Goal: Task Accomplishment & Management: Use online tool/utility

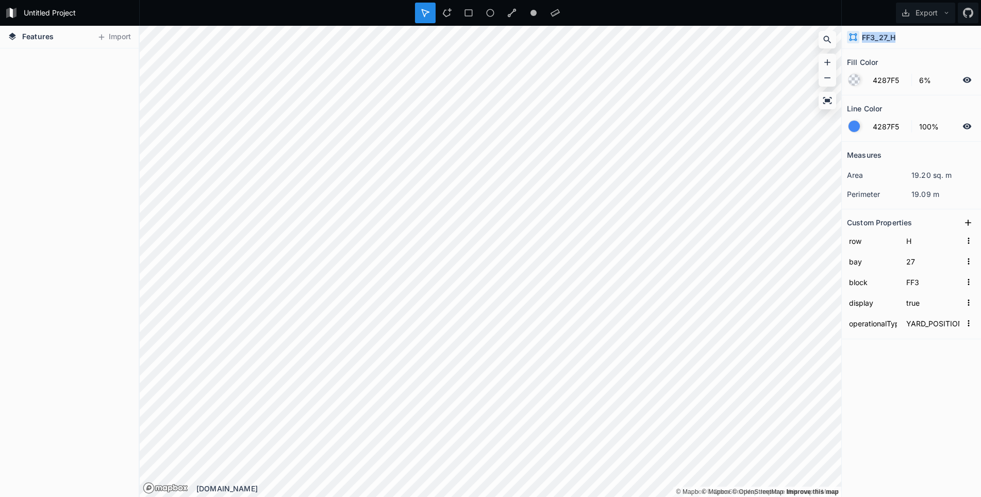
scroll to position [69453, 0]
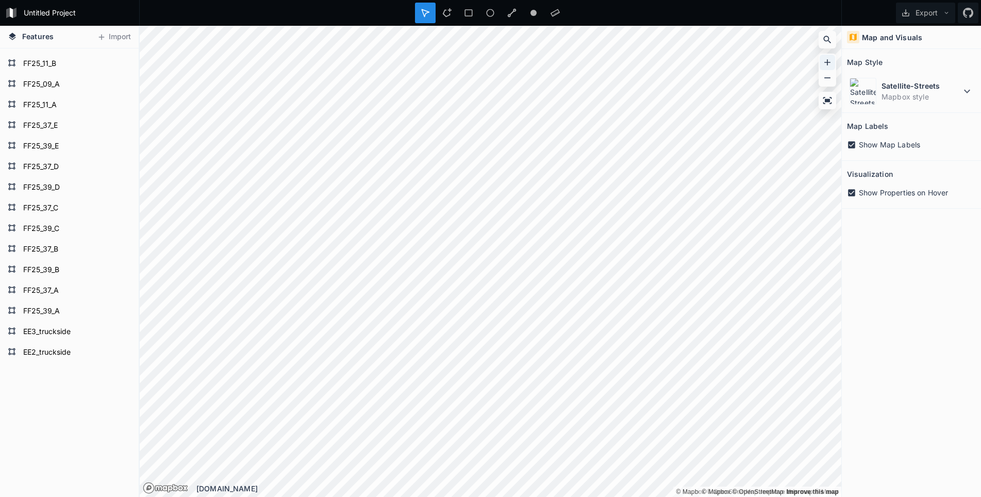
click at [829, 61] on icon at bounding box center [828, 62] width 10 height 10
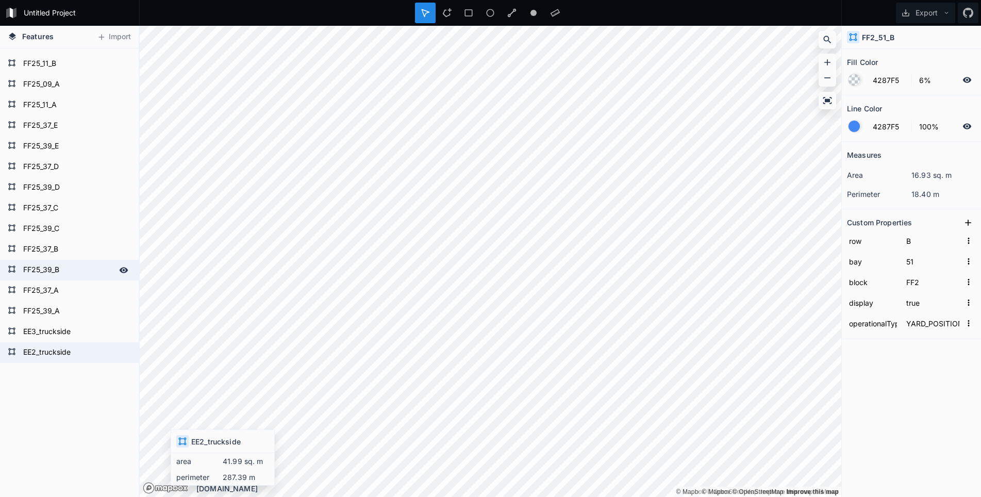
type input "39%"
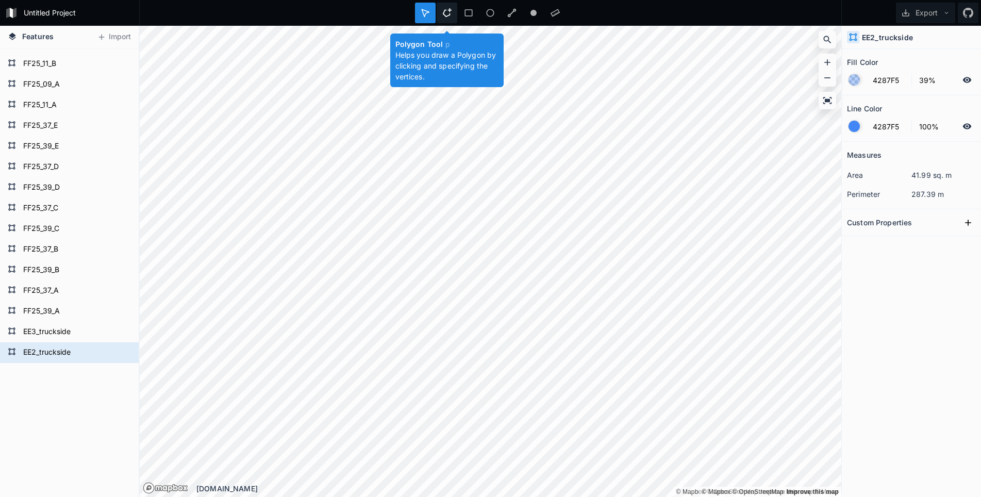
click at [446, 18] on div at bounding box center [447, 13] width 21 height 21
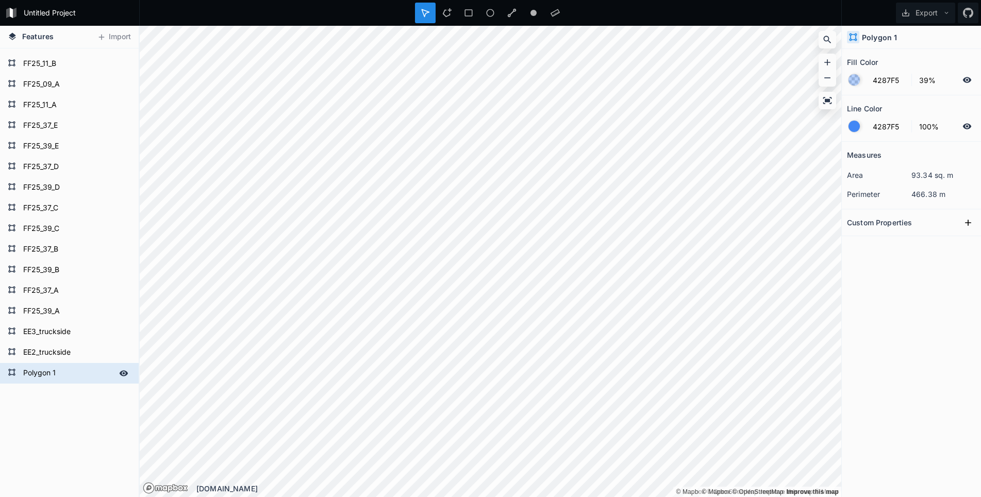
click at [30, 373] on form "Polygon 1" at bounding box center [68, 373] width 96 height 15
type input "FF2_truckside"
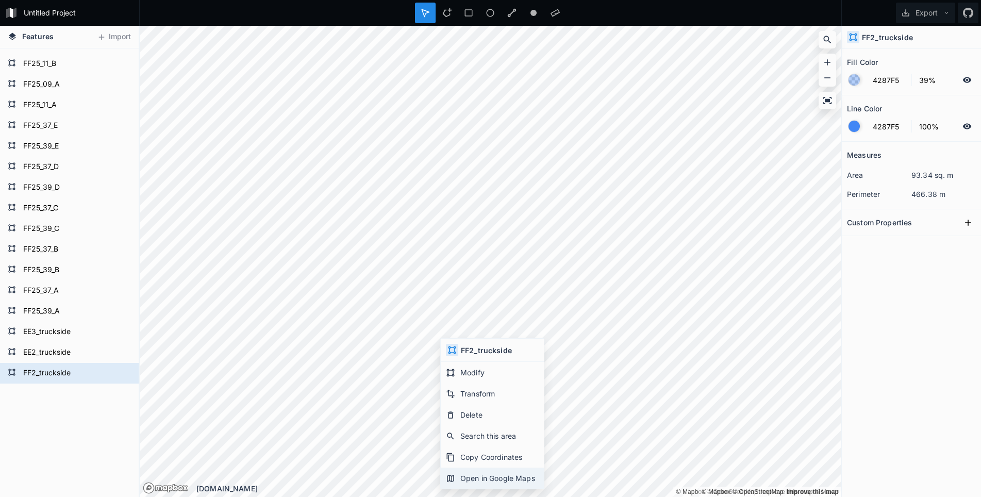
click at [477, 481] on div "Open in Google Maps" at bounding box center [492, 478] width 103 height 21
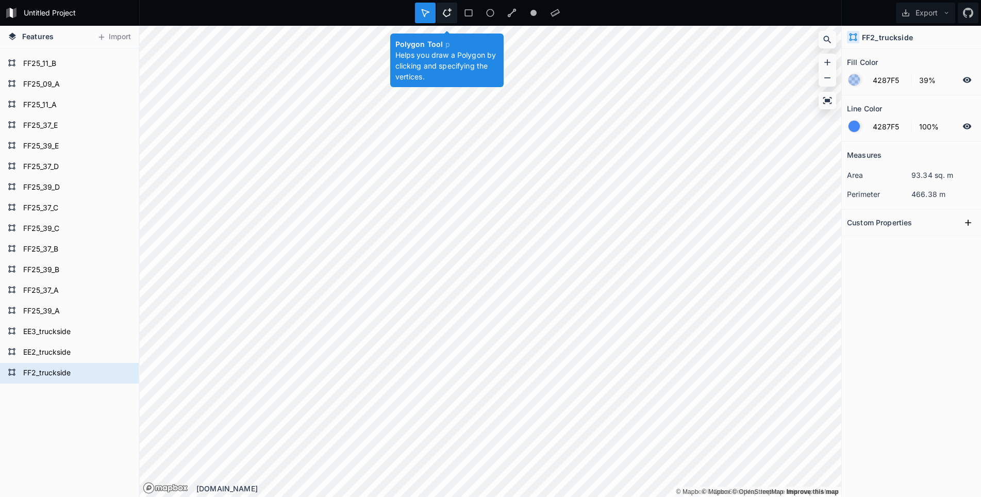
click at [450, 14] on icon at bounding box center [446, 12] width 9 height 9
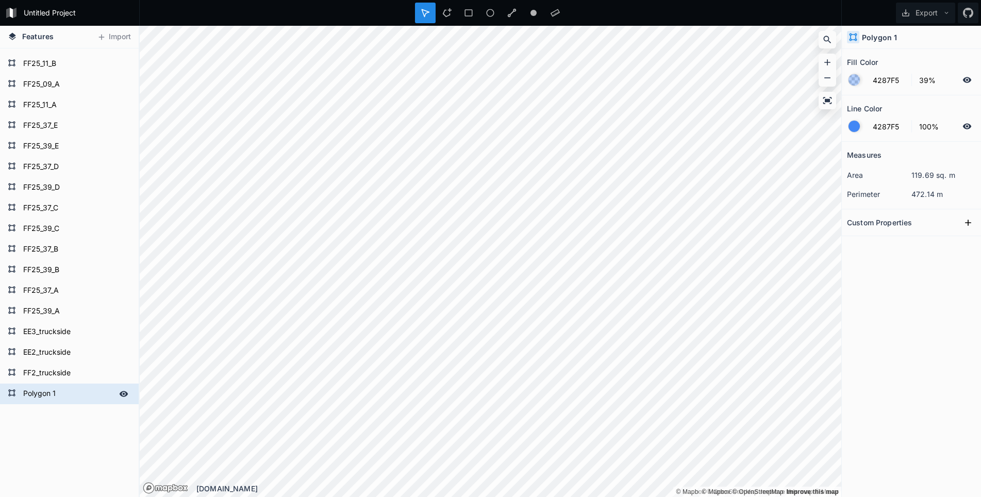
click at [51, 394] on form "Polygon 1" at bounding box center [68, 393] width 96 height 15
type input "FF3_truckside"
click input "submit" at bounding box center [0, 0] width 0 height 0
click at [449, 15] on icon at bounding box center [446, 12] width 9 height 9
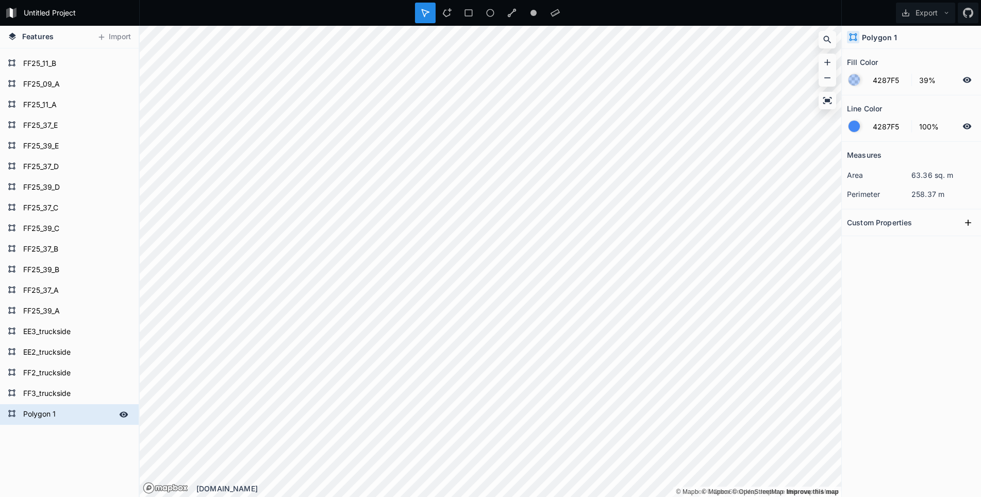
click at [45, 413] on form "Polygon 1" at bounding box center [68, 414] width 96 height 15
type input "CC2_truckside"
click at [450, 13] on icon at bounding box center [446, 12] width 9 height 9
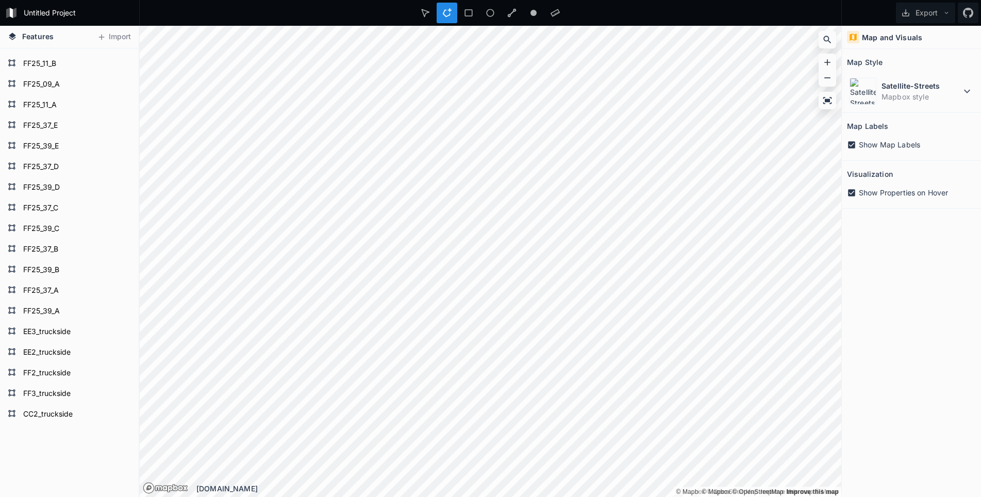
click at [848, 136] on div "Features Import FF25_07_A FF25_09_E FF25_11_E FF25_09_D FF25_11_D FF25_09_C FF2…" at bounding box center [490, 261] width 981 height 471
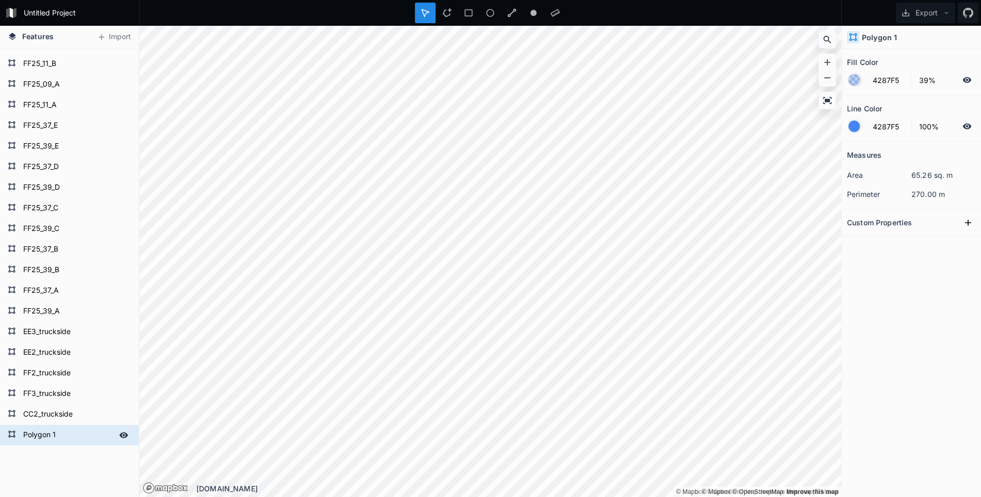
click at [48, 433] on form "Polygon 1" at bounding box center [68, 435] width 96 height 15
type input "CC3_truckside"
click input "submit" at bounding box center [0, 0] width 0 height 0
click at [451, 12] on icon at bounding box center [446, 12] width 9 height 9
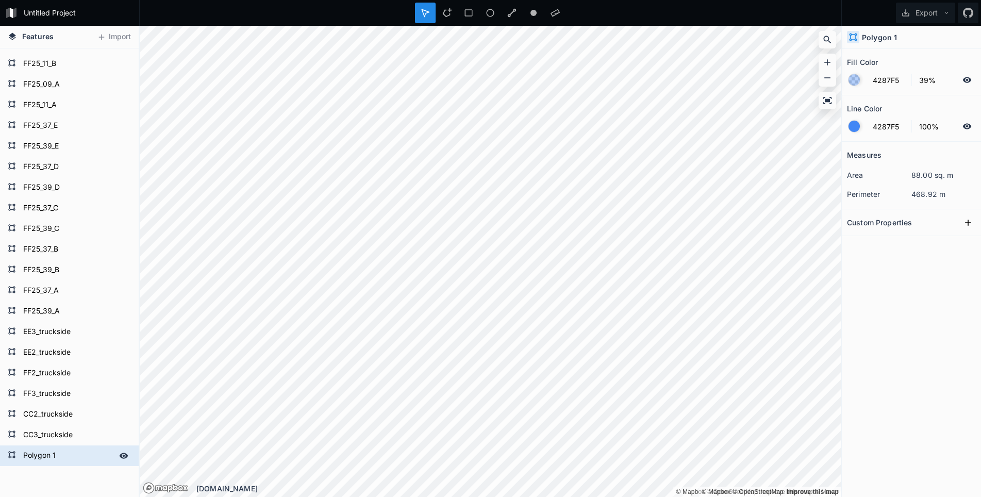
click at [50, 456] on form "Polygon 1" at bounding box center [68, 455] width 96 height 15
type input "CC19_truckside"
click input "submit" at bounding box center [0, 0] width 0 height 0
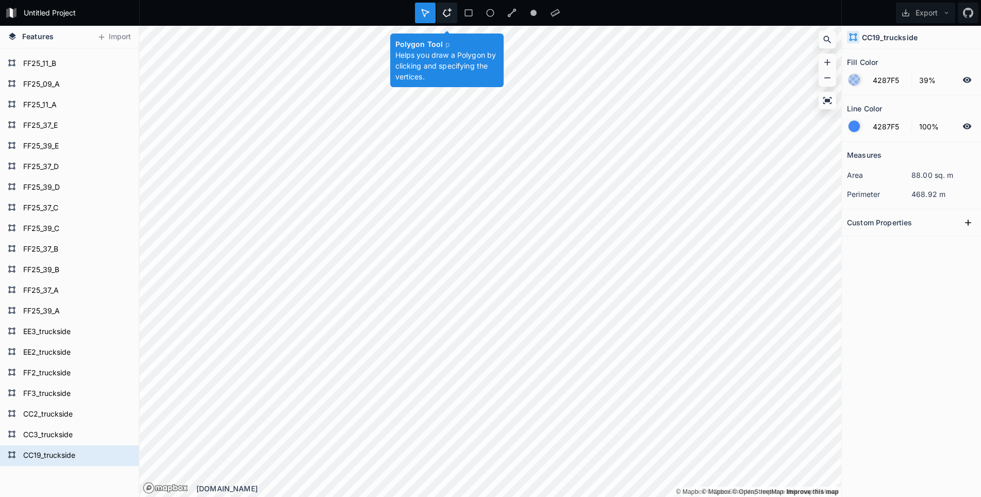
click at [451, 15] on icon at bounding box center [446, 12] width 9 height 9
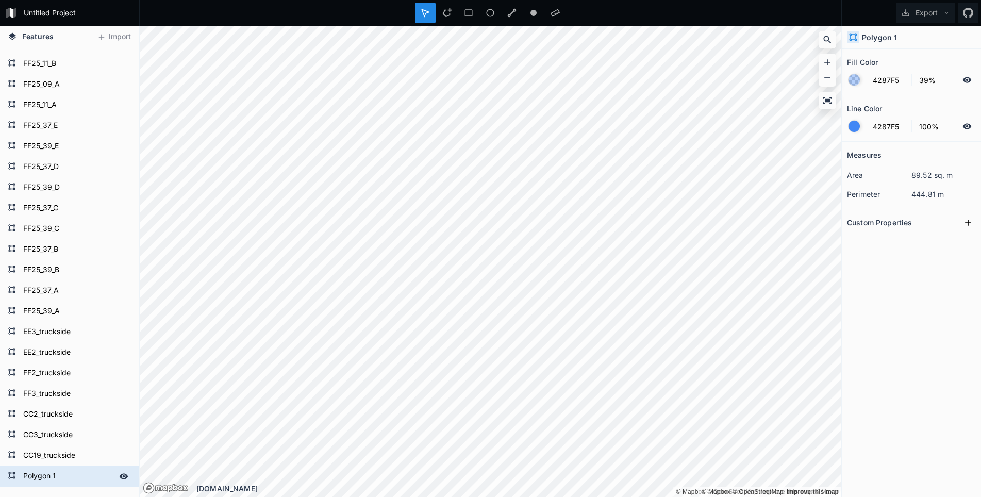
click at [47, 472] on form "Polygon 1" at bounding box center [68, 476] width 96 height 15
type input "CC20_truckside"
click input "submit" at bounding box center [0, 0] width 0 height 0
click at [449, 14] on icon at bounding box center [446, 12] width 9 height 9
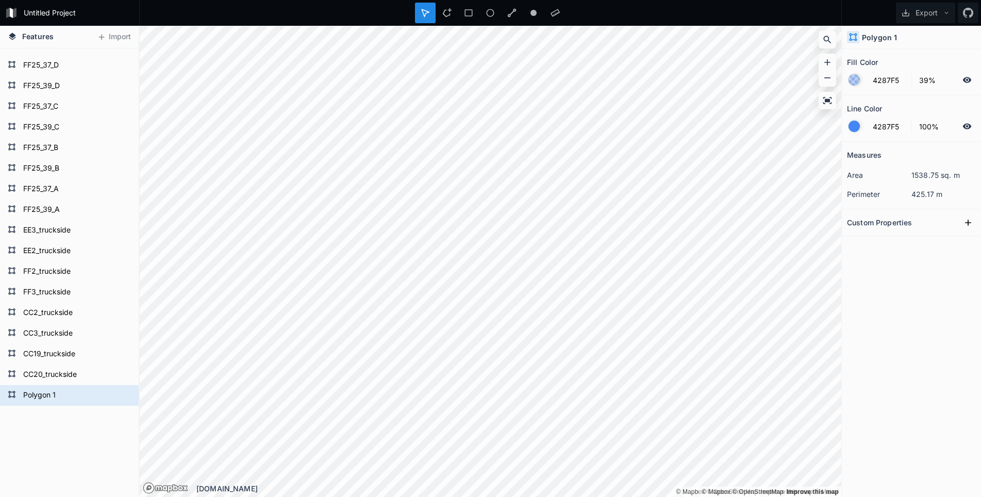
scroll to position [69618, 0]
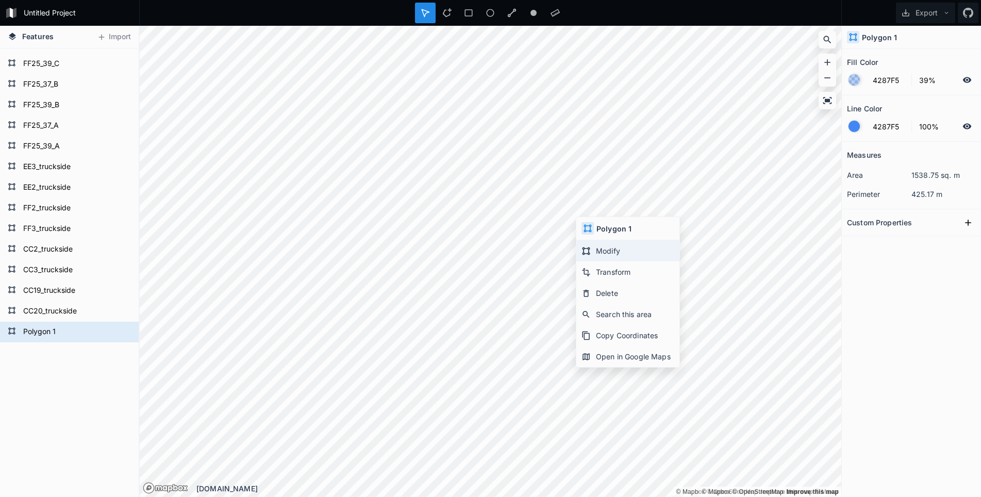
click at [622, 255] on div "Modify" at bounding box center [628, 250] width 103 height 21
click at [43, 332] on form "Polygon 1" at bounding box center [68, 331] width 96 height 15
type input "CC20_truckside2"
click input "submit" at bounding box center [0, 0] width 0 height 0
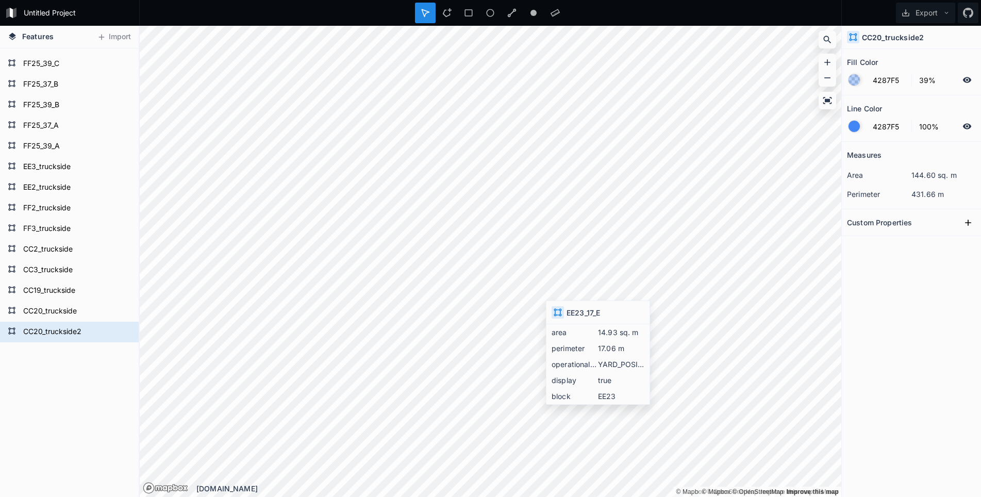
type input "6%"
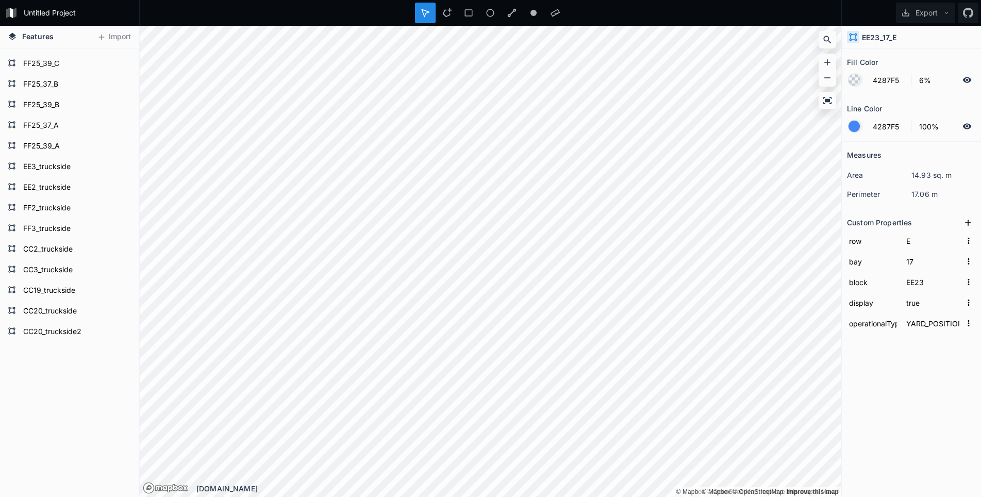
click at [897, 38] on h4 "EE23_17_E" at bounding box center [879, 37] width 35 height 11
copy h4 "EE23_17_E"
click at [450, 12] on icon at bounding box center [446, 12] width 9 height 9
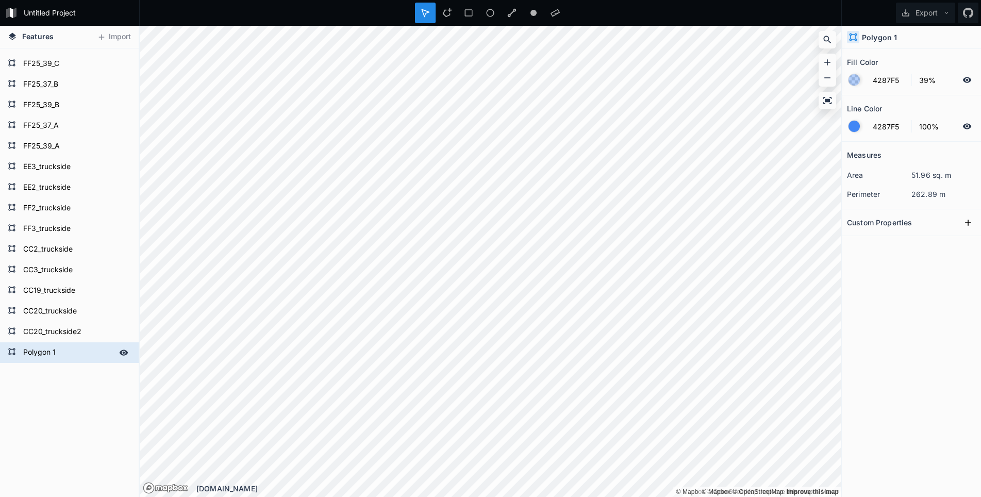
click at [56, 353] on form "Polygon 1" at bounding box center [68, 352] width 96 height 15
type input "EE19_truckside"
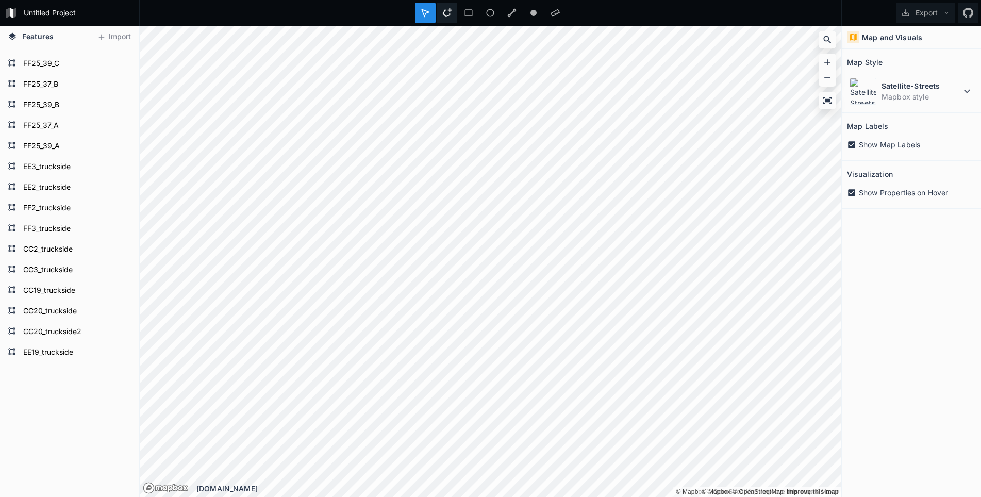
click at [445, 14] on icon at bounding box center [446, 12] width 9 height 9
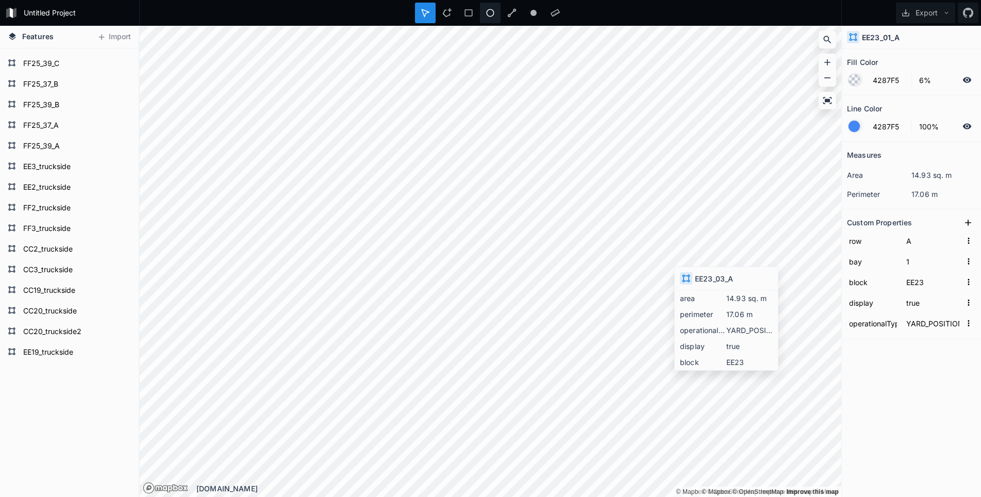
type input "3"
type input "B"
type input "5"
type input "A"
click at [447, 14] on icon at bounding box center [446, 12] width 9 height 9
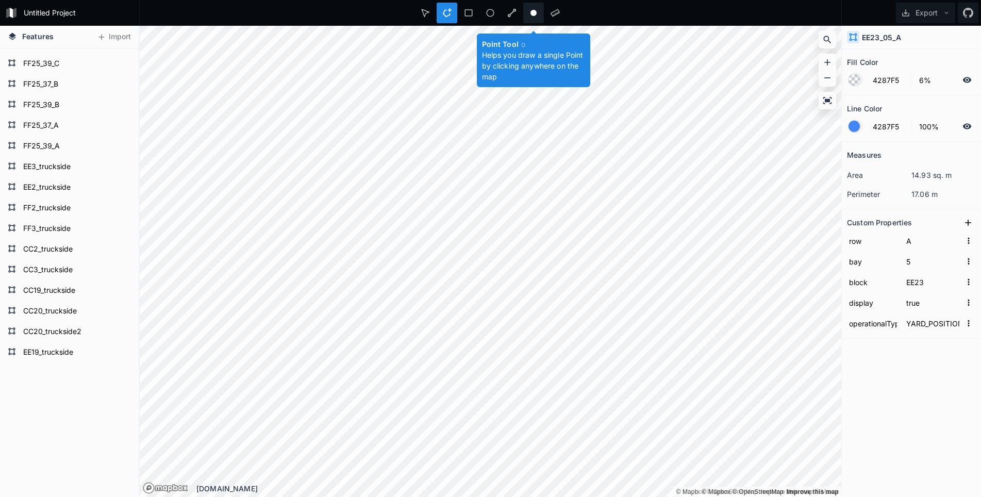
click at [533, 17] on icon at bounding box center [533, 12] width 9 height 9
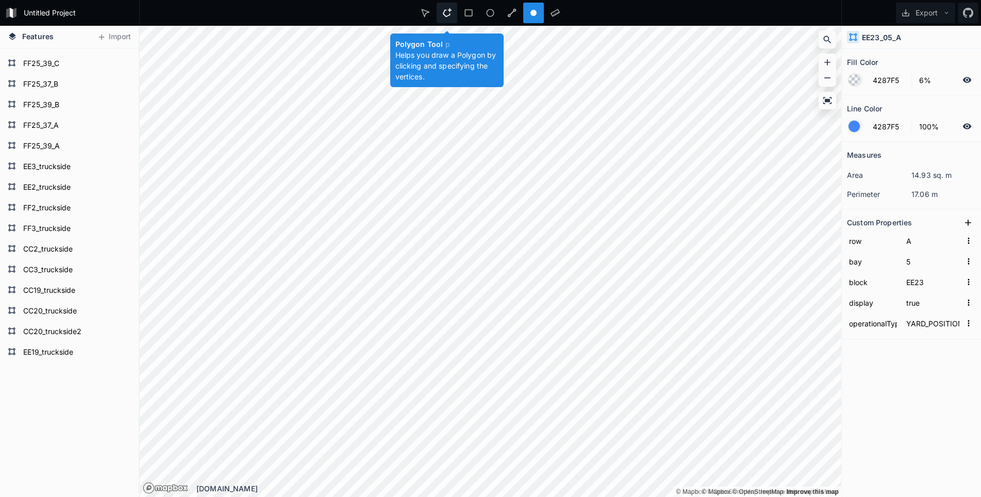
click at [446, 14] on icon at bounding box center [446, 12] width 9 height 9
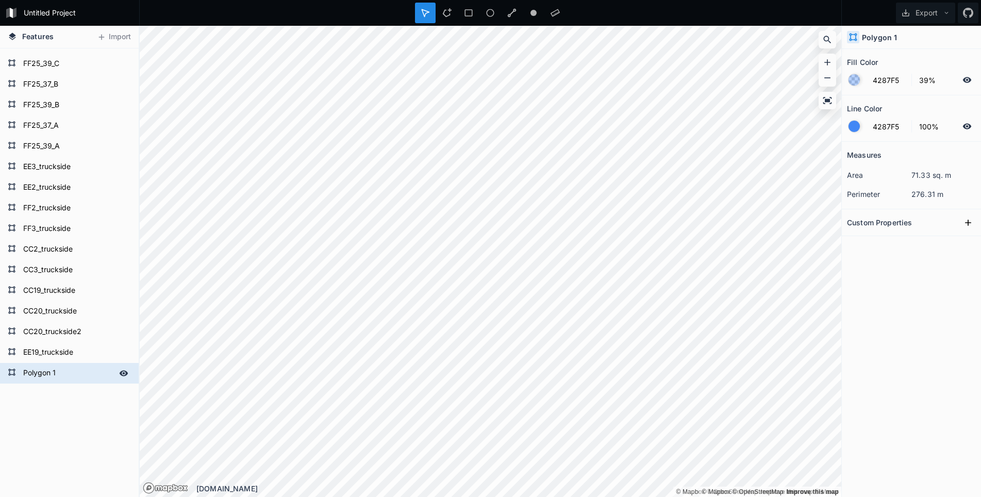
click at [42, 370] on form "Polygon 1" at bounding box center [68, 373] width 96 height 15
type input "EE23_truckside"
click input "submit" at bounding box center [0, 0] width 0 height 0
click at [448, 14] on icon at bounding box center [446, 12] width 9 height 9
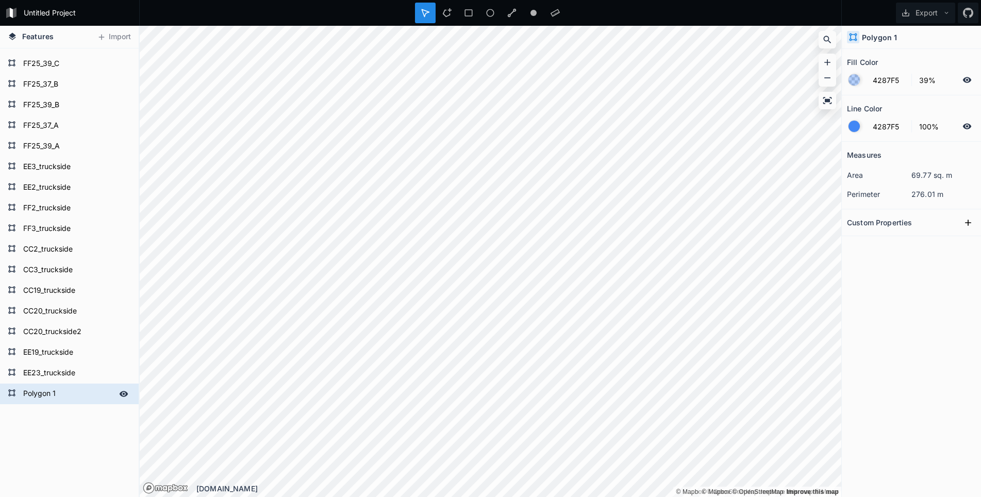
click at [40, 392] on form "Polygon 1" at bounding box center [68, 393] width 96 height 15
type input "EE25_truckside"
click input "submit" at bounding box center [0, 0] width 0 height 0
click at [450, 12] on icon at bounding box center [446, 12] width 9 height 9
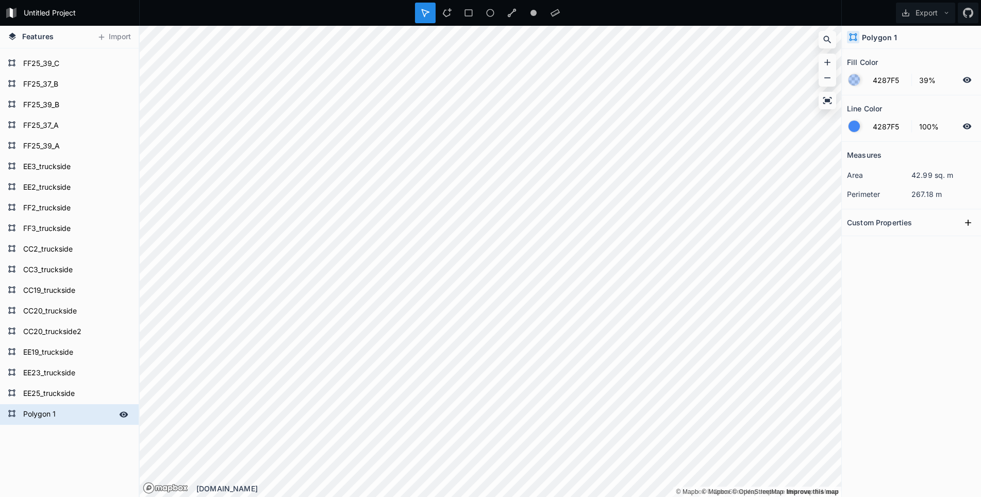
click at [45, 411] on form "Polygon 1" at bounding box center [68, 414] width 96 height 15
type input "EE26_truckside"
click input "submit" at bounding box center [0, 0] width 0 height 0
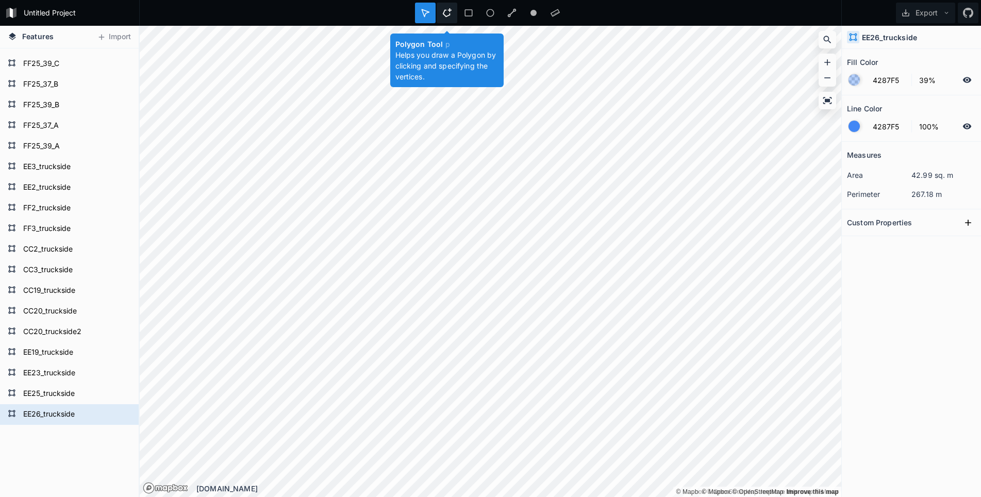
click at [447, 13] on icon at bounding box center [446, 12] width 9 height 9
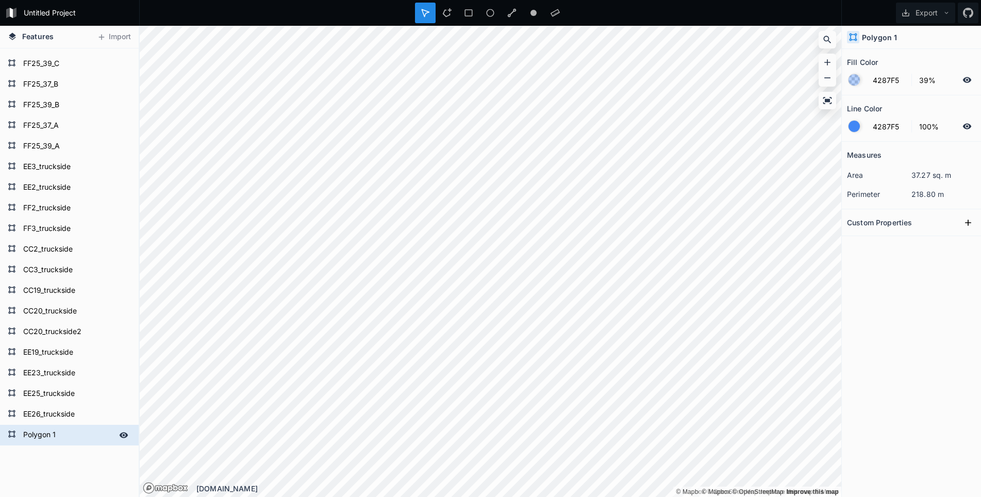
click at [53, 432] on form "Polygon 1" at bounding box center [68, 435] width 96 height 15
type input "FF26_truckside"
click input "submit" at bounding box center [0, 0] width 0 height 0
click at [512, 12] on icon at bounding box center [511, 12] width 9 height 9
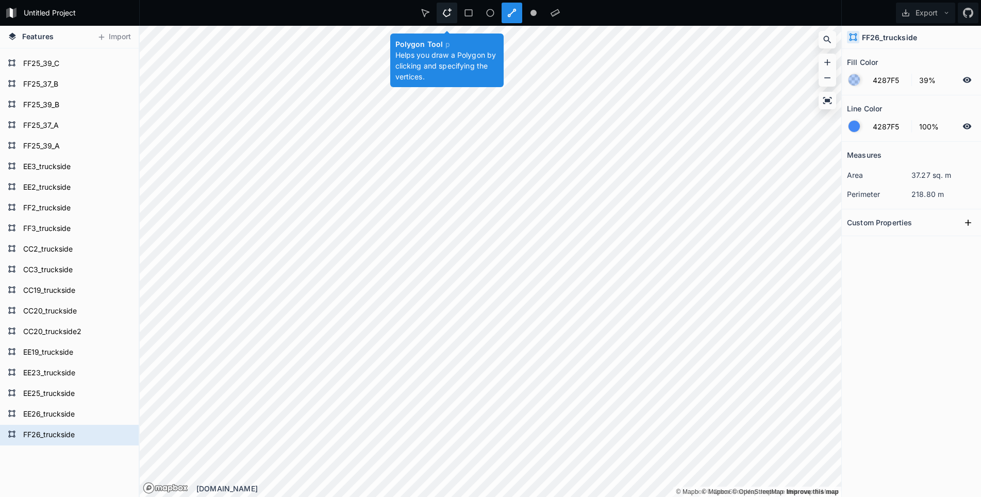
click at [451, 14] on icon at bounding box center [446, 12] width 9 height 9
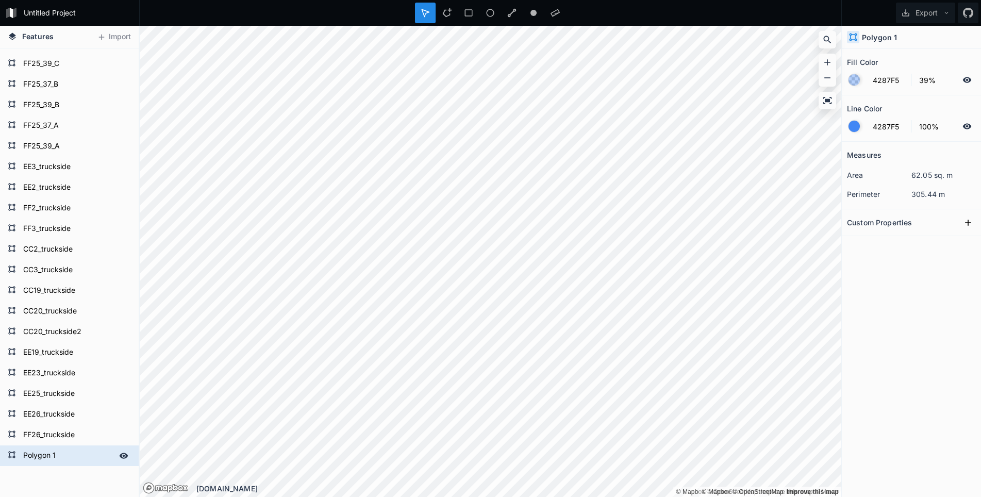
click at [39, 454] on form "Polygon 1" at bounding box center [68, 455] width 96 height 15
type input "FF25_truckside"
click input "submit" at bounding box center [0, 0] width 0 height 0
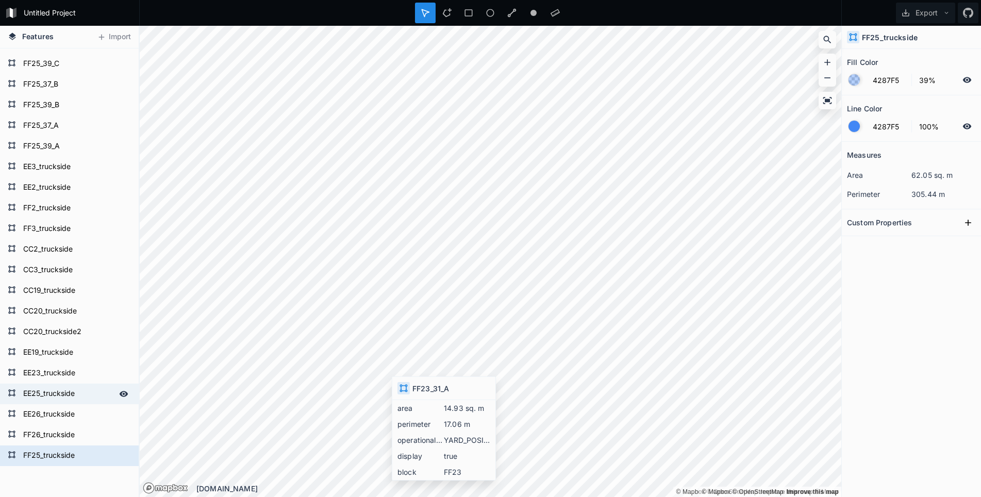
type input "6%"
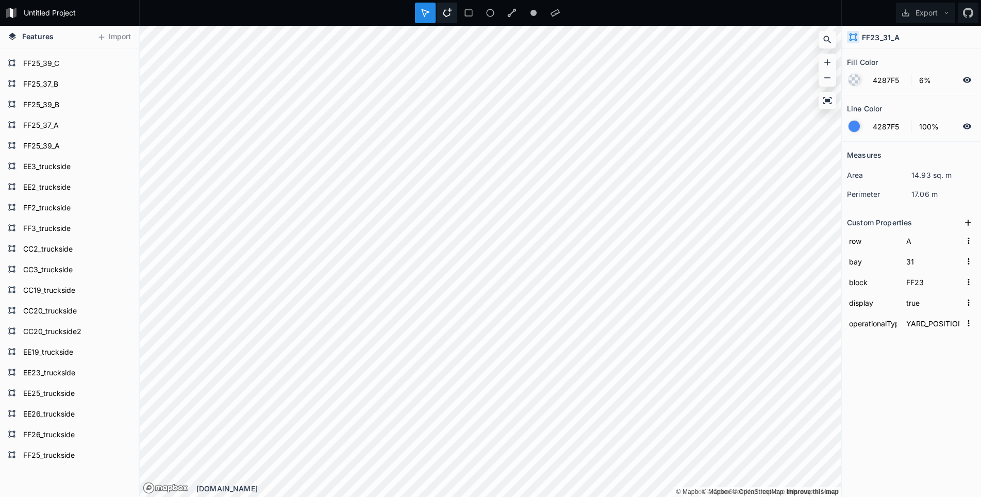
click at [449, 18] on div at bounding box center [447, 13] width 21 height 21
click at [68, 446] on div "Features Import FF25_07_A FF25_09_E FF25_11_E FF25_09_D FF25_11_D FF25_09_C FF2…" at bounding box center [490, 261] width 981 height 471
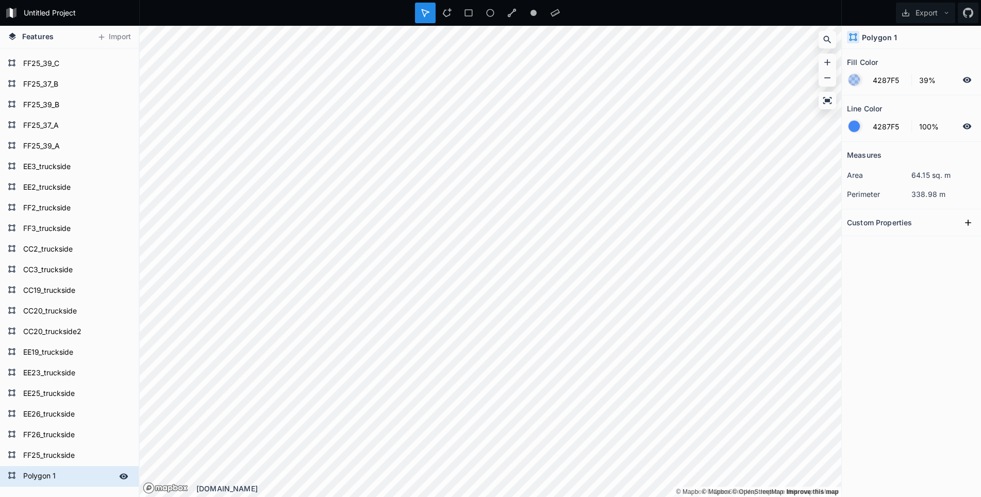
click at [50, 472] on form "Polygon 1" at bounding box center [68, 476] width 96 height 15
type input "FF23_truckside"
click input "submit" at bounding box center [0, 0] width 0 height 0
click at [452, 13] on div at bounding box center [447, 13] width 21 height 21
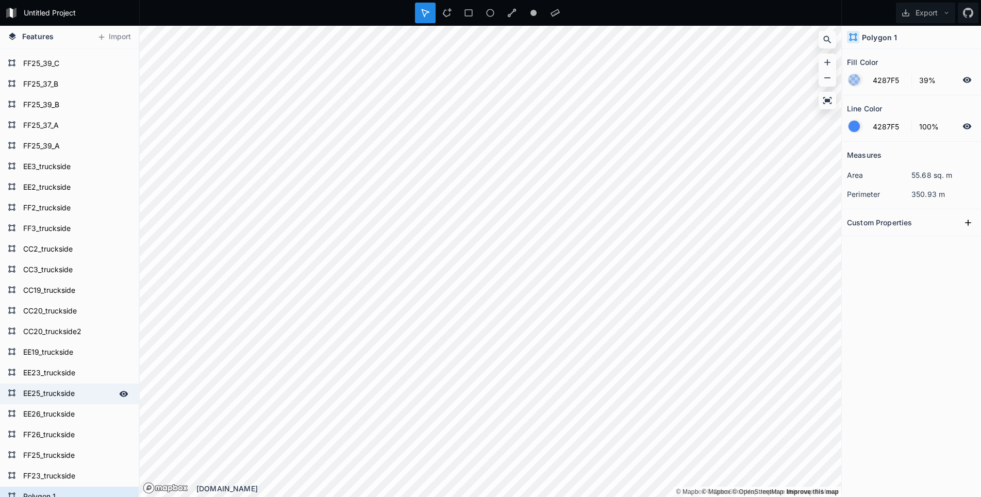
scroll to position [69783, 0]
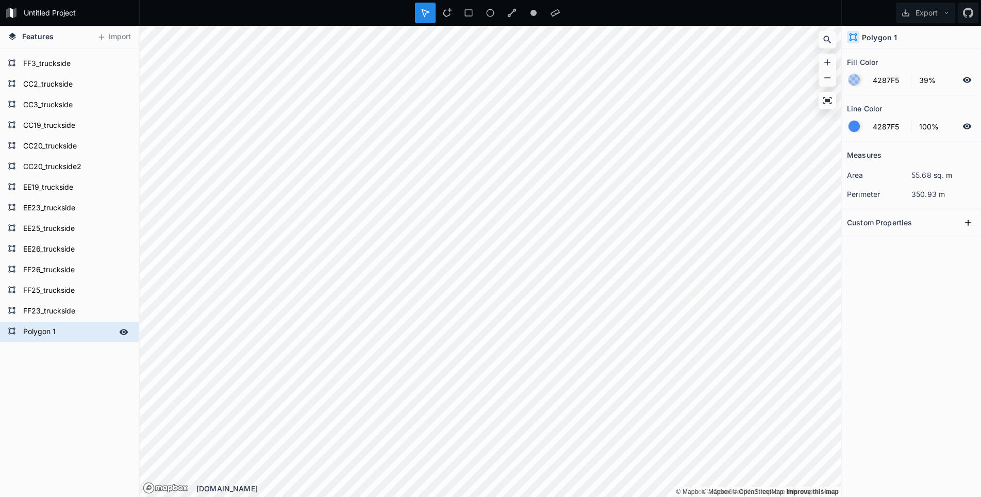
click at [41, 327] on form "Polygon 1" at bounding box center [68, 331] width 96 height 15
type input "CC21_truckside"
click input "submit" at bounding box center [0, 0] width 0 height 0
click at [450, 14] on icon at bounding box center [446, 12] width 9 height 9
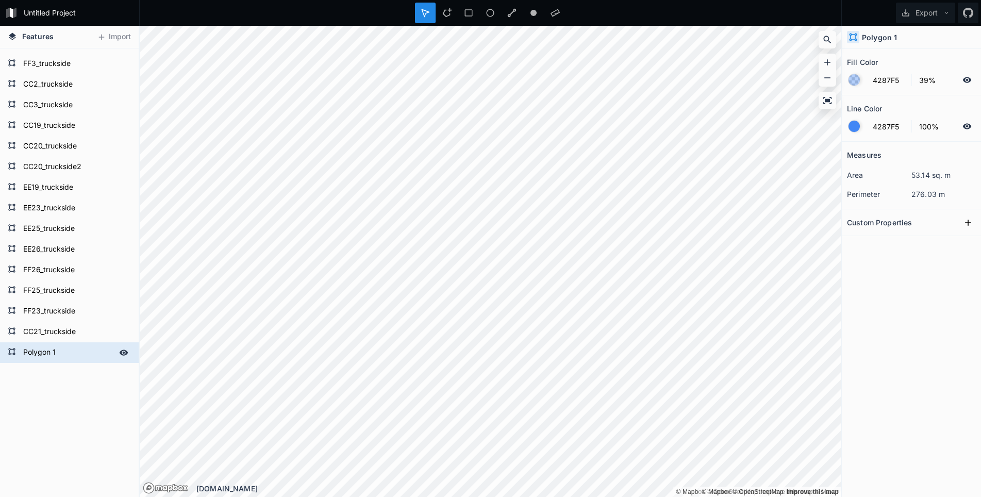
click at [40, 346] on form "Polygon 1" at bounding box center [68, 352] width 96 height 15
type input "CC21_truckside2"
click input "submit" at bounding box center [0, 0] width 0 height 0
click at [451, 12] on icon at bounding box center [446, 12] width 9 height 9
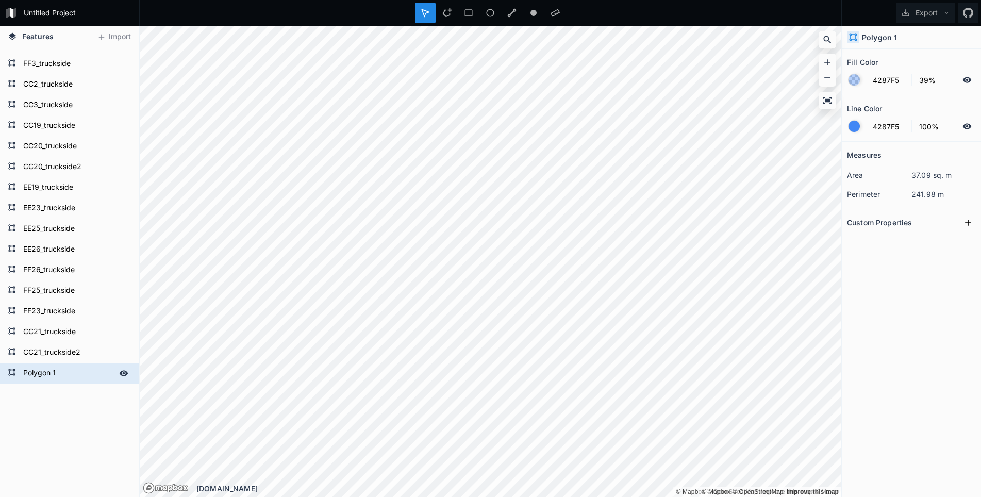
click at [37, 371] on form "Polygon 1" at bounding box center [68, 373] width 96 height 15
type input "CC22_truckside"
click input "submit" at bounding box center [0, 0] width 0 height 0
click at [448, 11] on icon at bounding box center [446, 12] width 9 height 9
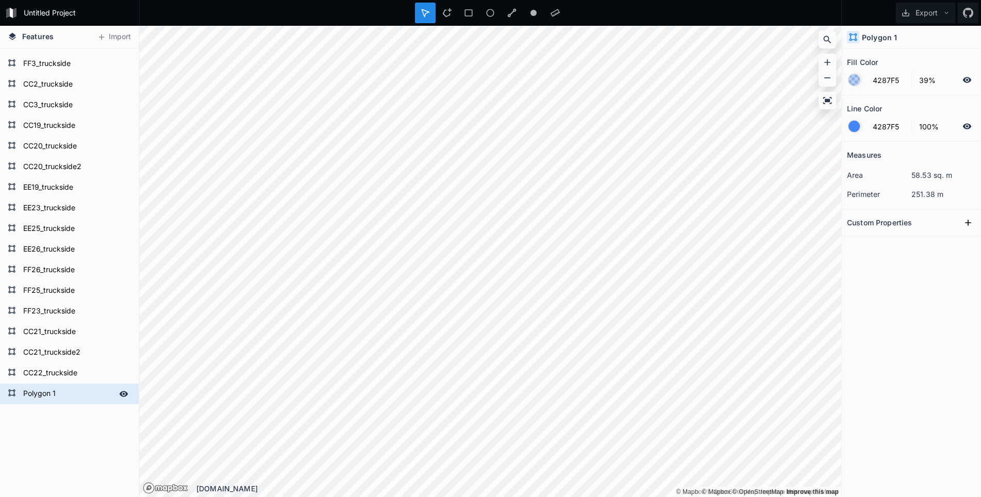
click at [66, 397] on form "Polygon 1" at bounding box center [68, 393] width 96 height 15
type input "CC22_truckside2"
click input "submit" at bounding box center [0, 0] width 0 height 0
click at [829, 65] on icon at bounding box center [828, 62] width 10 height 10
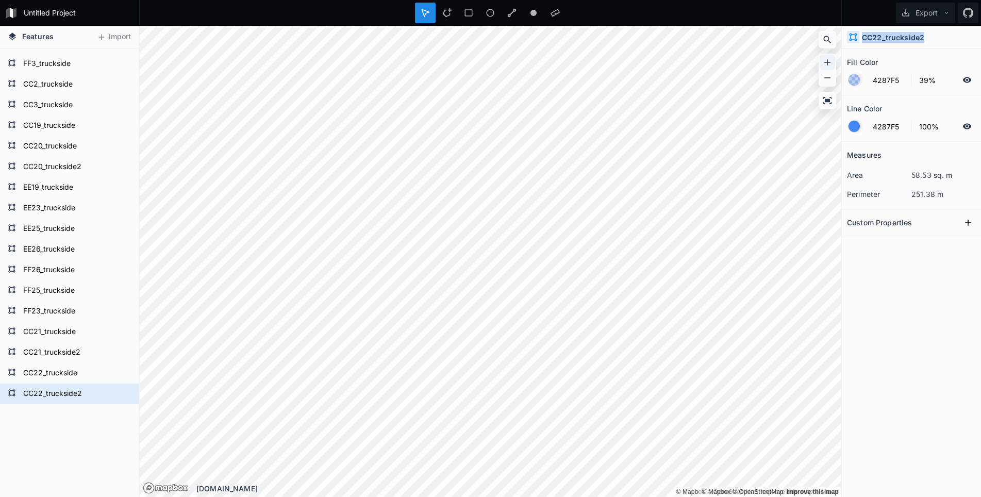
click at [829, 65] on icon at bounding box center [828, 62] width 10 height 10
click at [0, 497] on html "Untitled Project Export Features Import FF25_07_A FF25_09_E FF25_11_E FF25_09_D…" at bounding box center [490, 248] width 981 height 497
click at [942, 14] on button "Export" at bounding box center [925, 13] width 59 height 21
click at [899, 60] on div "Export as .geojson" at bounding box center [924, 58] width 103 height 21
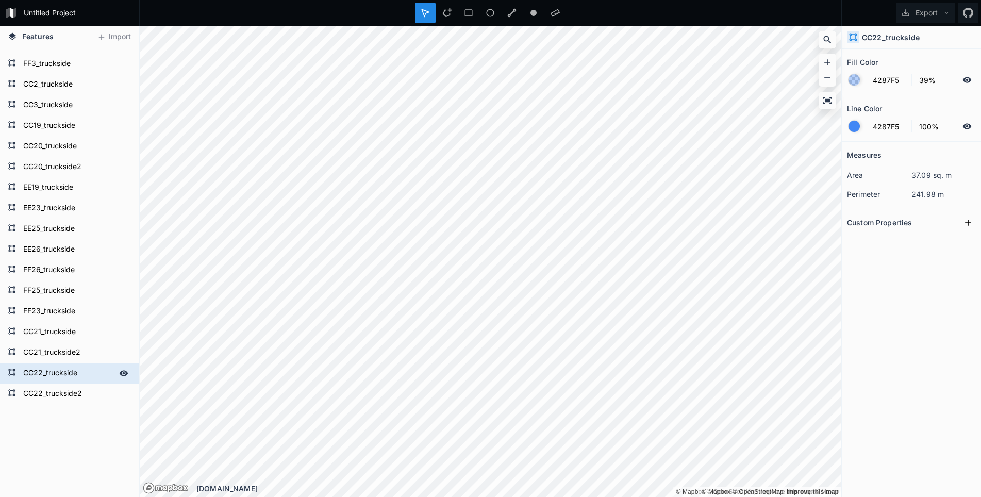
click at [70, 371] on form "CC22_truckside" at bounding box center [68, 373] width 96 height 15
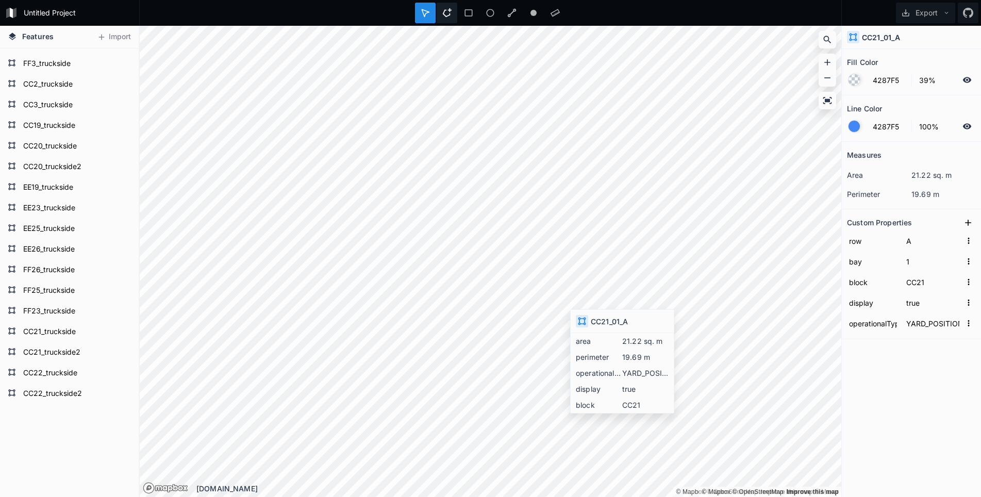
type input "6%"
click at [890, 37] on h4 "CC21_01_A" at bounding box center [881, 37] width 38 height 11
copy h4 "CC21_01_A"
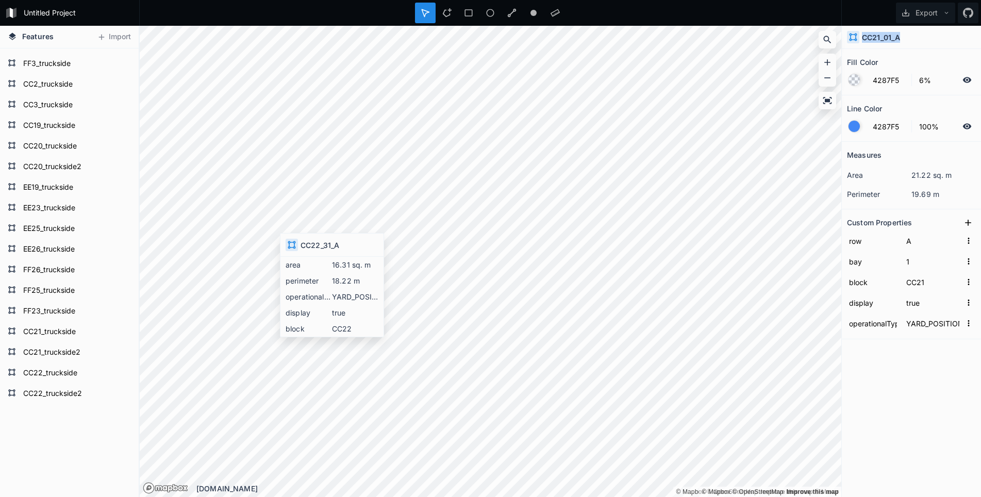
type input "31"
type input "CC22"
copy h4 "CC22_31_A"
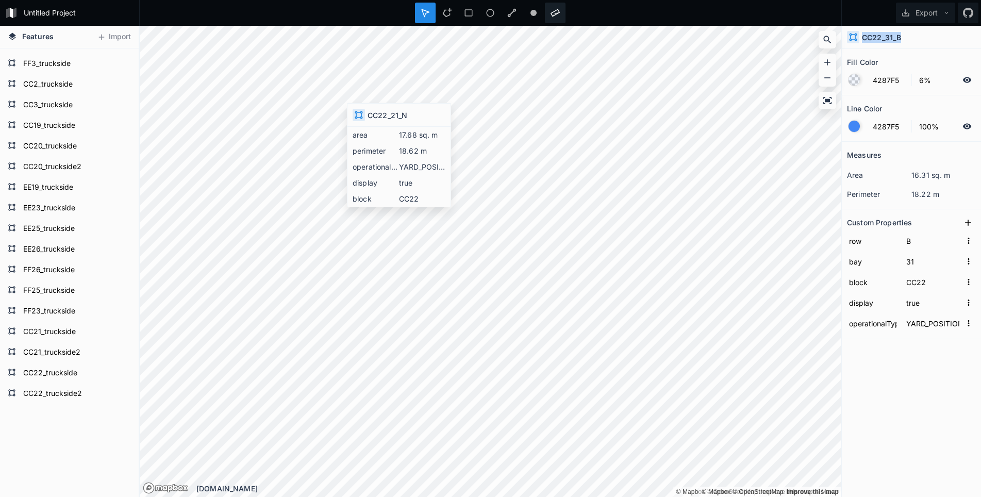
type input "N"
type input "21"
click at [909, 41] on div "CC22_21_N" at bounding box center [911, 37] width 139 height 23
click at [887, 38] on h4 "CC22_21_N" at bounding box center [882, 37] width 41 height 11
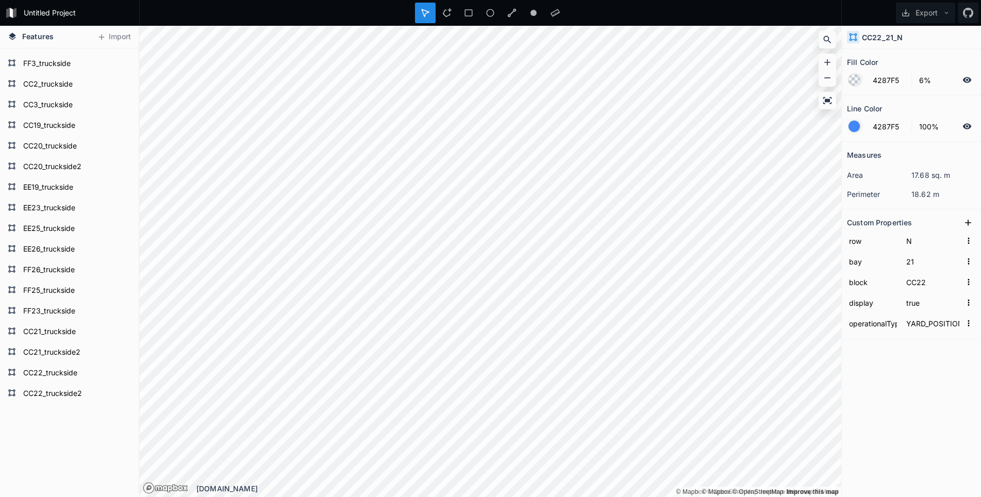
click at [887, 38] on h4 "CC22_21_N" at bounding box center [882, 37] width 41 height 11
copy h4 "CC22_21_N"
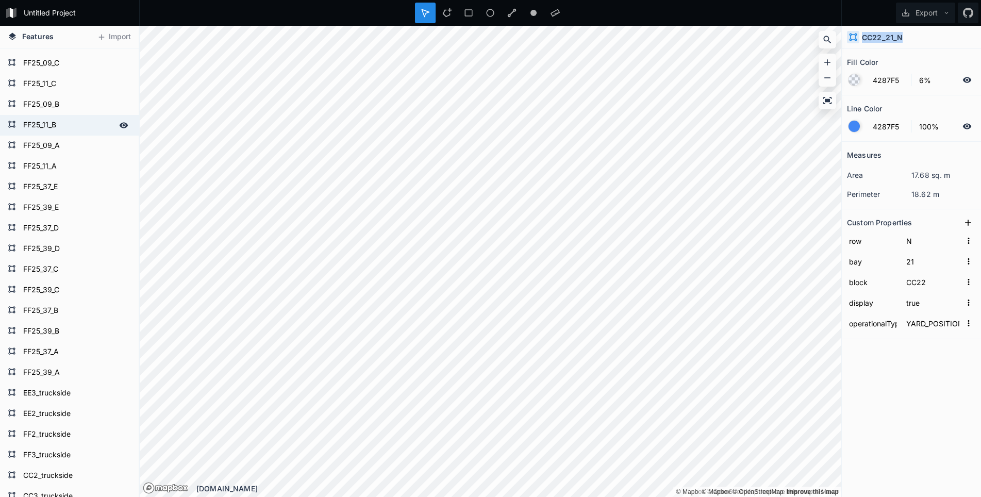
scroll to position [69431, 0]
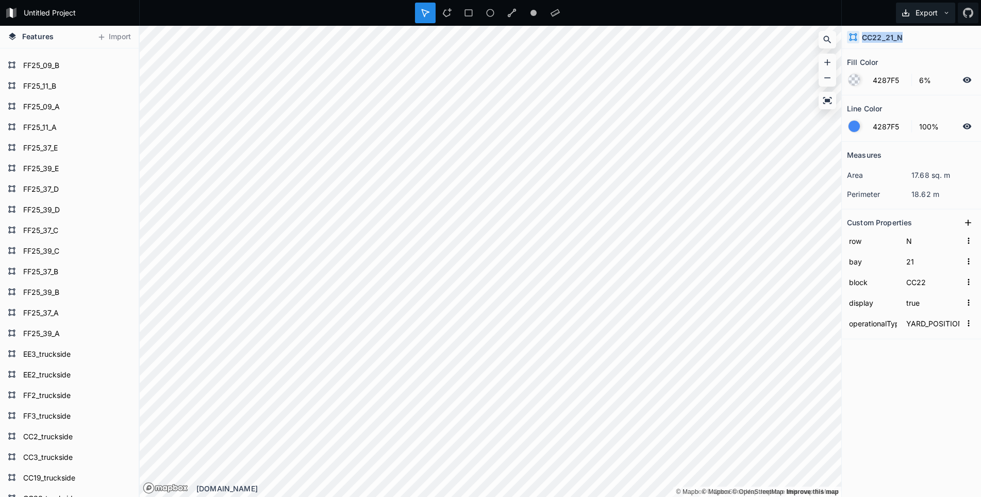
click at [938, 12] on button "Export" at bounding box center [925, 13] width 59 height 21
click at [894, 420] on div "Measures area 17.68 sq. m perimeter 18.62 m Custom Properties row N bay 21 bloc…" at bounding box center [911, 294] width 139 height 304
click at [40, 353] on form "EE3_truckside" at bounding box center [68, 354] width 96 height 15
type input "39%"
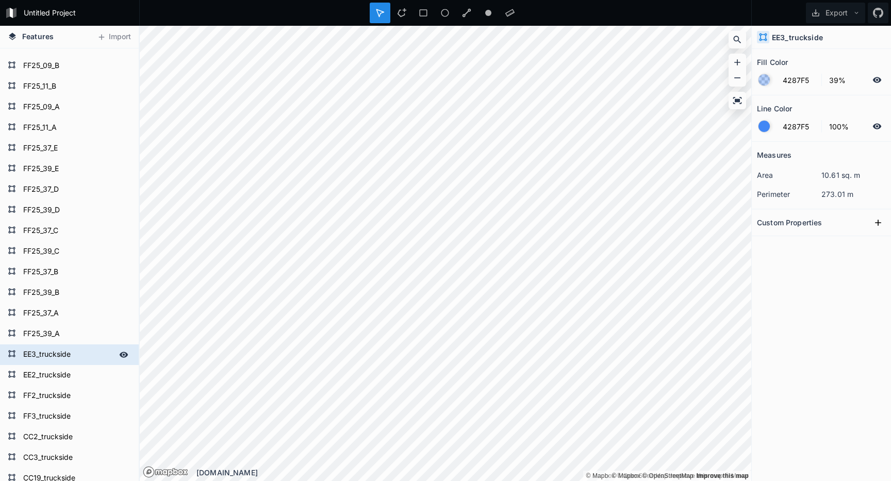
click at [58, 356] on form "EE3_truckside" at bounding box center [68, 354] width 96 height 15
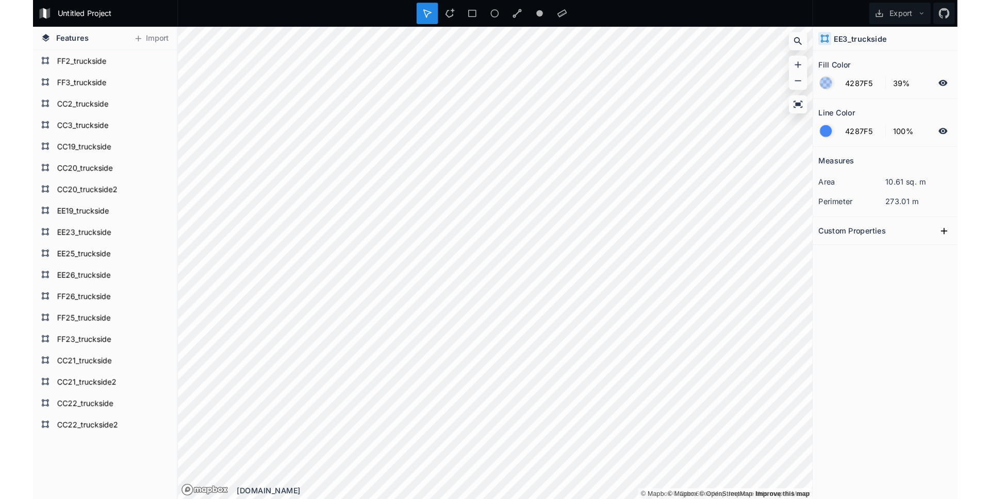
scroll to position [69767, 0]
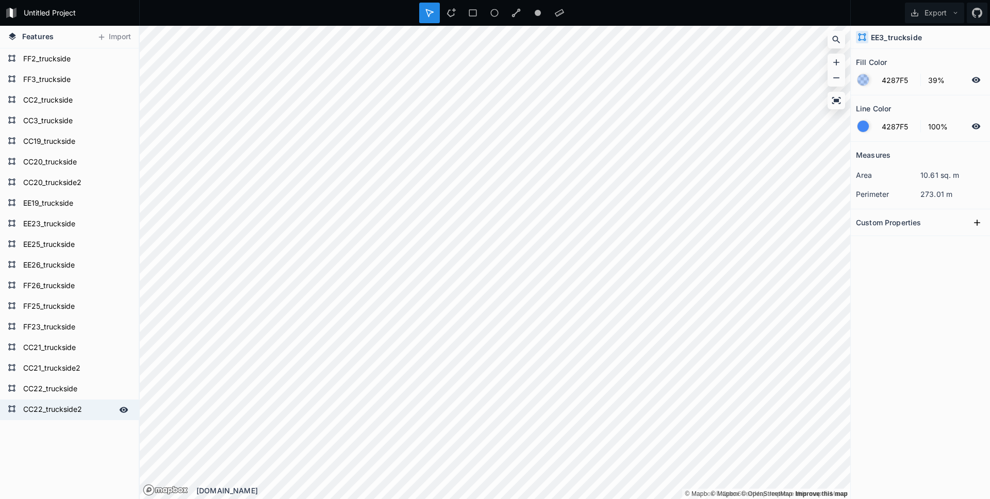
click at [42, 409] on form "CC22_truckside2" at bounding box center [68, 409] width 96 height 15
click at [58, 367] on form "CC21_truckside2" at bounding box center [68, 368] width 96 height 15
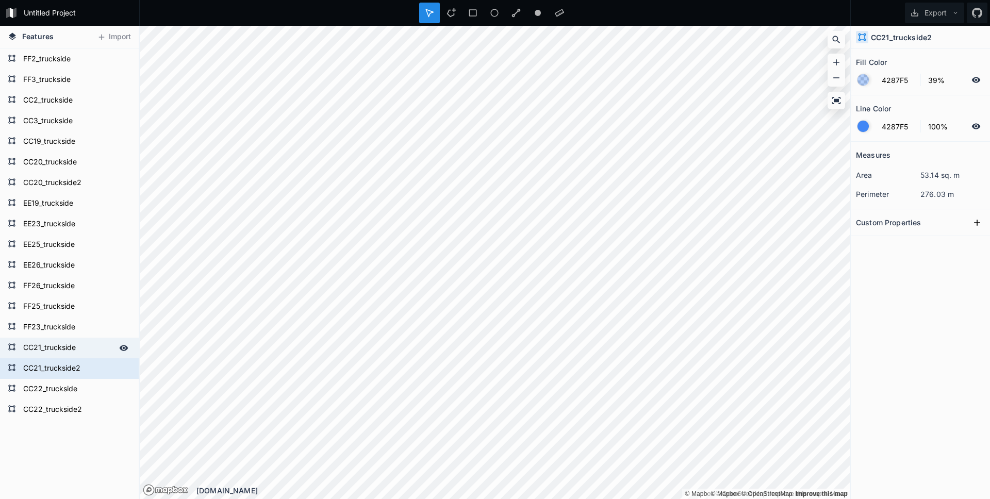
click at [56, 345] on form "CC21_truckside" at bounding box center [68, 347] width 96 height 15
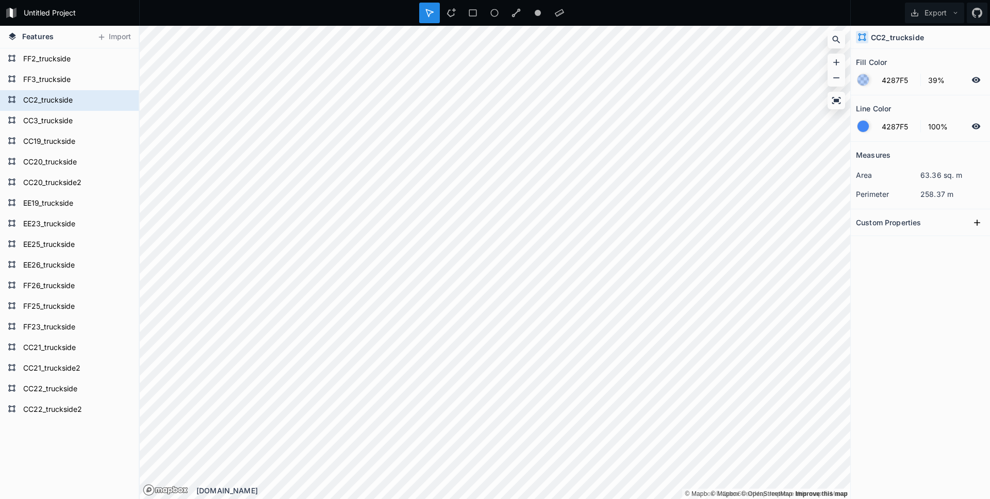
click at [906, 37] on h4 "CC2_truckside" at bounding box center [897, 37] width 53 height 11
copy h4 "CC2_truckside"
click at [57, 120] on form "CC3_truckside" at bounding box center [68, 120] width 96 height 15
click at [60, 100] on form "CC2_truckside" at bounding box center [68, 100] width 96 height 15
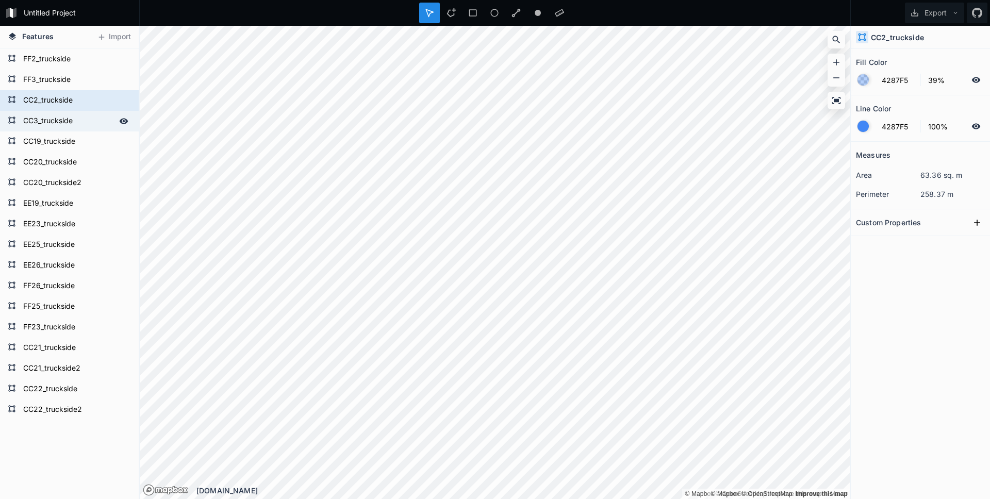
click at [60, 114] on form "CC3_truckside" at bounding box center [68, 120] width 96 height 15
click at [58, 97] on form "CC2_truckside" at bounding box center [68, 100] width 96 height 15
click at [58, 125] on form "CC3_truckside" at bounding box center [68, 120] width 96 height 15
click at [60, 107] on form "CC2_truckside" at bounding box center [68, 100] width 96 height 15
click at [54, 122] on form "CC3_truckside" at bounding box center [68, 120] width 96 height 15
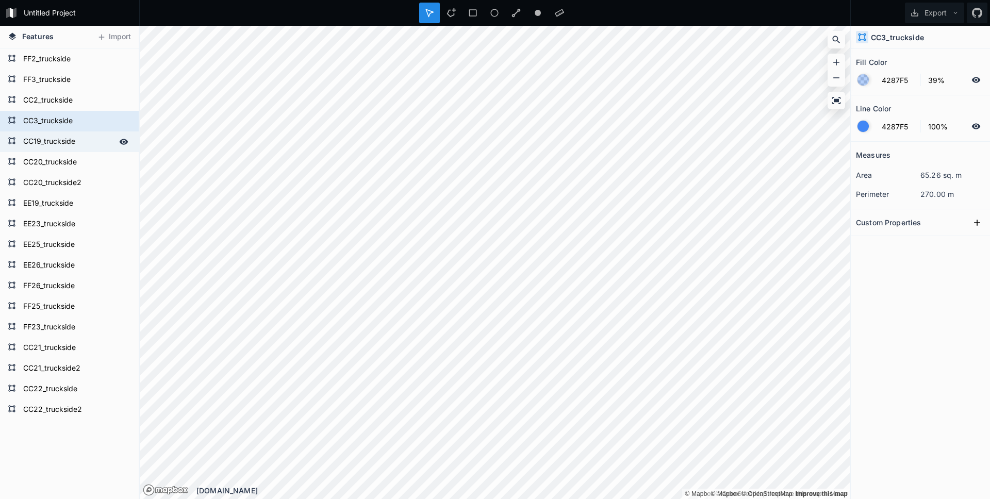
click at [55, 142] on form "CC19_truckside" at bounding box center [68, 141] width 96 height 15
click at [48, 141] on form "CC19_truckside" at bounding box center [68, 141] width 96 height 15
click at [49, 125] on form "CC3_truckside" at bounding box center [68, 120] width 96 height 15
click at [49, 142] on form "CC19_truckside" at bounding box center [68, 141] width 96 height 15
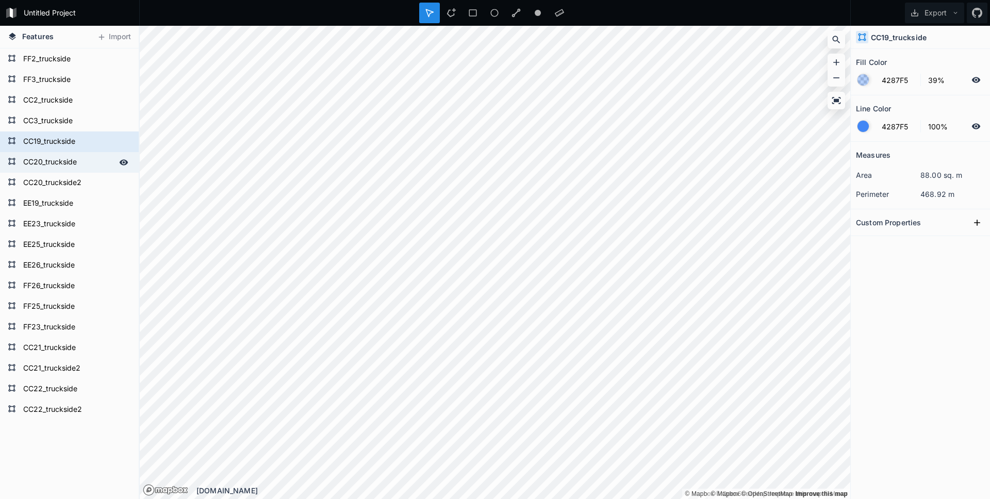
click at [55, 162] on form "CC20_truckside" at bounding box center [68, 162] width 96 height 15
click at [52, 144] on form "CC19_truckside" at bounding box center [68, 141] width 96 height 15
click at [127, 143] on icon at bounding box center [123, 141] width 9 height 9
click at [124, 142] on icon at bounding box center [124, 141] width 8 height 7
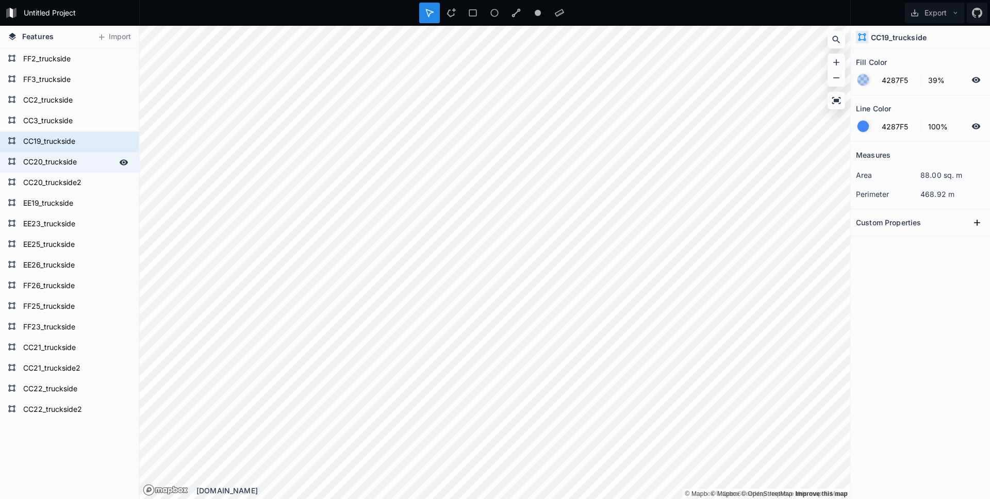
click at [34, 162] on form "CC20_truckside" at bounding box center [68, 162] width 96 height 15
click at [43, 139] on form "CC19_truckside" at bounding box center [68, 141] width 96 height 15
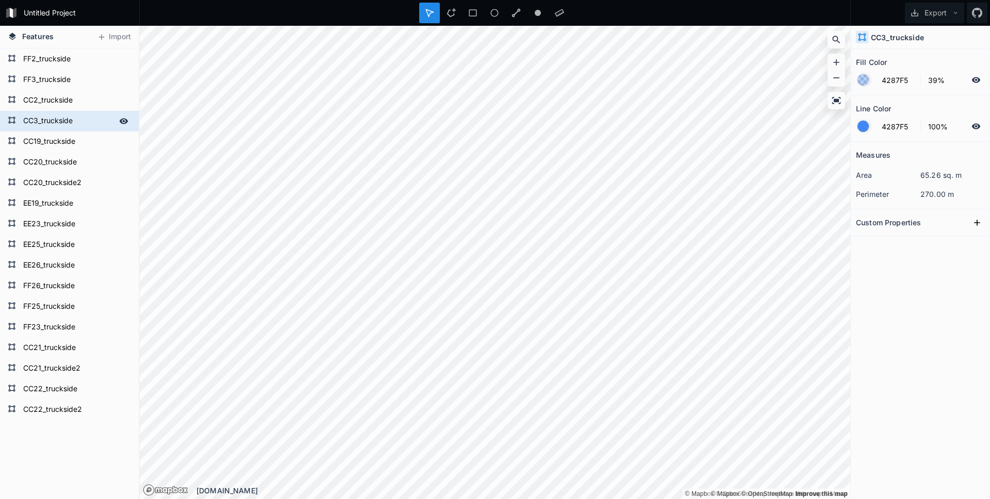
click at [42, 122] on form "CC3_truckside" at bounding box center [68, 120] width 96 height 15
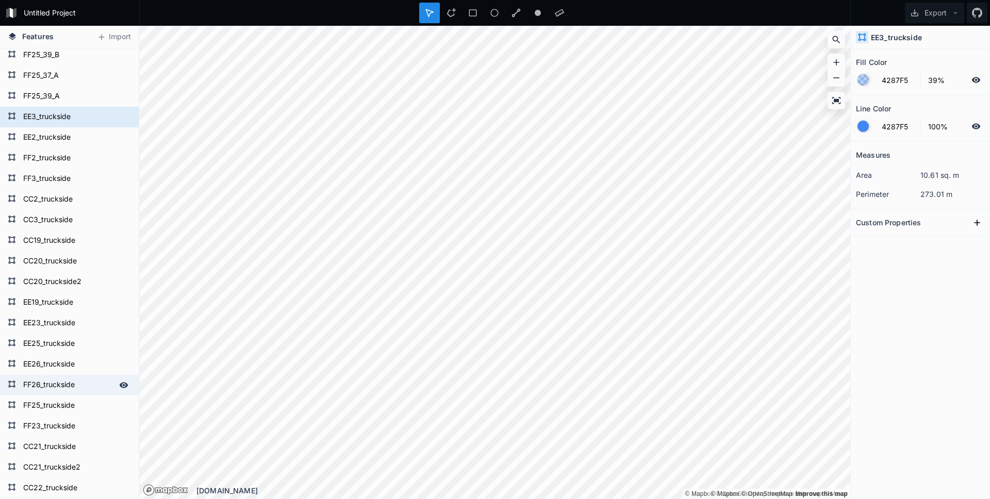
scroll to position [69664, 0]
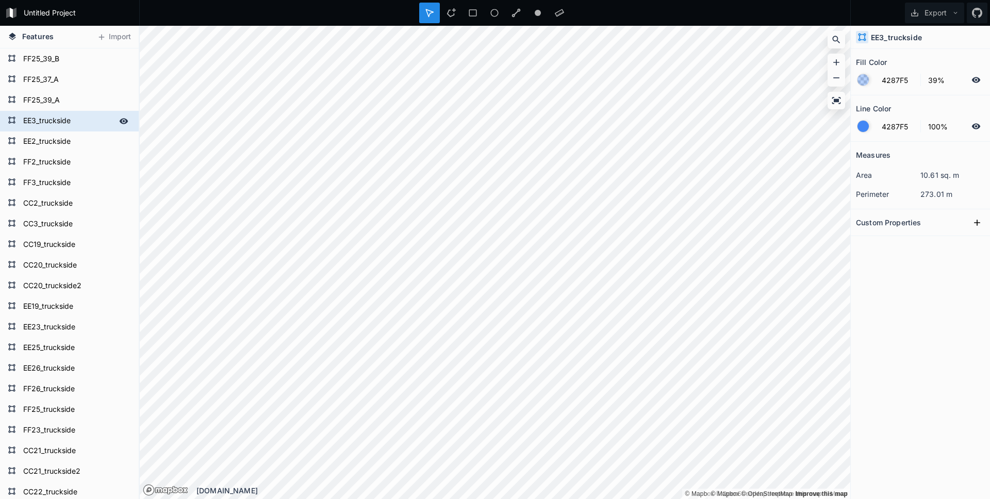
click at [51, 126] on form "EE3_truckside" at bounding box center [68, 120] width 96 height 15
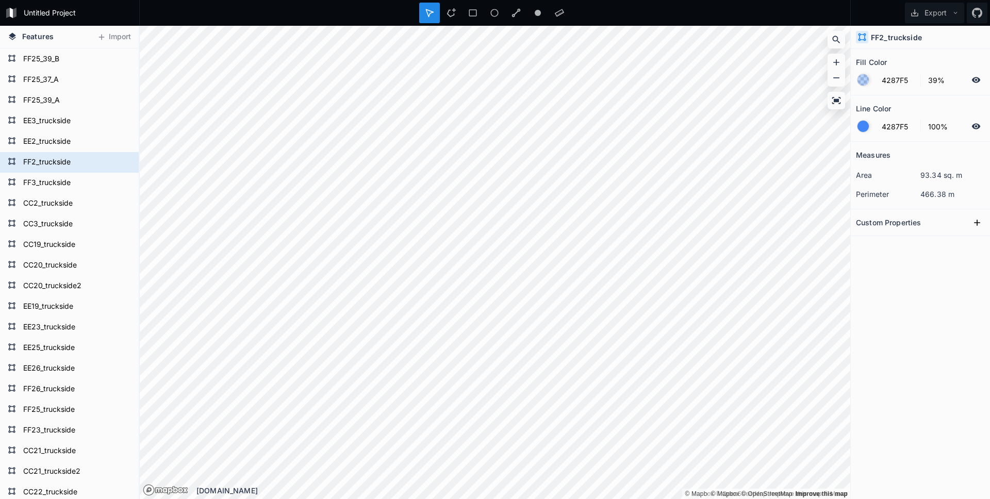
click at [887, 36] on h4 "FF2_truckside" at bounding box center [896, 37] width 51 height 11
copy h4 "FF2_truckside"
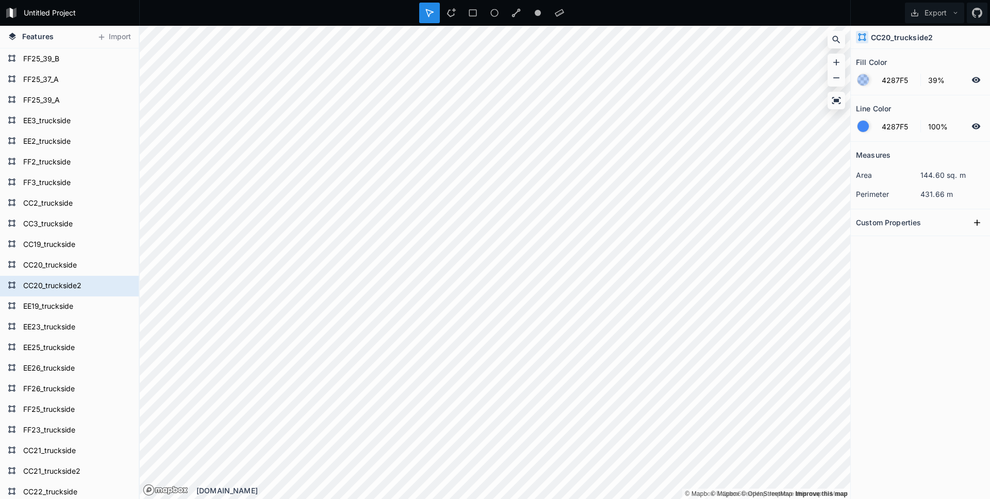
click at [890, 36] on h4 "CC20_truckside2" at bounding box center [902, 37] width 62 height 11
copy h4 "CC20_truckside2"
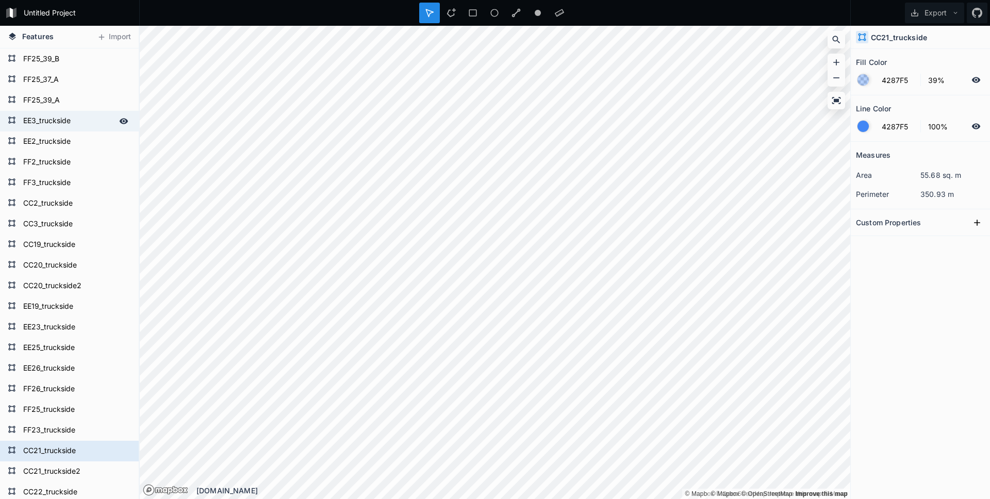
click at [58, 123] on form "EE3_truckside" at bounding box center [68, 120] width 96 height 15
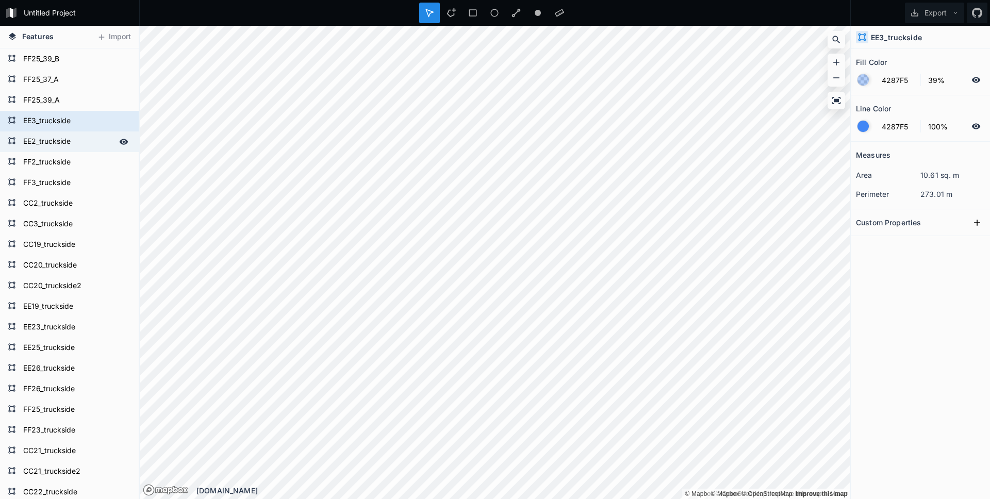
click at [61, 140] on form "EE2_truckside" at bounding box center [68, 141] width 96 height 15
click at [59, 121] on form "EE3_truckside" at bounding box center [68, 120] width 96 height 15
click at [54, 142] on form "EE2_truckside" at bounding box center [68, 141] width 96 height 15
click at [59, 120] on form "EE3_truckside" at bounding box center [68, 120] width 96 height 15
click at [885, 39] on h4 "EE3_truckside" at bounding box center [896, 37] width 51 height 11
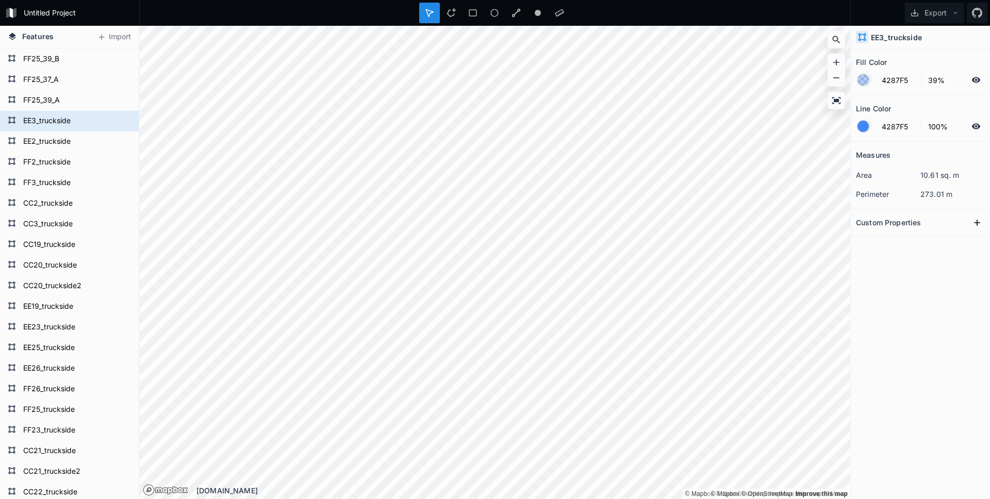
click at [862, 39] on icon at bounding box center [863, 38] width 8 height 8
click at [976, 81] on icon at bounding box center [976, 79] width 9 height 9
click at [977, 78] on icon at bounding box center [976, 79] width 9 height 9
click at [978, 80] on icon at bounding box center [976, 79] width 8 height 7
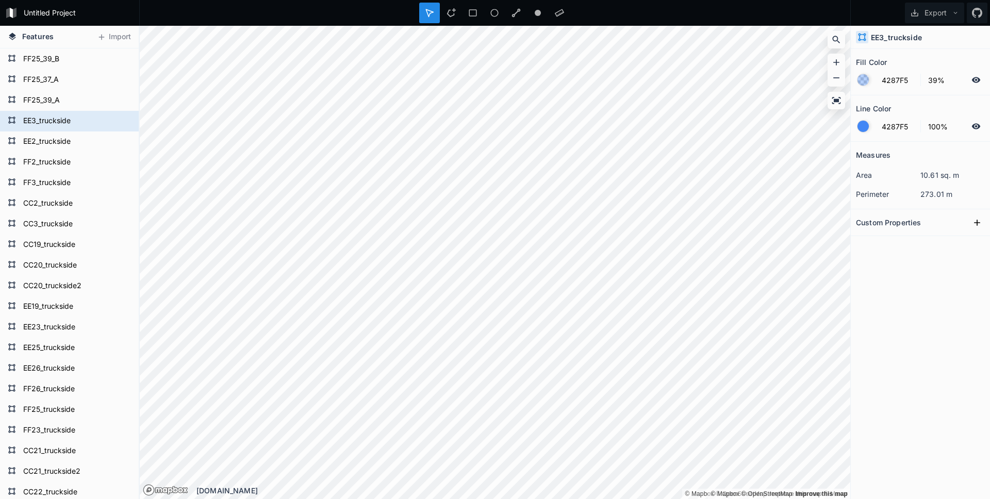
click at [975, 124] on icon at bounding box center [976, 126] width 9 height 6
click at [975, 125] on icon at bounding box center [976, 126] width 8 height 7
click at [974, 128] on icon at bounding box center [976, 126] width 9 height 9
click at [870, 128] on form "4287F5 100%" at bounding box center [920, 127] width 129 height 20
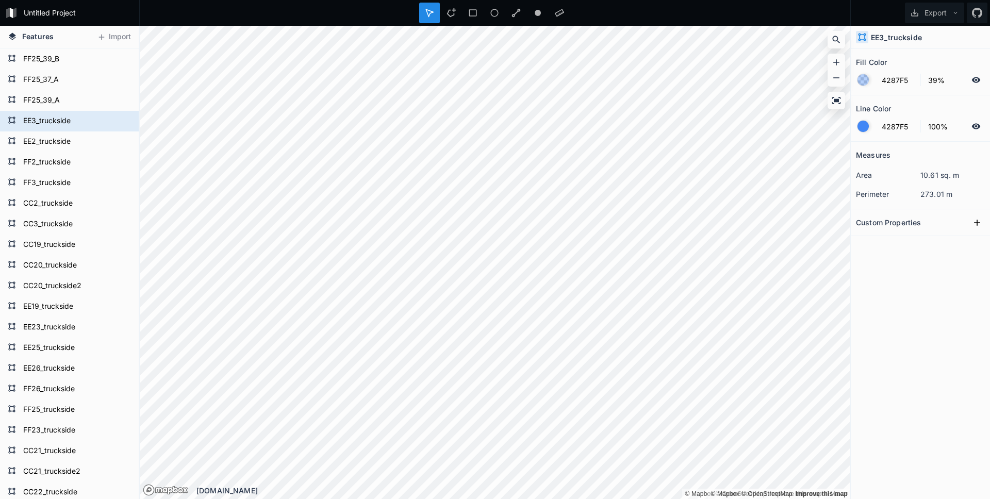
click at [861, 126] on div at bounding box center [863, 126] width 11 height 11
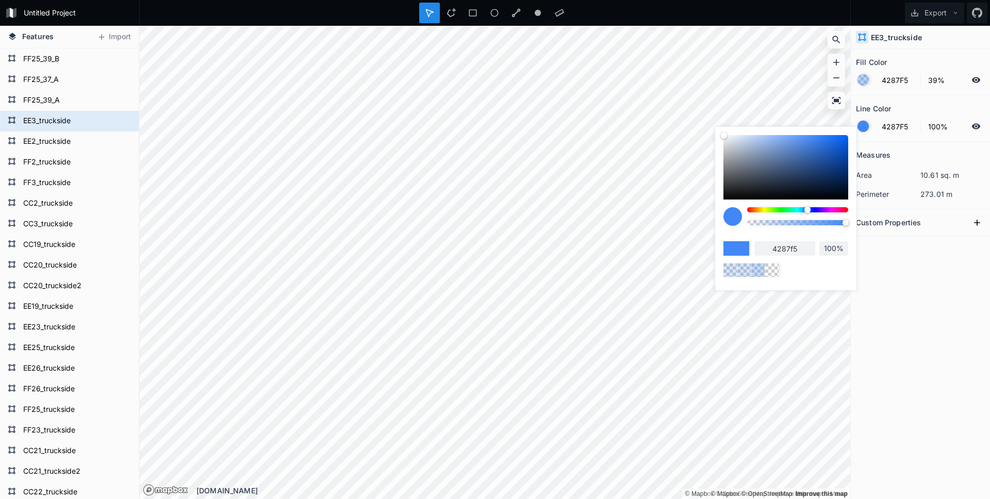
click at [846, 212] on div at bounding box center [797, 220] width 101 height 26
click at [846, 211] on div at bounding box center [797, 209] width 101 height 5
type input "F54242"
type input "f54242"
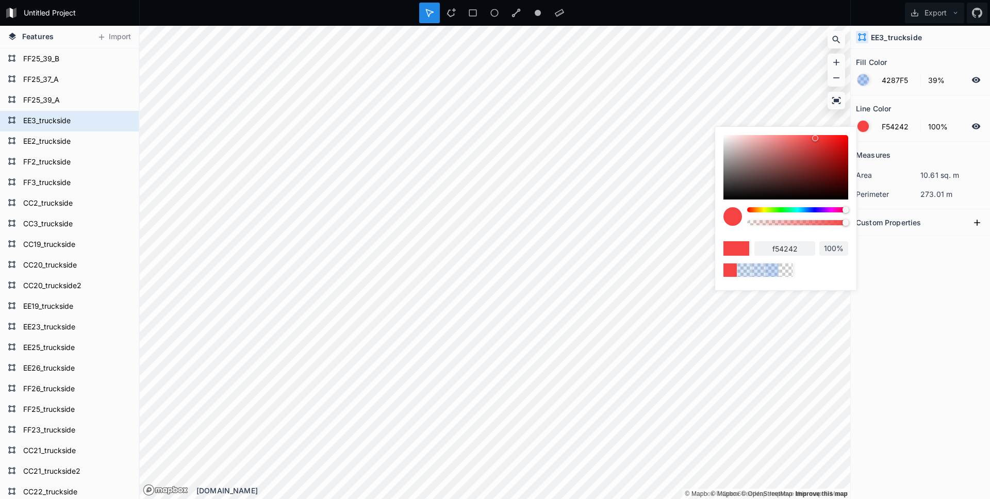
click at [866, 269] on div "Measures area 10.61 sq. m perimeter 273.01 m Custom Properties" at bounding box center [920, 295] width 139 height 306
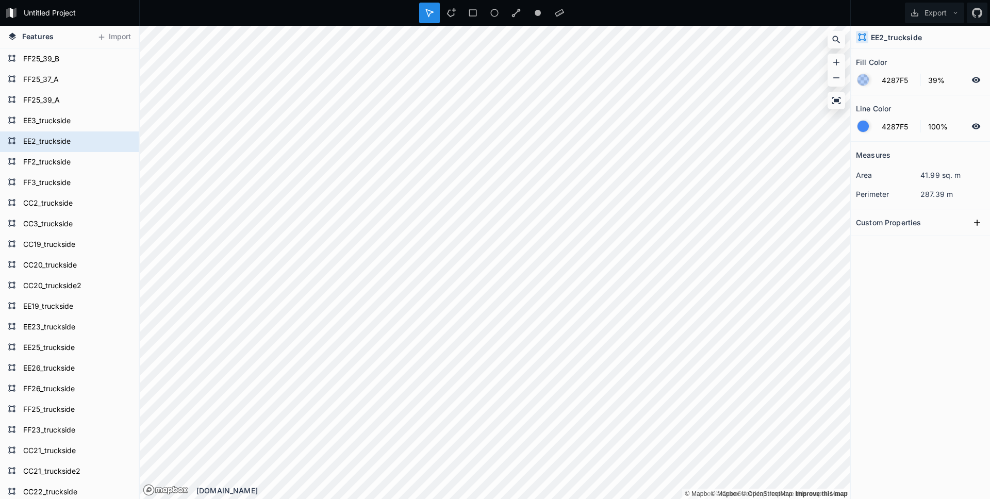
click at [886, 37] on h4 "EE2_truckside" at bounding box center [896, 37] width 51 height 11
copy h4 "EE2_truckside"
click at [884, 39] on h4 "EE3_truckside" at bounding box center [896, 37] width 51 height 11
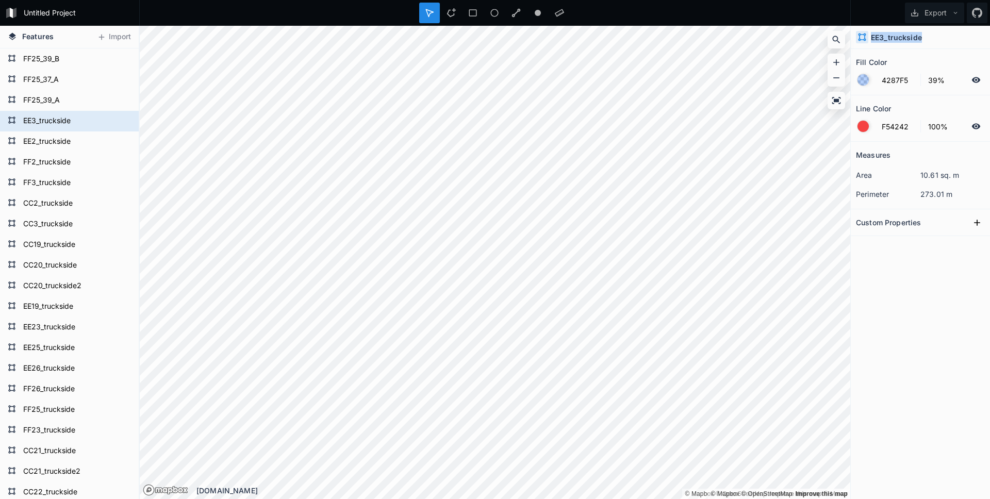
copy h4 "EE3_truckside"
click at [887, 41] on h4 "EE3_truckside" at bounding box center [896, 37] width 51 height 11
type input "4287F5"
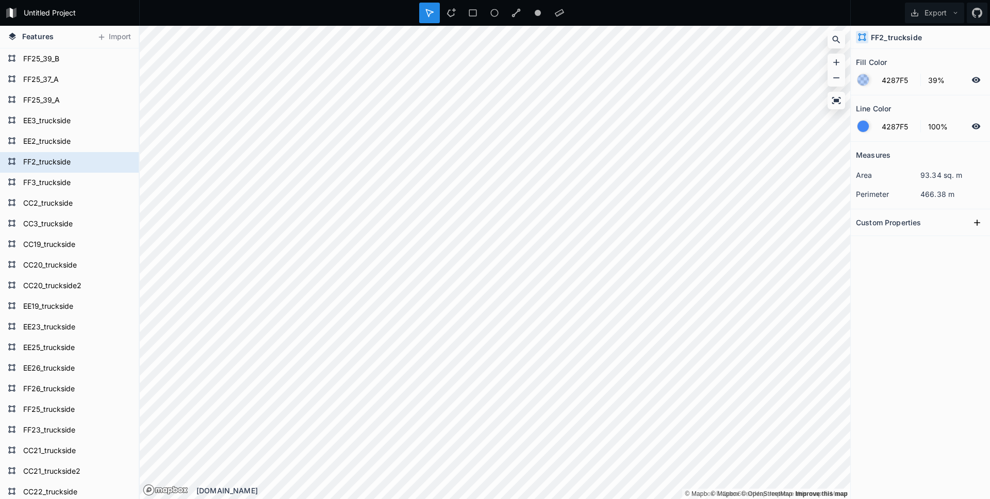
click at [905, 34] on h4 "FF2_truckside" at bounding box center [896, 37] width 51 height 11
copy h4 "FF2_truckside"
click at [904, 40] on h4 "FF2_truckside" at bounding box center [896, 37] width 51 height 11
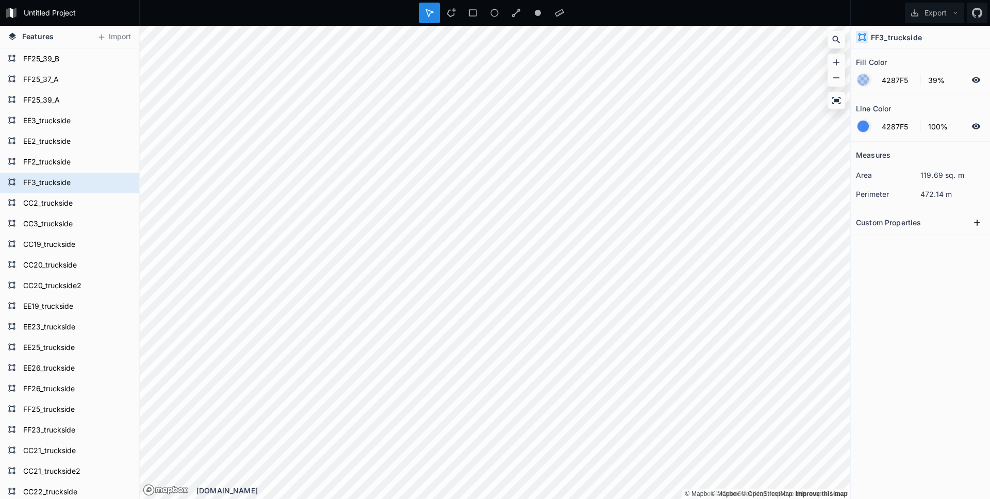
click at [907, 38] on h4 "FF3_truckside" at bounding box center [896, 37] width 51 height 11
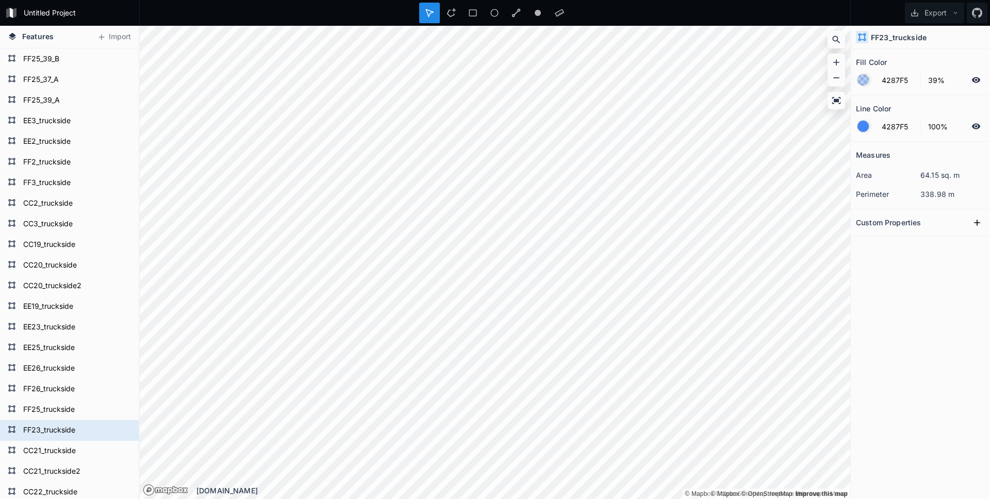
click at [894, 39] on h4 "FF23_truckside" at bounding box center [899, 37] width 56 height 11
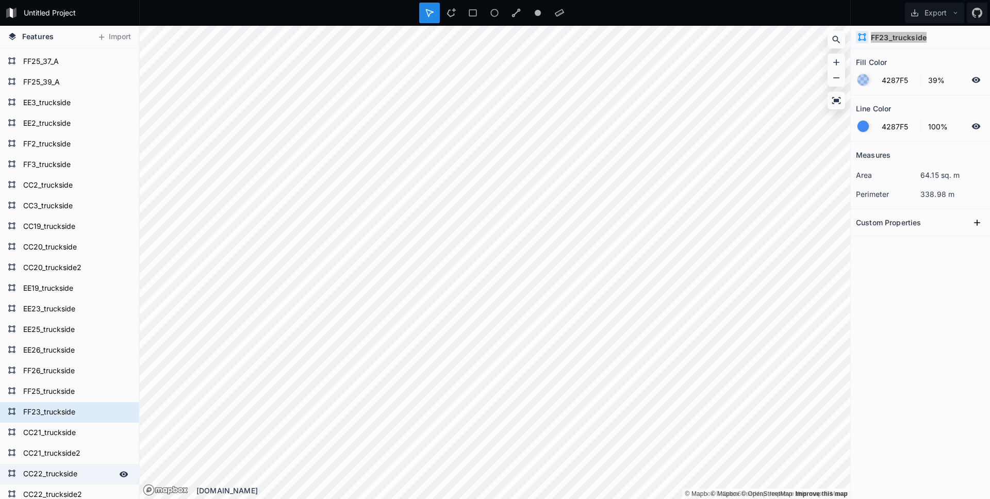
scroll to position [69664, 0]
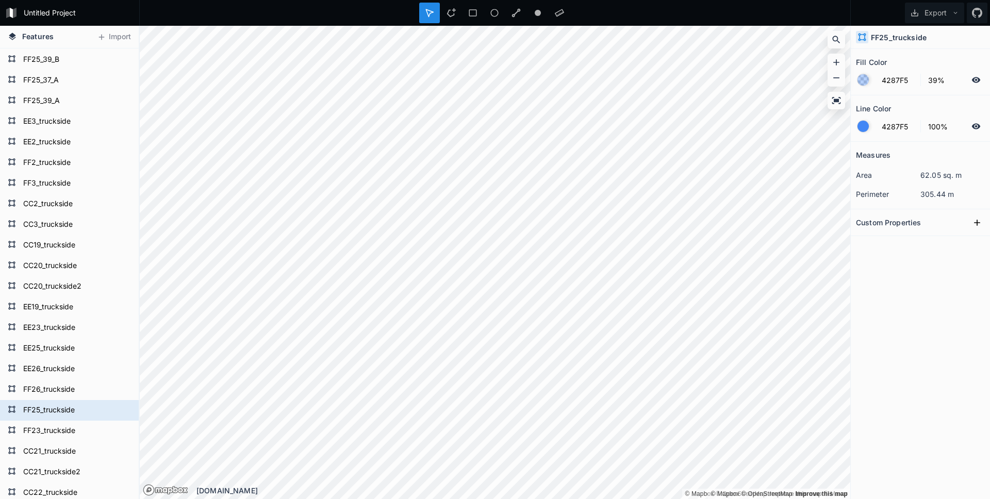
click at [885, 33] on h4 "FF25_truckside" at bounding box center [899, 37] width 56 height 11
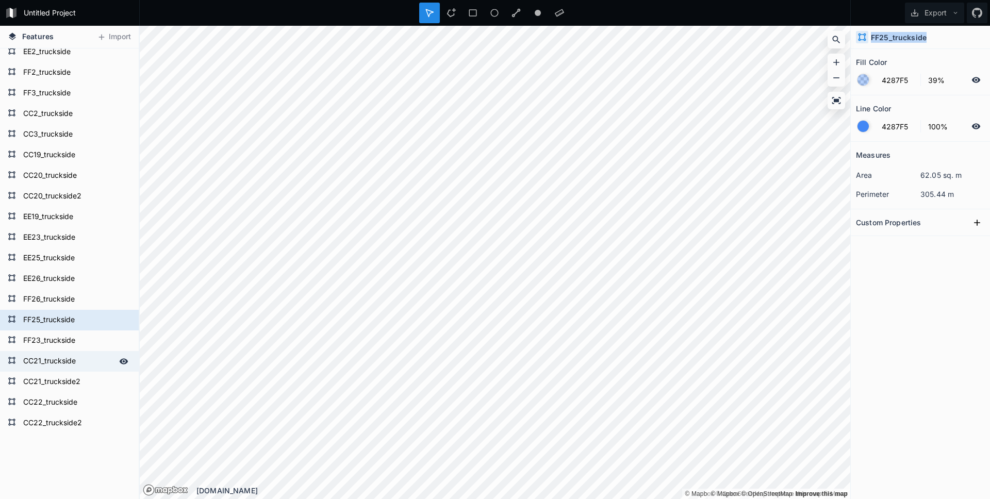
scroll to position [69755, 0]
click at [60, 294] on form "FF26_truckside" at bounding box center [68, 297] width 96 height 15
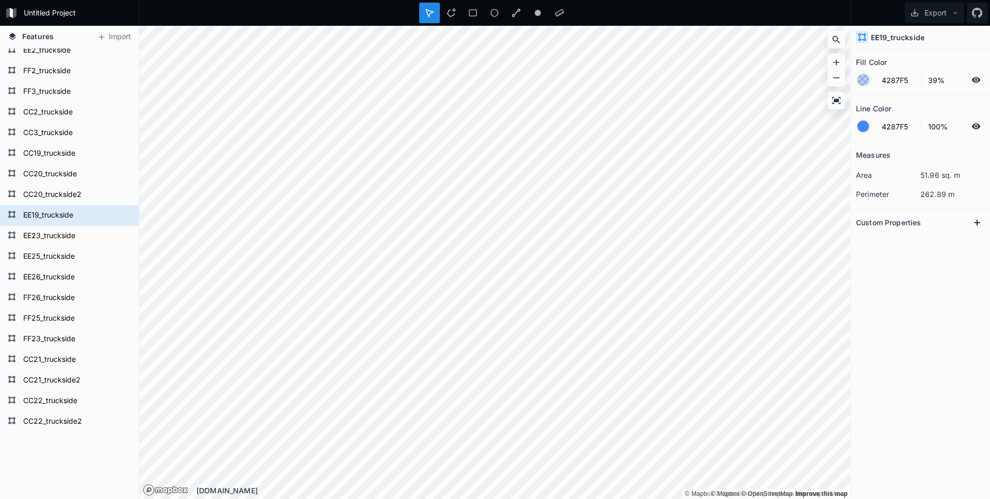
click at [896, 36] on h4 "EE19_truckside" at bounding box center [898, 37] width 54 height 11
click at [888, 36] on h4 "EE23_truckside" at bounding box center [899, 37] width 56 height 11
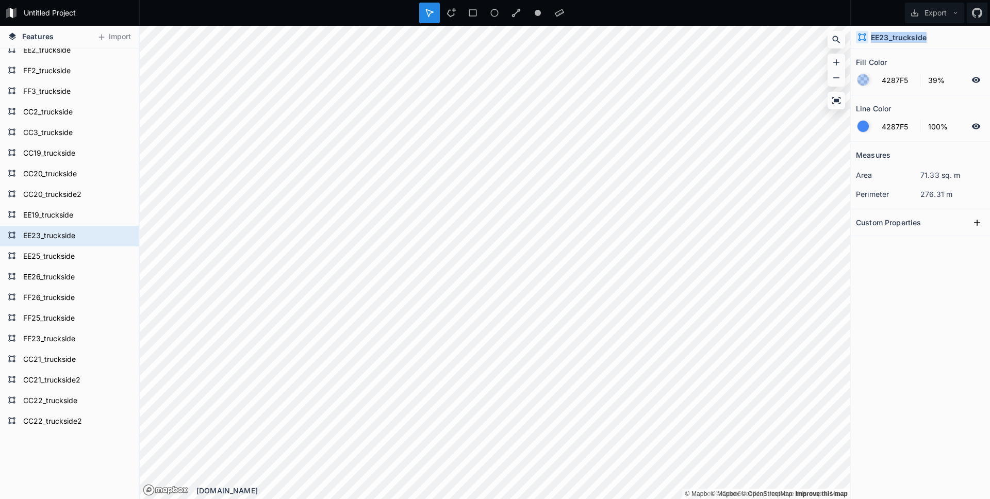
click at [888, 36] on h4 "EE23_truckside" at bounding box center [899, 37] width 56 height 11
click at [882, 29] on div "EE25_truckside" at bounding box center [920, 37] width 139 height 23
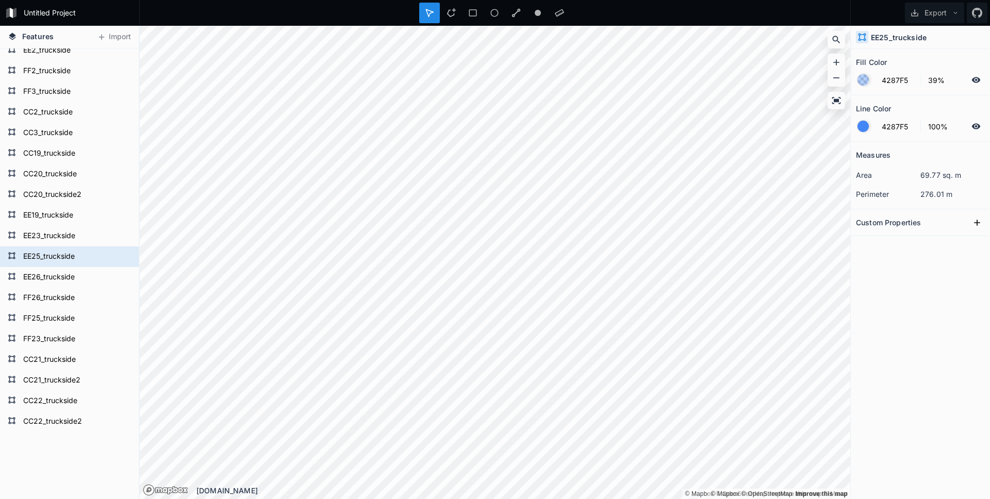
click at [883, 32] on h4 "EE25_truckside" at bounding box center [899, 37] width 56 height 11
click at [886, 40] on h4 "EE26_truckside" at bounding box center [898, 37] width 55 height 11
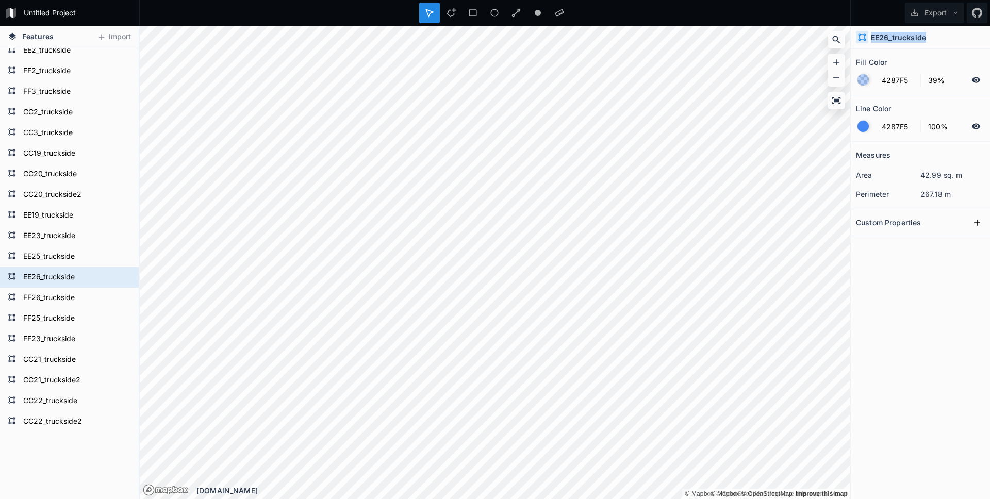
click at [886, 40] on h4 "EE26_truckside" at bounding box center [898, 37] width 55 height 11
click at [55, 321] on form "FF25_truckside" at bounding box center [68, 318] width 96 height 15
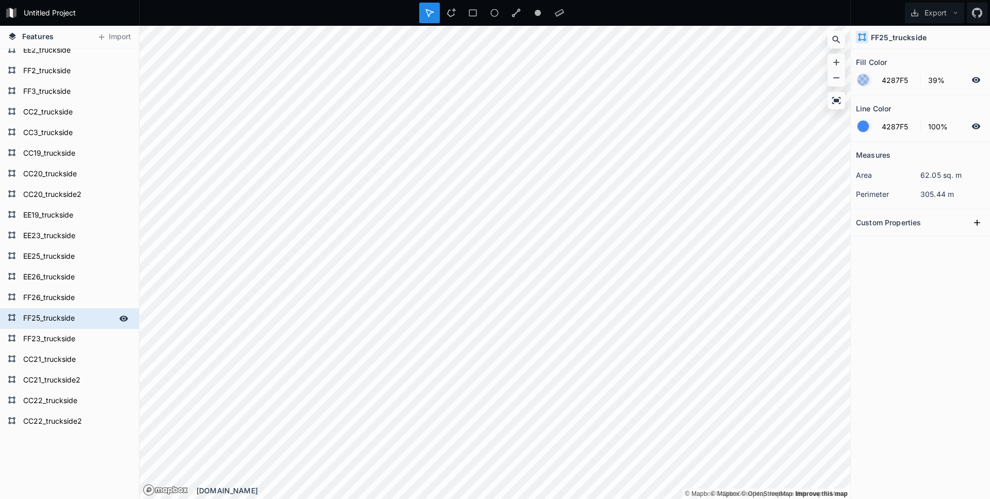
click at [53, 319] on form "FF25_truckside" at bounding box center [68, 318] width 96 height 15
click at [866, 127] on div at bounding box center [863, 126] width 11 height 11
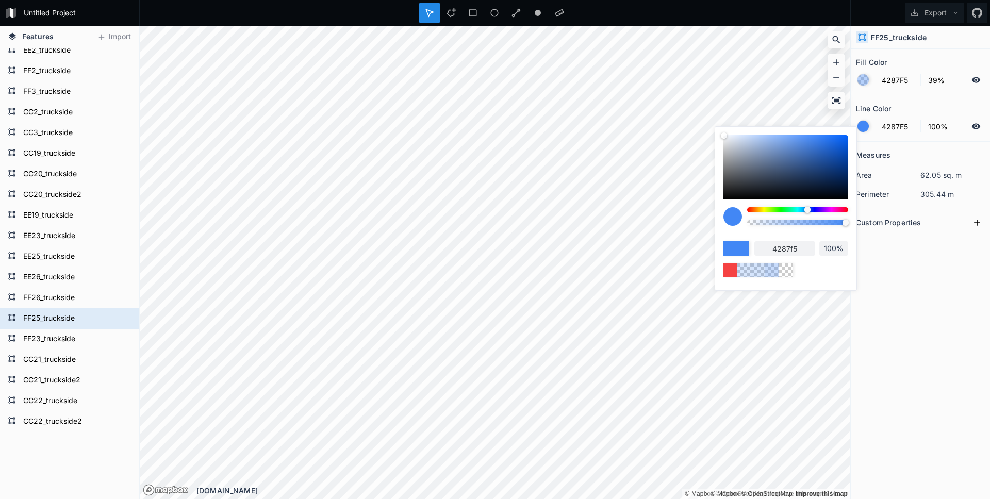
click at [770, 211] on div at bounding box center [797, 209] width 101 height 5
type input "C8F542"
type input "c8f542"
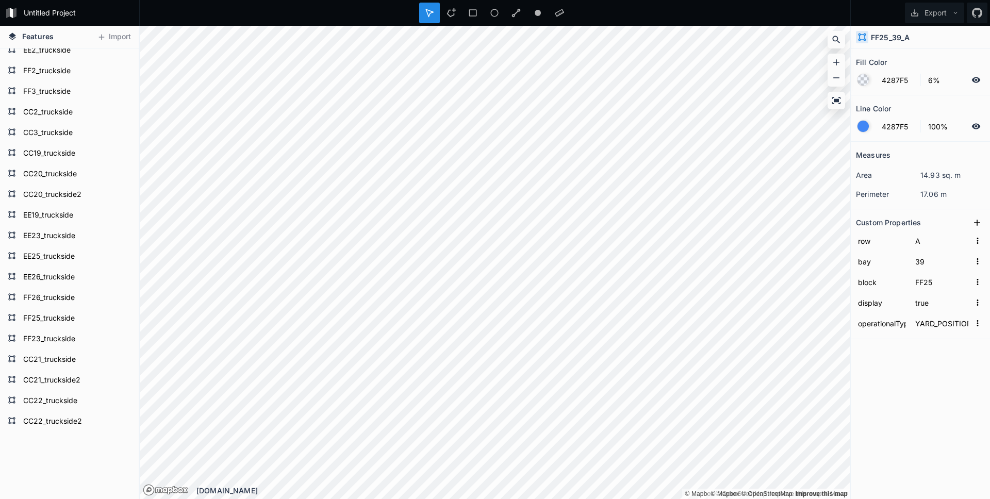
click at [890, 39] on h4 "FF25_39_A" at bounding box center [890, 37] width 39 height 11
type input "39%"
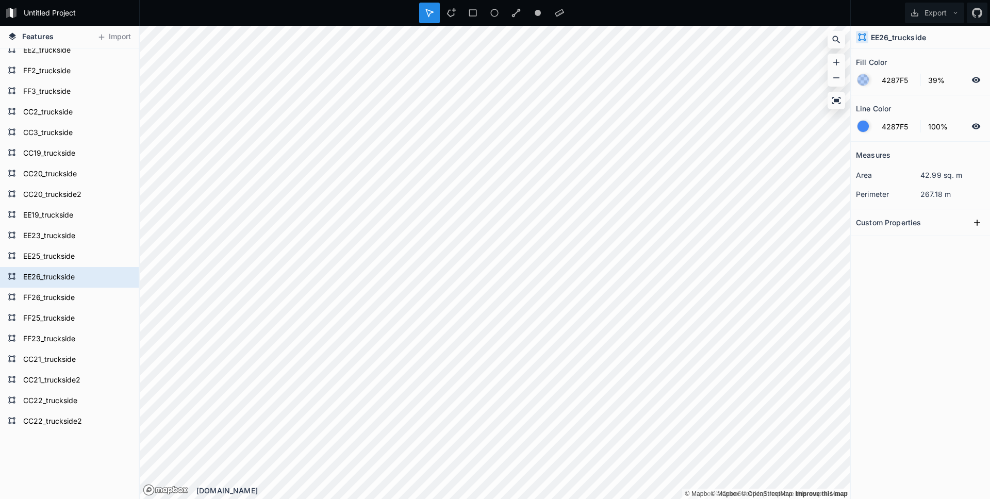
click at [894, 36] on h4 "EE26_truckside" at bounding box center [898, 37] width 55 height 11
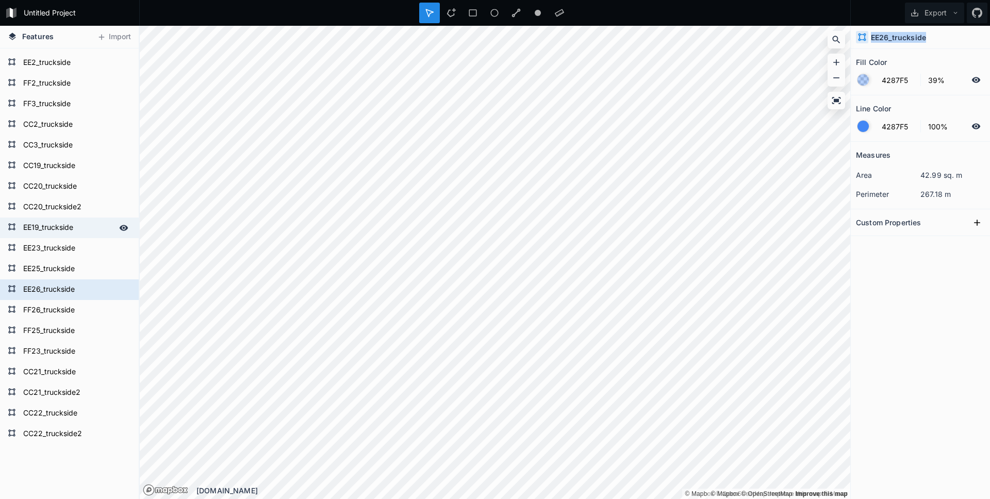
scroll to position [69737, 0]
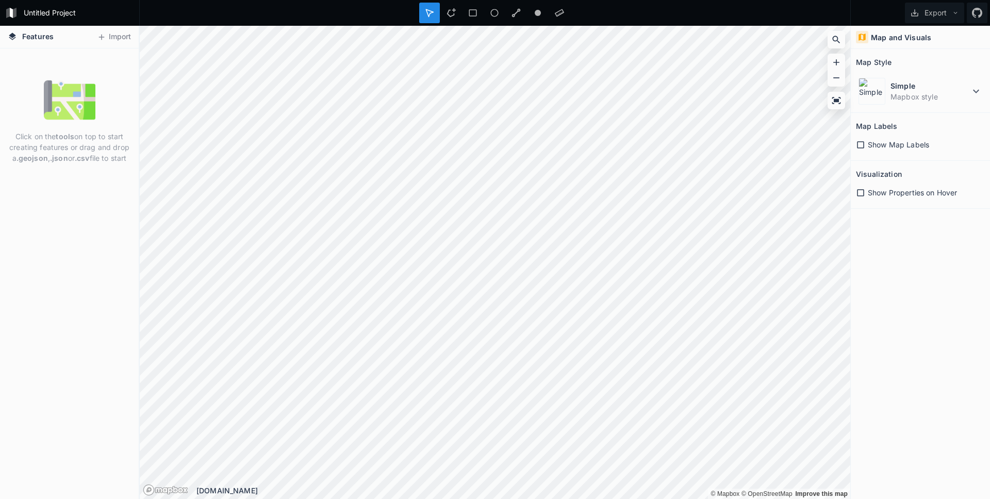
click at [11, 11] on icon at bounding box center [11, 13] width 3 height 10
click at [904, 92] on dd "Mapbox style" at bounding box center [930, 96] width 79 height 11
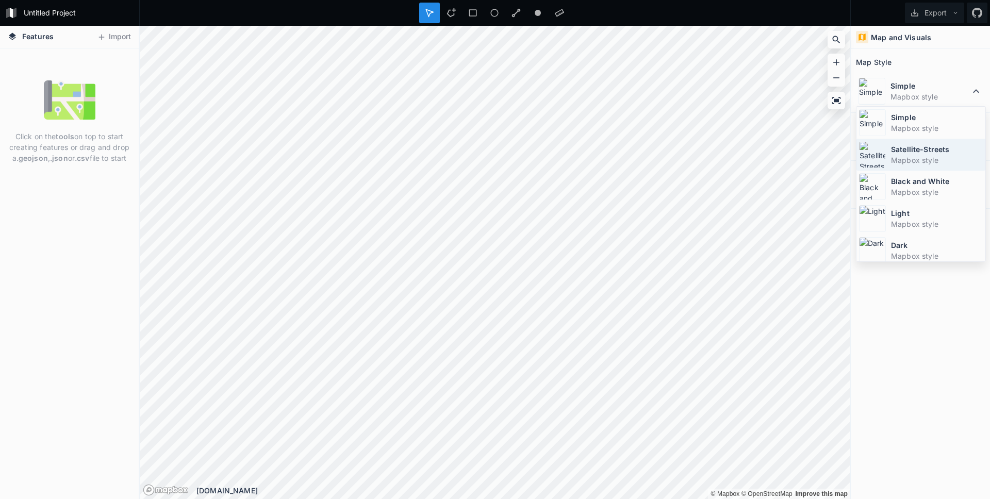
click at [897, 157] on dd "Mapbox style" at bounding box center [937, 160] width 92 height 11
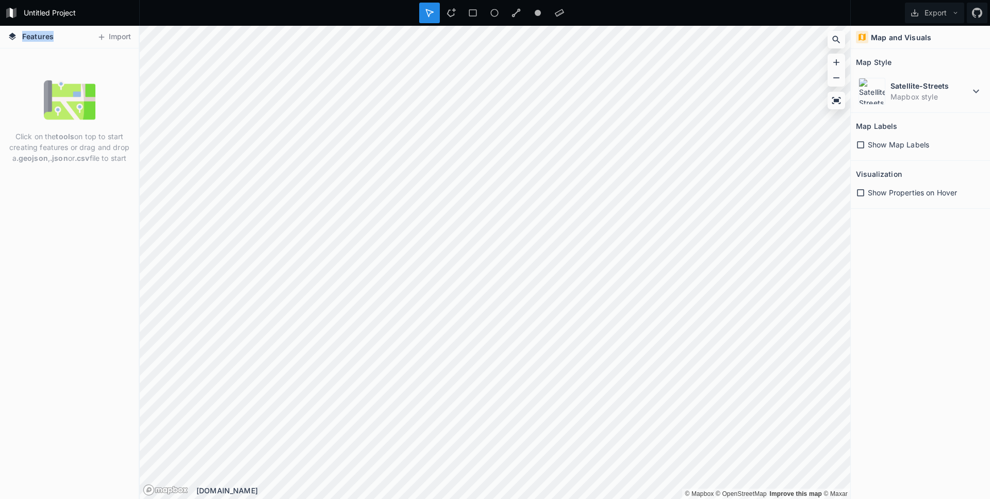
click at [68, 116] on img at bounding box center [70, 100] width 52 height 52
click at [108, 38] on button "Import" at bounding box center [114, 37] width 44 height 17
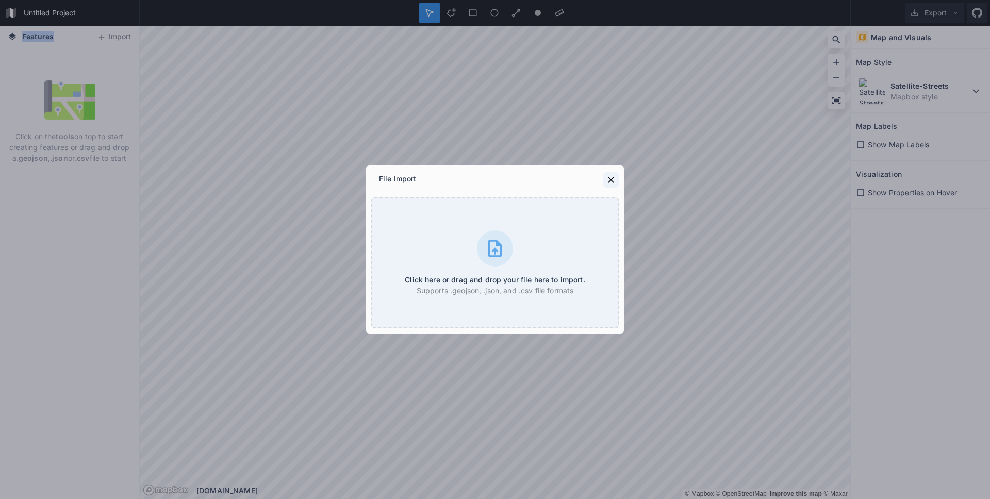
click at [612, 182] on icon at bounding box center [611, 180] width 10 height 10
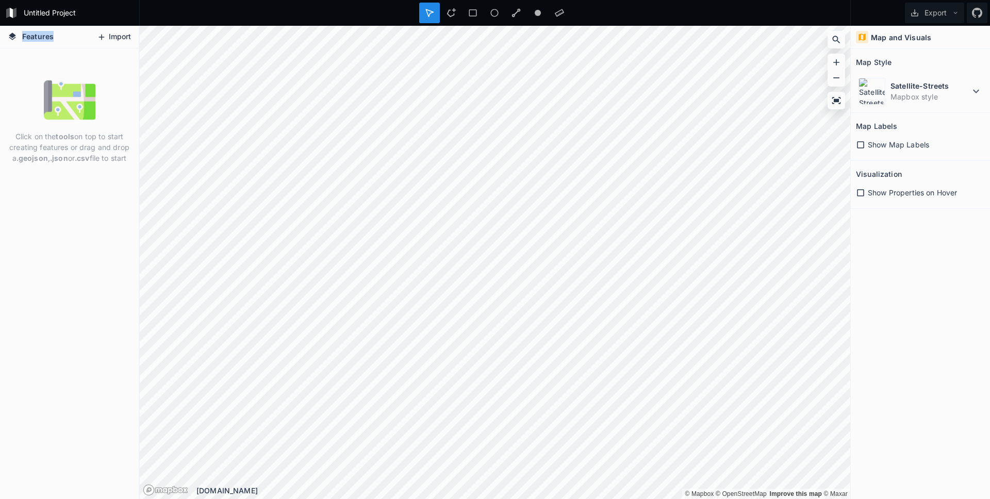
click at [110, 38] on button "Import" at bounding box center [114, 37] width 44 height 17
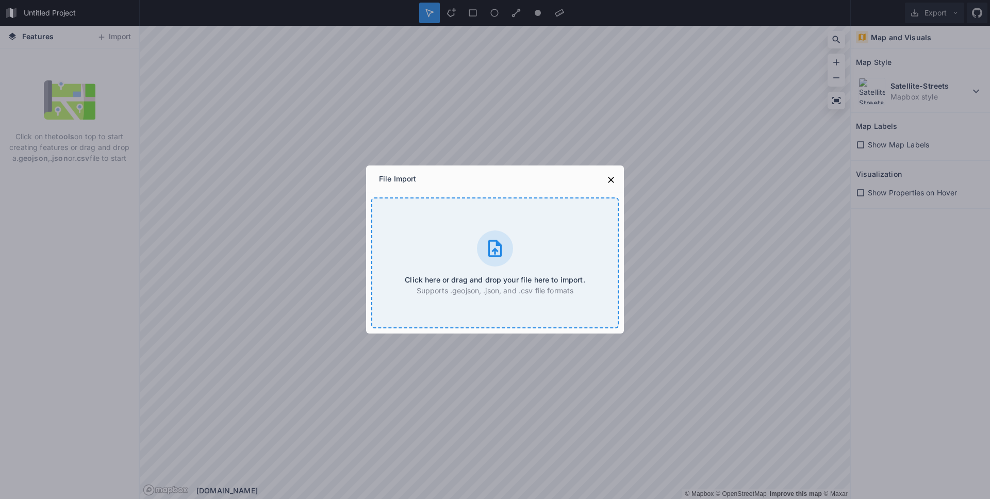
click at [487, 237] on div at bounding box center [495, 249] width 36 height 36
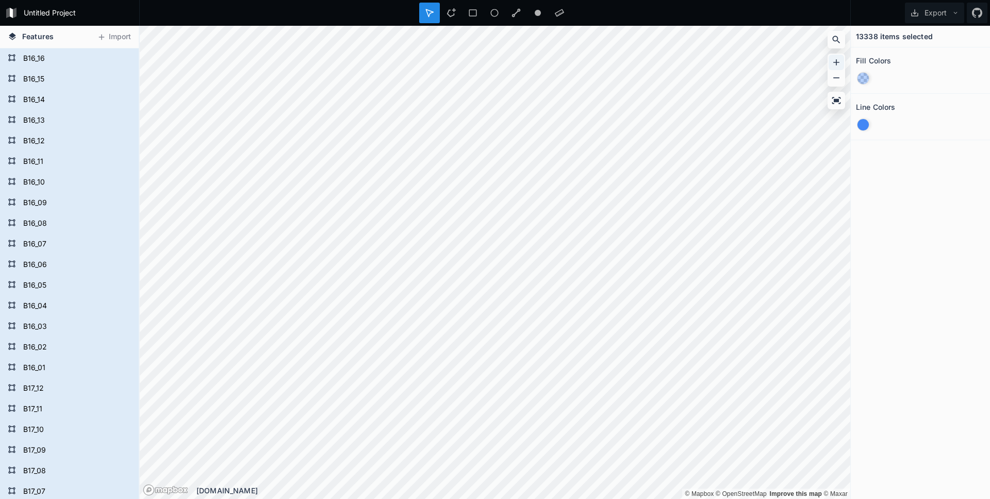
click at [841, 61] on icon at bounding box center [836, 62] width 10 height 10
click at [834, 63] on icon at bounding box center [836, 62] width 10 height 10
click at [449, 17] on icon at bounding box center [451, 12] width 9 height 9
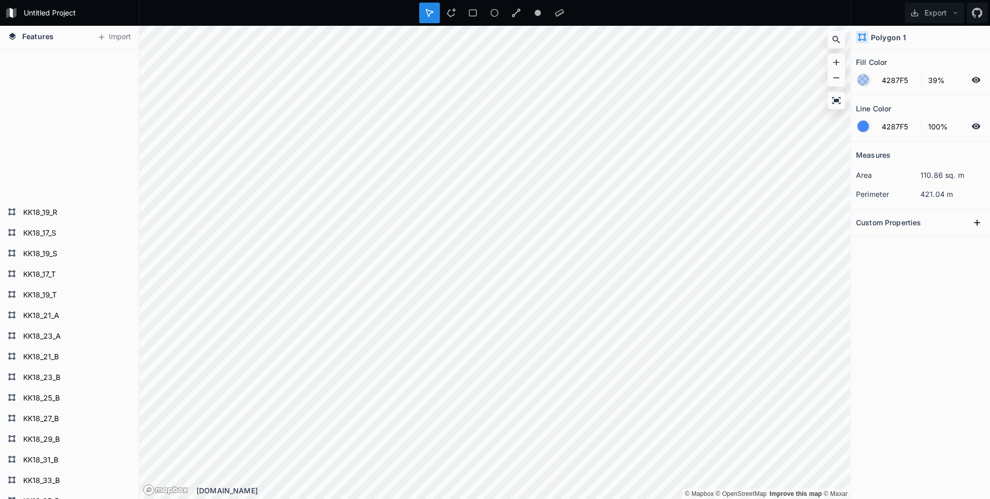
scroll to position [274876, 0]
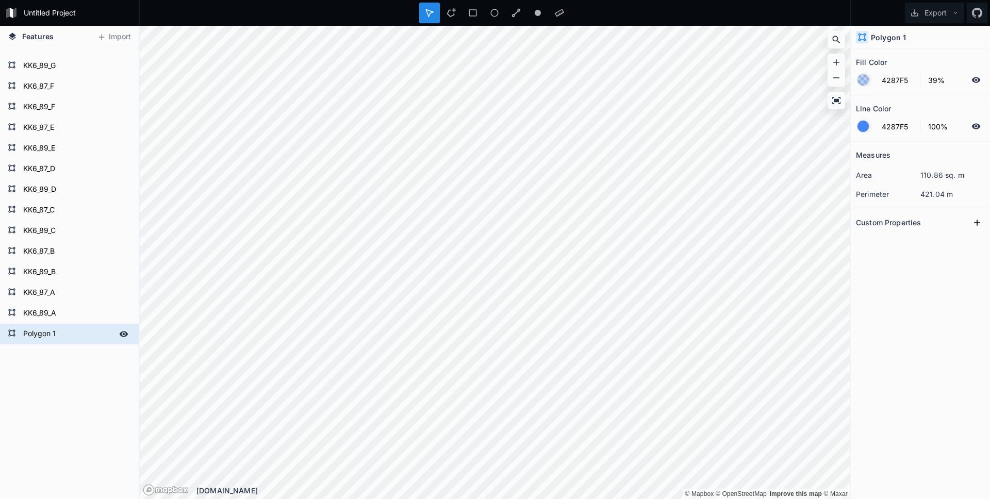
click at [40, 336] on form "Polygon 1" at bounding box center [68, 333] width 96 height 15
type input "GG3_truckside"
click input "submit" at bounding box center [0, 0] width 0 height 0
click at [453, 18] on div at bounding box center [451, 13] width 21 height 21
click at [53, 349] on form "Polygon 1" at bounding box center [68, 354] width 96 height 15
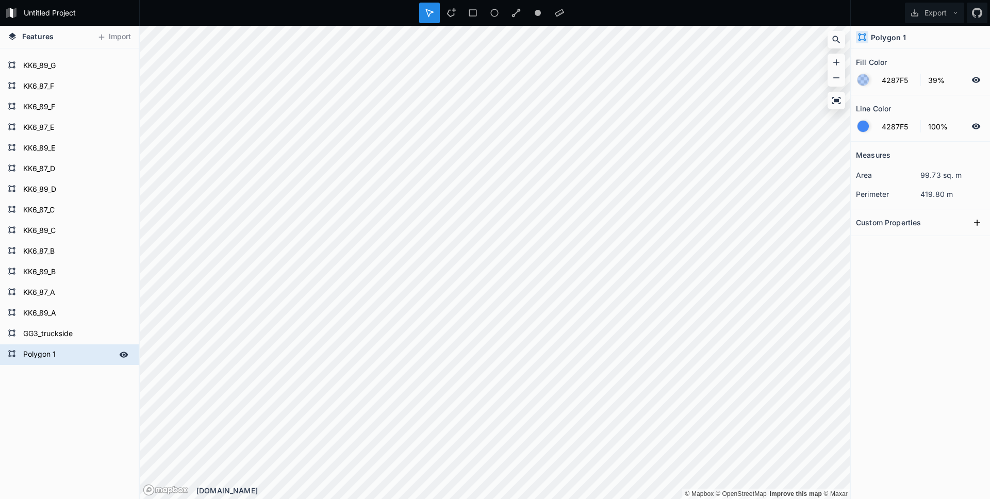
click at [53, 349] on form "Polygon 1" at bounding box center [68, 354] width 96 height 15
type input "GG5_truckside"
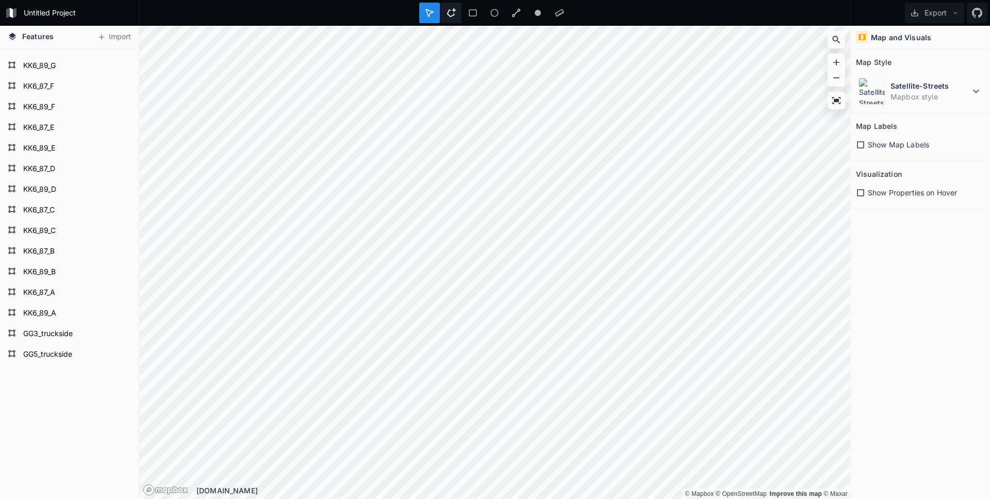
click at [452, 12] on icon at bounding box center [451, 12] width 9 height 9
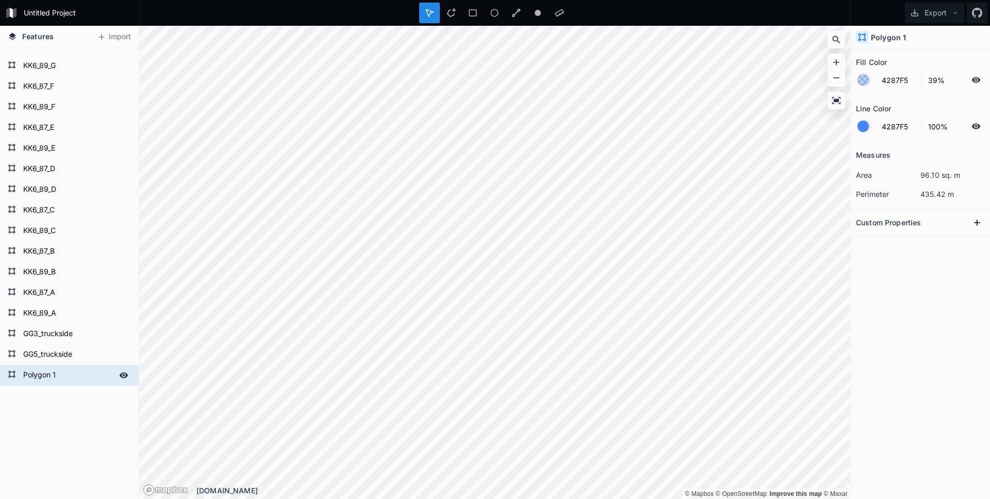
click at [38, 380] on form "Polygon 1" at bounding box center [68, 375] width 96 height 15
click at [41, 375] on input "Polygon 1" at bounding box center [68, 375] width 96 height 14
type input "GG2_truckside"
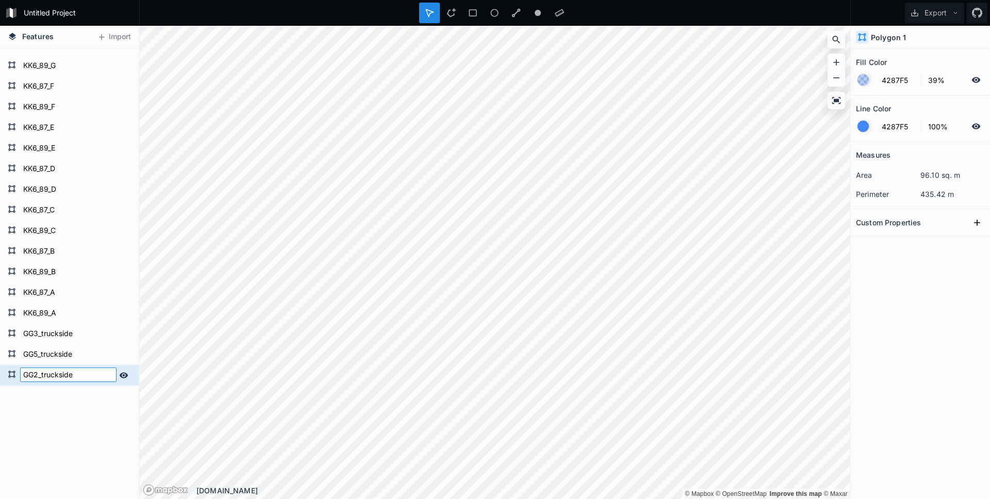
click input "submit" at bounding box center [0, 0] width 0 height 0
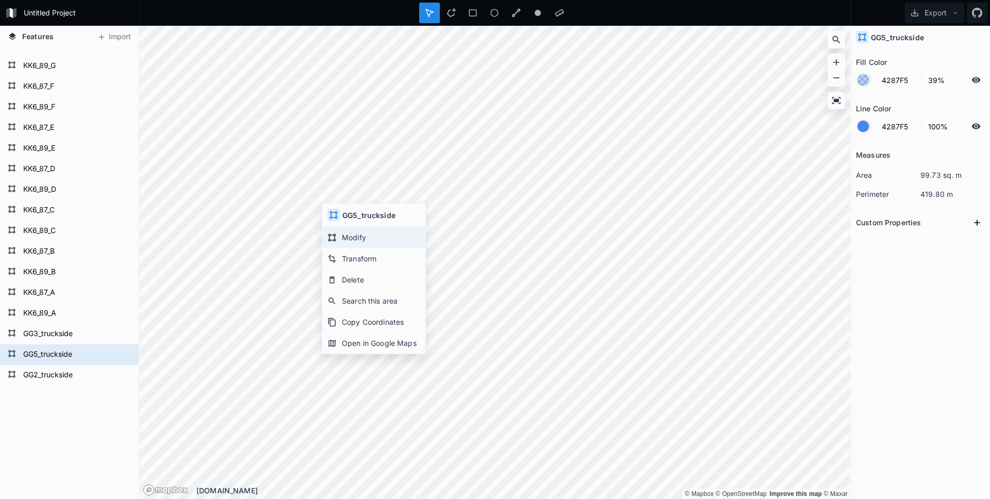
click at [363, 241] on div "Modify" at bounding box center [373, 237] width 103 height 21
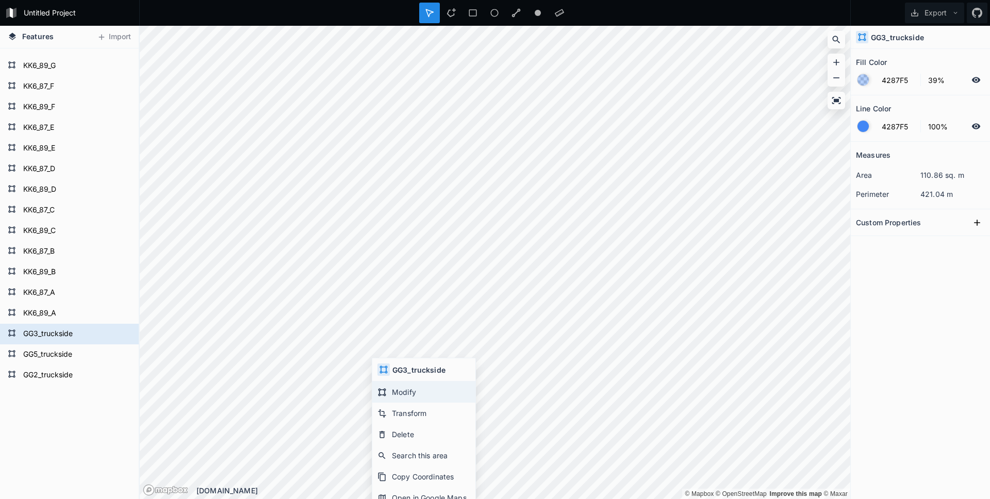
click at [407, 392] on div "Modify" at bounding box center [423, 392] width 103 height 21
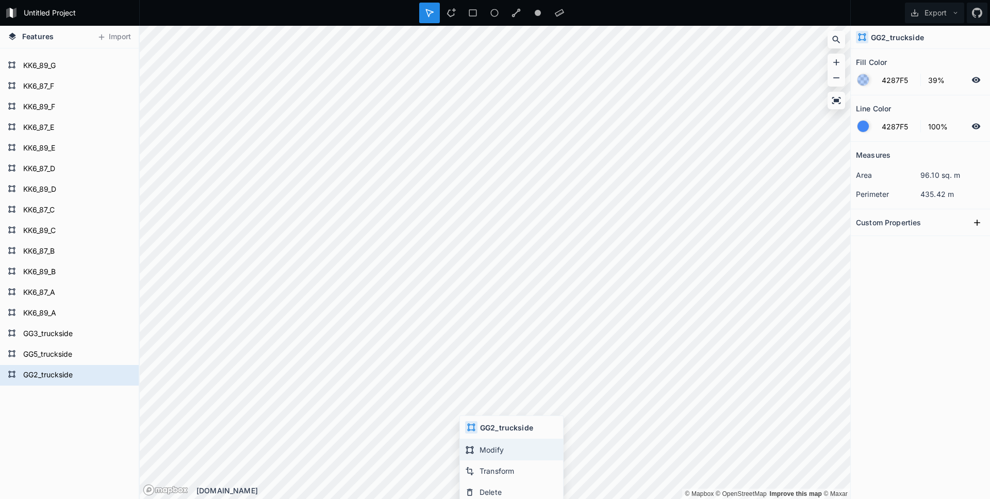
click at [498, 450] on div "Modify" at bounding box center [511, 449] width 103 height 21
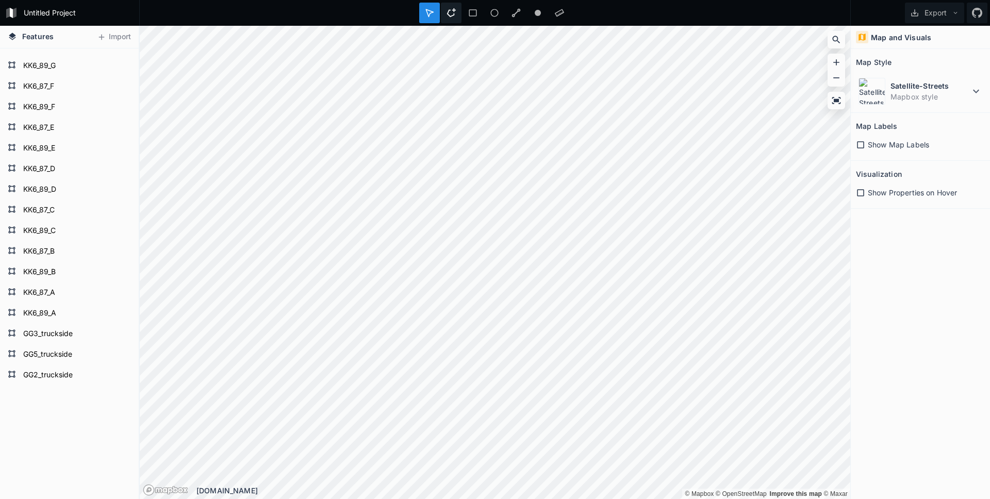
click at [447, 15] on icon at bounding box center [451, 12] width 9 height 9
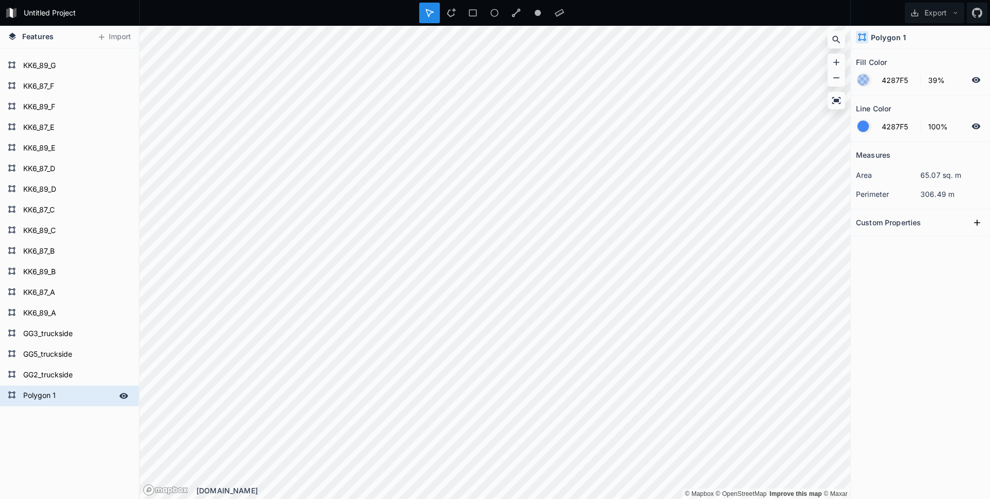
click at [45, 396] on form "Polygon 1" at bounding box center [68, 395] width 96 height 15
click at [52, 399] on input "Polygon 1" at bounding box center [68, 395] width 96 height 14
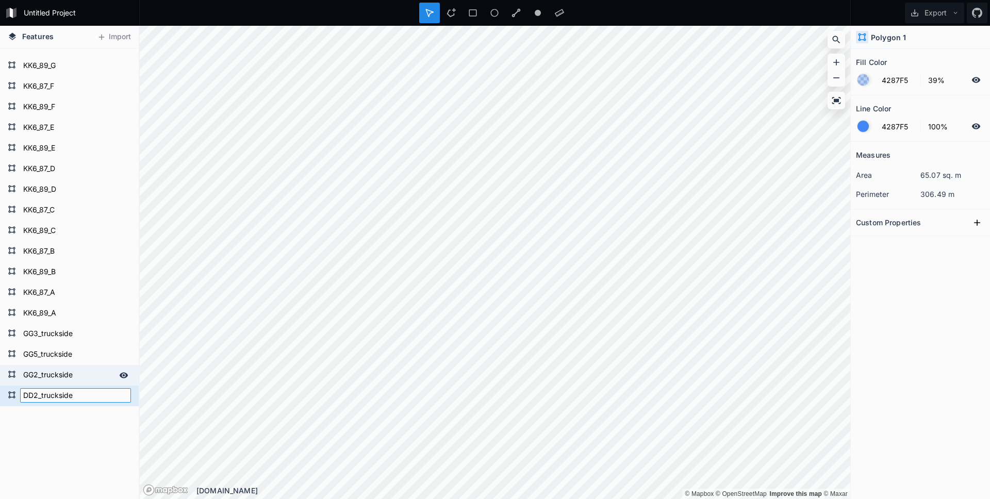
type input "DD2_truckside"
click at [452, 15] on icon at bounding box center [451, 12] width 9 height 9
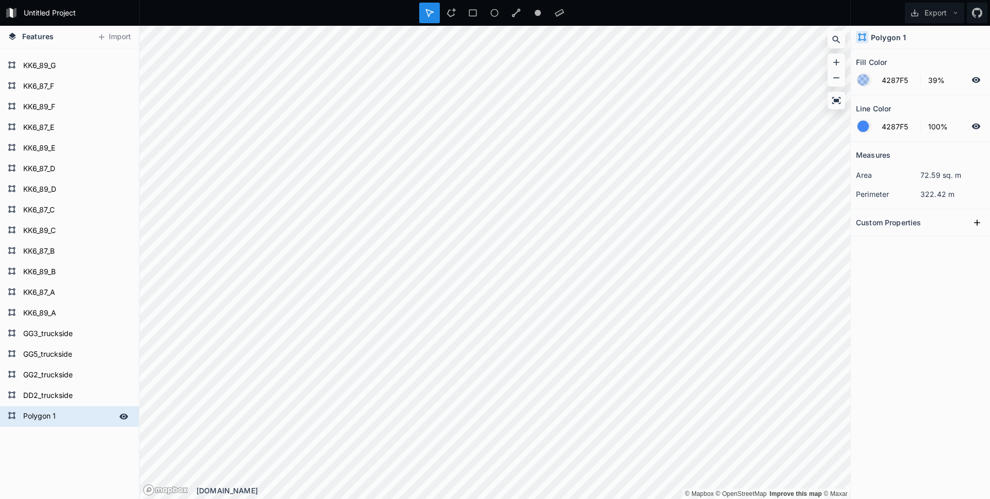
click at [44, 414] on form "Polygon 1" at bounding box center [68, 416] width 96 height 15
type input "DD3_truckside"
click input "submit" at bounding box center [0, 0] width 0 height 0
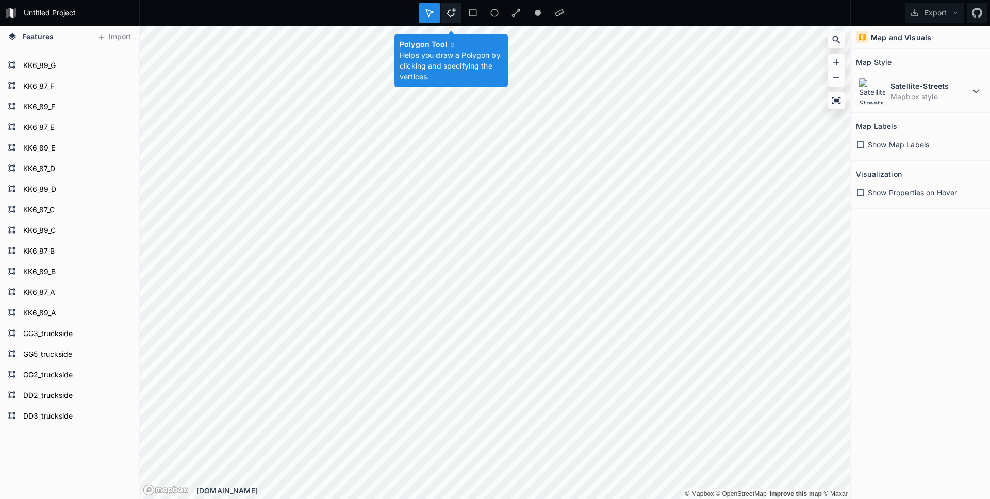
click at [449, 17] on div at bounding box center [451, 13] width 21 height 21
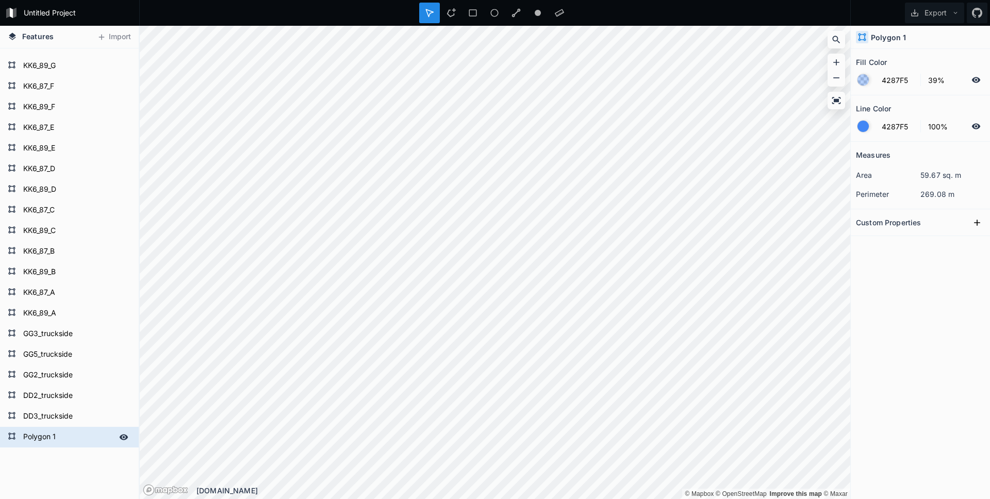
click at [43, 436] on form "Polygon 1" at bounding box center [68, 437] width 96 height 15
type input "BB2_truckside"
click input "submit" at bounding box center [0, 0] width 0 height 0
click at [454, 14] on icon at bounding box center [451, 12] width 9 height 9
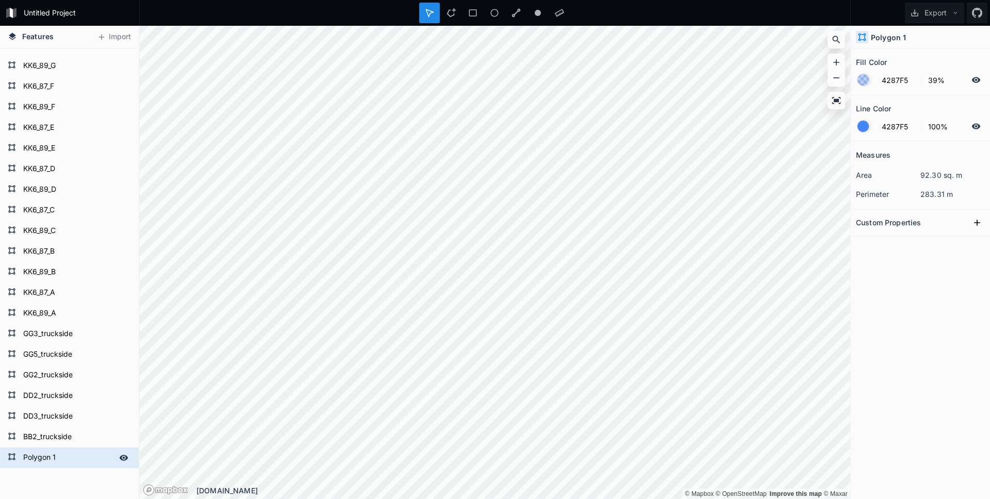
click at [55, 461] on form "Polygon 1" at bounding box center [68, 457] width 96 height 15
type input "BB3_truckside"
click input "submit" at bounding box center [0, 0] width 0 height 0
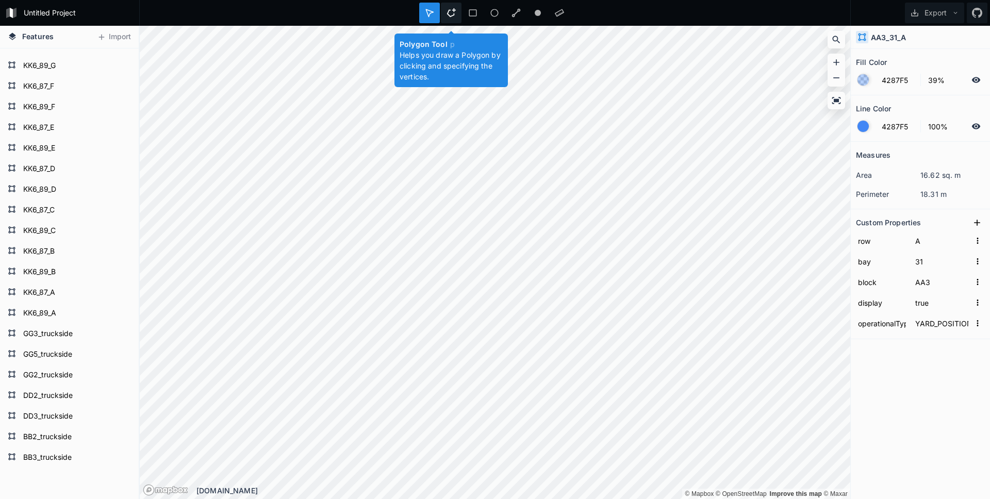
click at [450, 14] on icon at bounding box center [451, 12] width 9 height 9
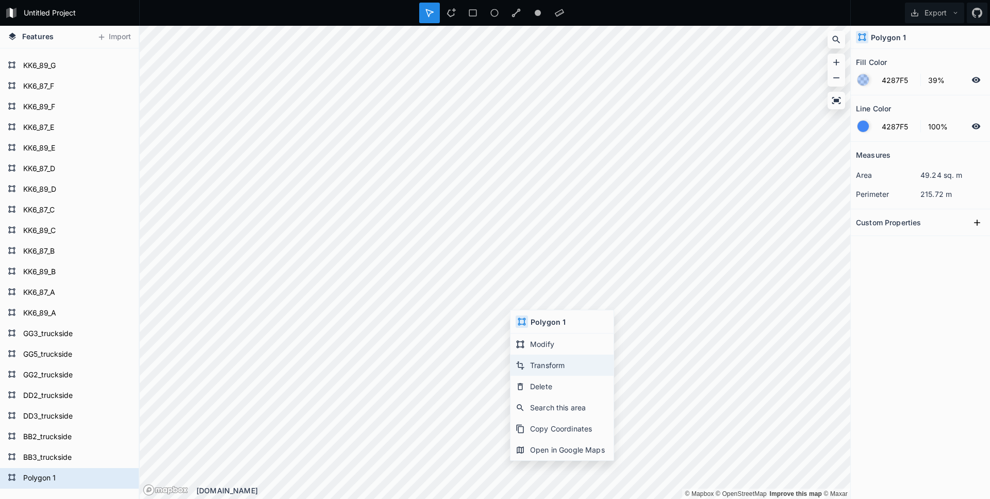
click at [543, 363] on div "Transform" at bounding box center [562, 365] width 103 height 21
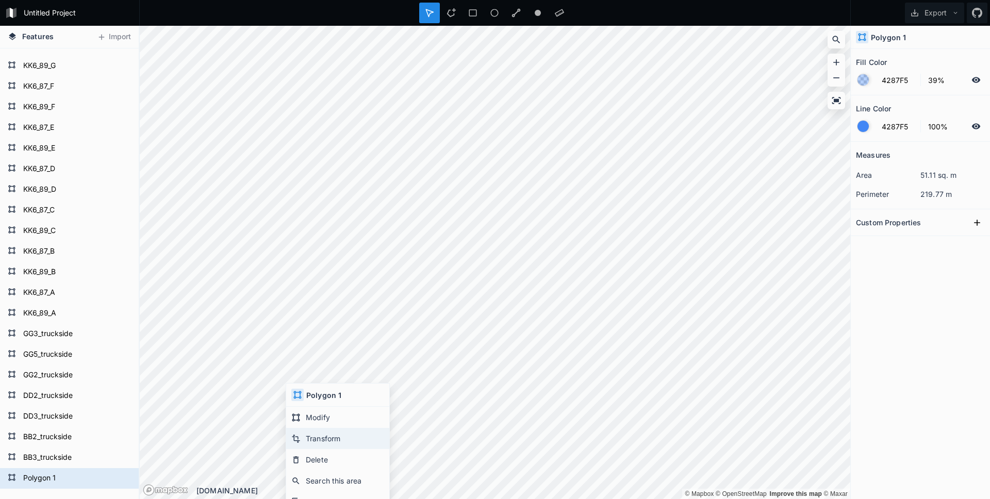
click at [318, 441] on div "Transform" at bounding box center [337, 438] width 103 height 21
click at [318, 404] on div "Modify" at bounding box center [336, 404] width 103 height 21
click at [45, 479] on form "Polygon 1" at bounding box center [68, 478] width 96 height 15
click at [61, 455] on form "BB3_truckside" at bounding box center [68, 457] width 96 height 15
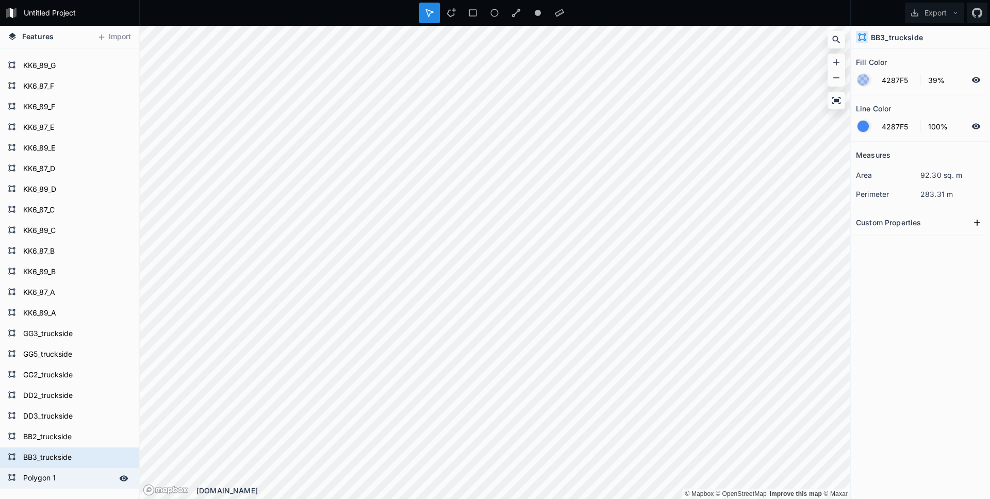
click at [54, 474] on form "Polygon 1" at bounding box center [68, 478] width 96 height 15
click at [429, 7] on div at bounding box center [429, 13] width 21 height 21
click at [448, 15] on icon at bounding box center [451, 12] width 9 height 9
click at [86, 477] on form "Polygon 1" at bounding box center [68, 478] width 96 height 15
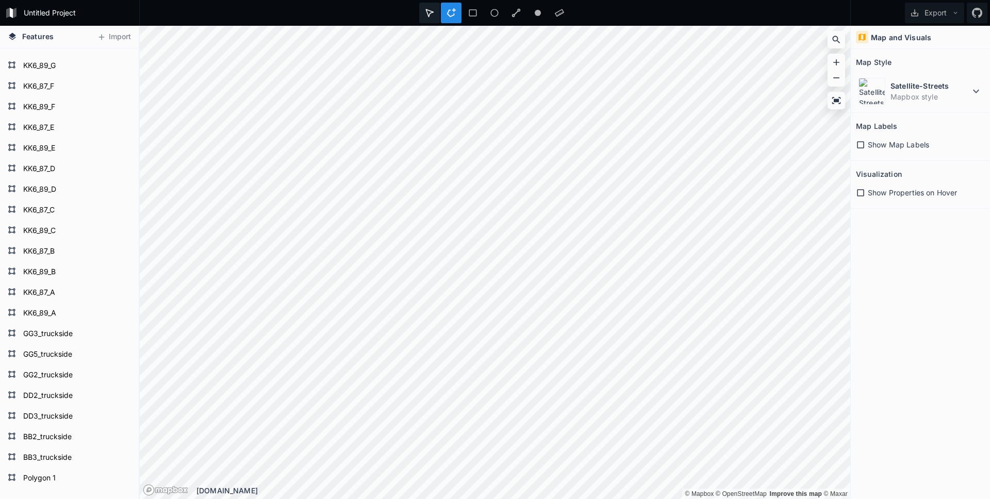
click at [431, 13] on icon at bounding box center [429, 12] width 7 height 7
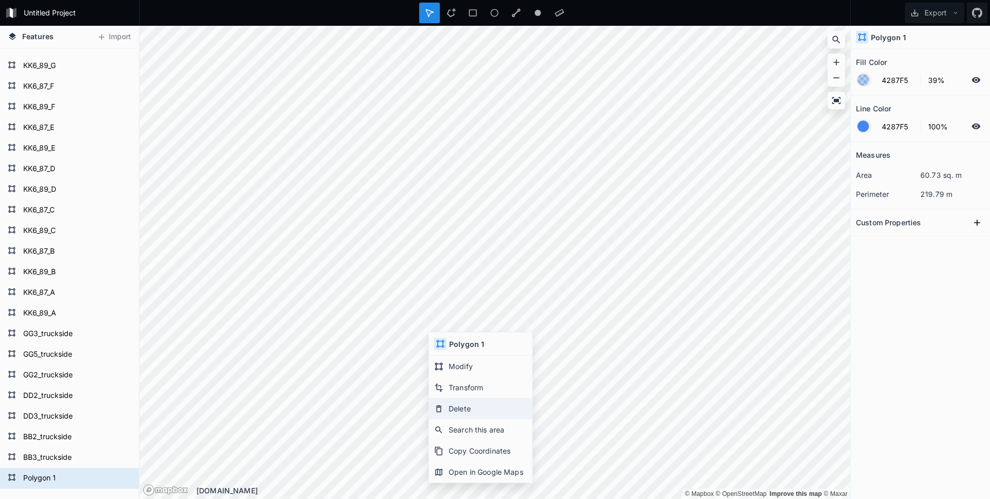
click at [461, 409] on div "Delete" at bounding box center [480, 408] width 103 height 21
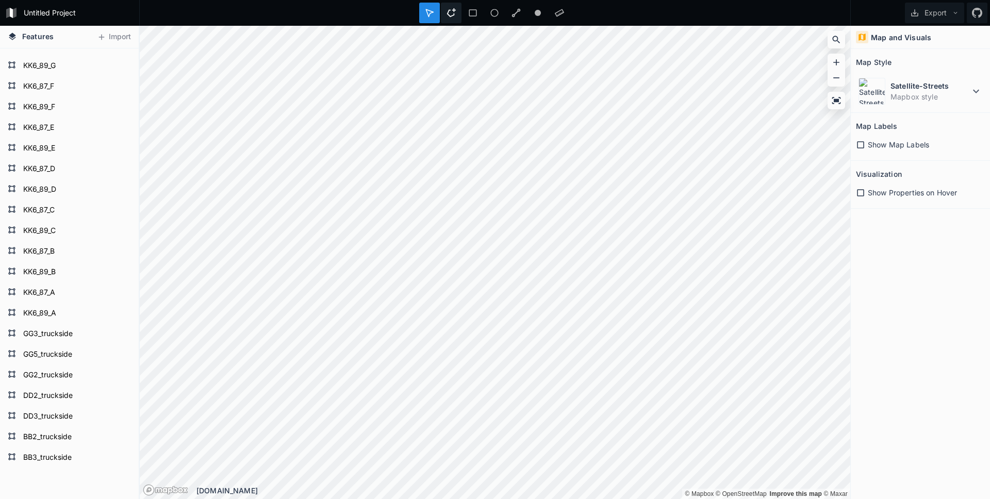
click at [450, 15] on icon at bounding box center [451, 12] width 9 height 9
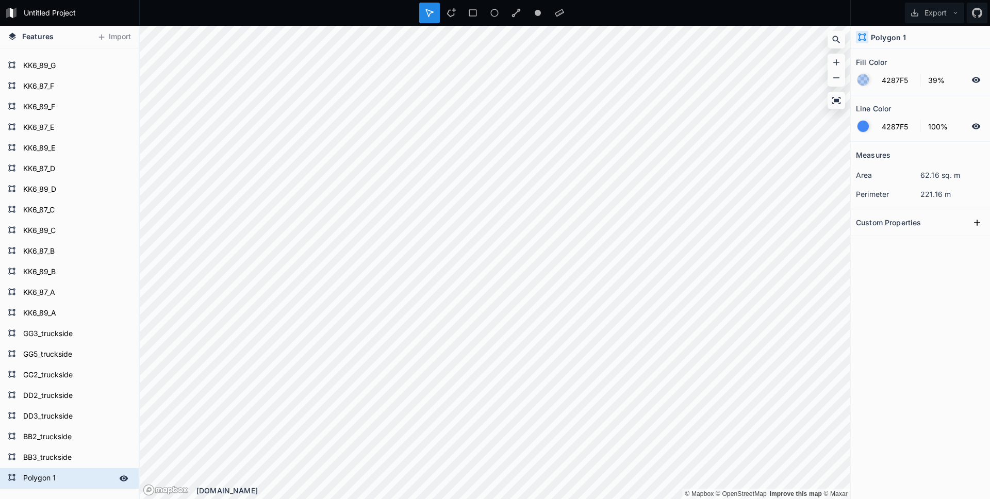
click at [40, 480] on form "Polygon 1" at bounding box center [68, 478] width 96 height 15
type input "AA2_truckside"
click input "submit" at bounding box center [0, 0] width 0 height 0
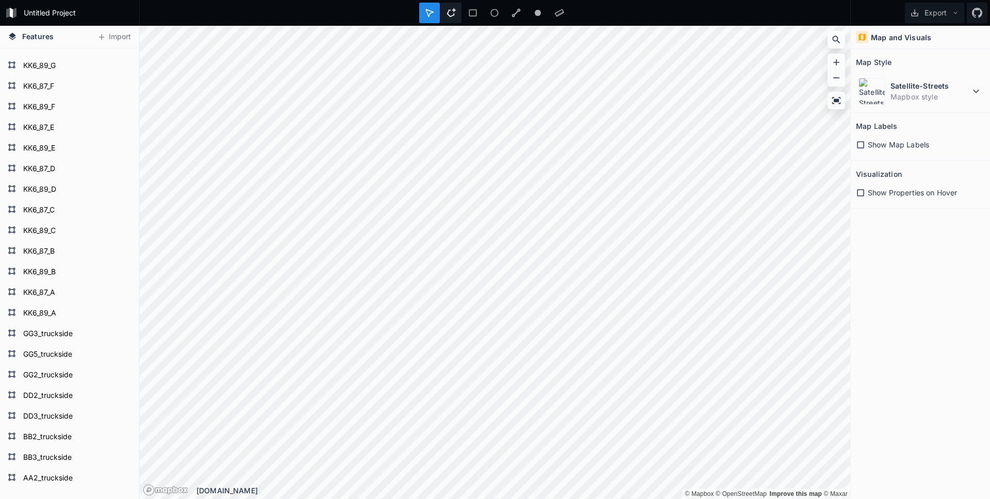
click at [455, 15] on icon at bounding box center [451, 12] width 9 height 9
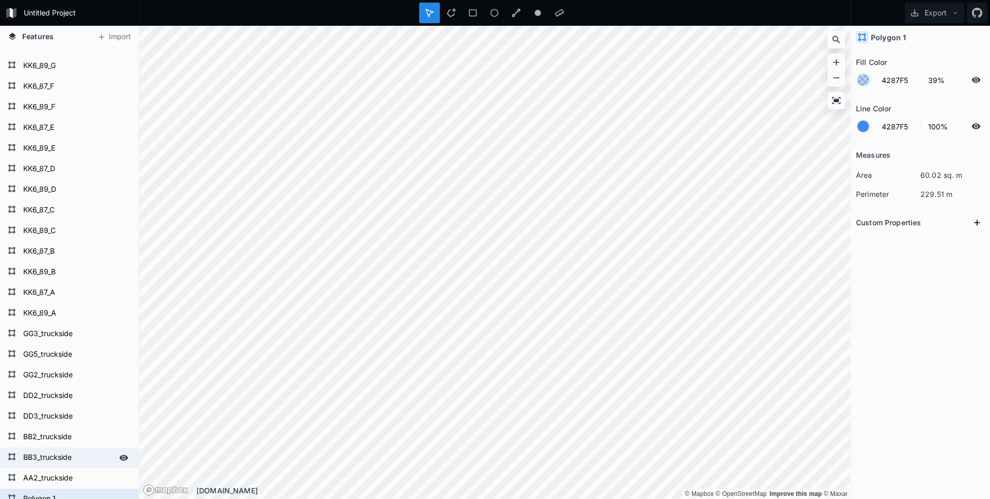
scroll to position [275003, 0]
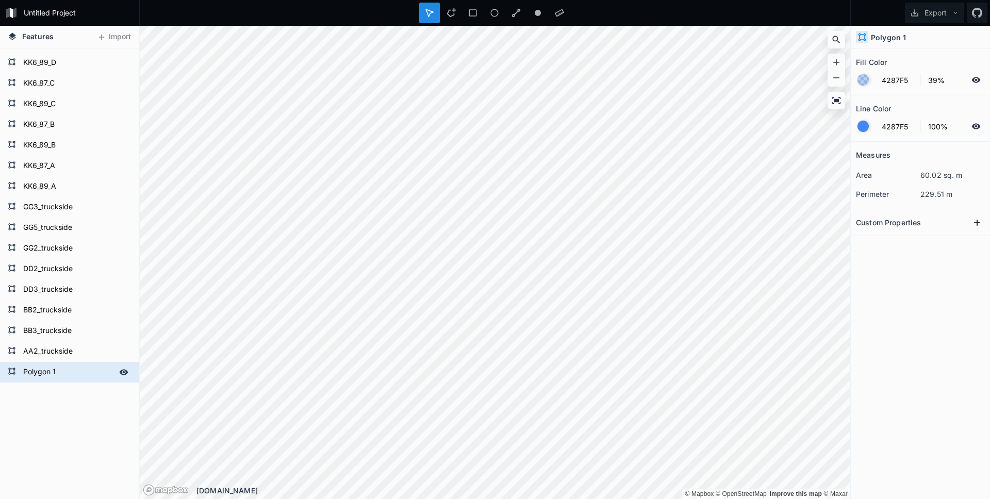
click at [45, 369] on form "Polygon 1" at bounding box center [68, 372] width 96 height 15
type input "AA3_truckside"
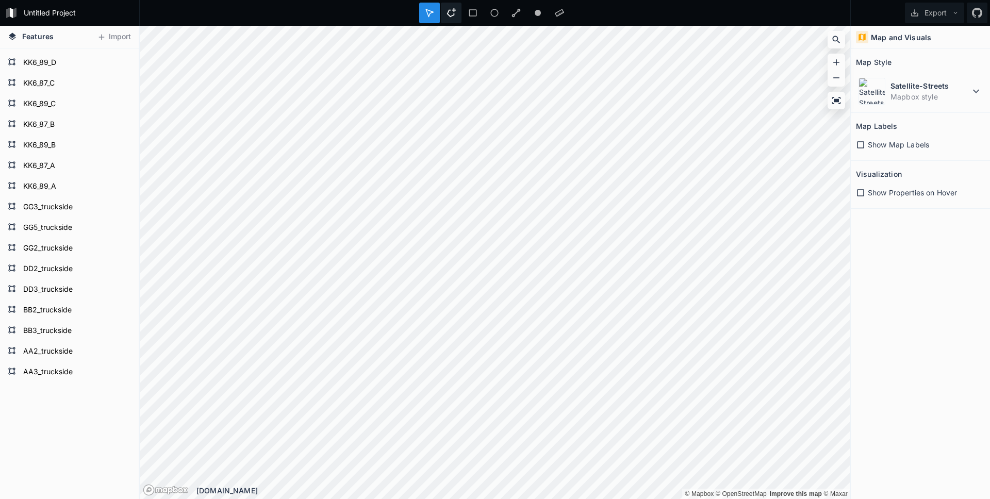
click at [450, 12] on icon at bounding box center [451, 12] width 9 height 9
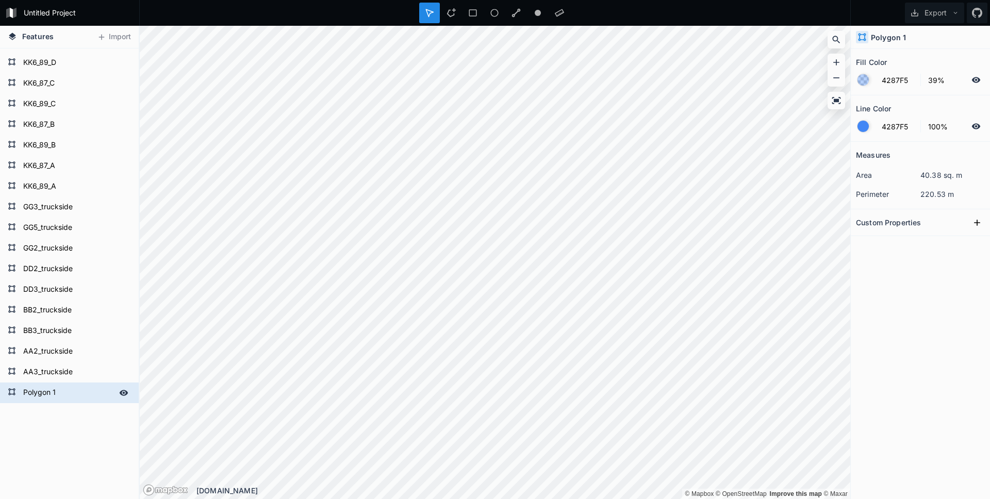
click at [48, 392] on form "Polygon 1" at bounding box center [68, 392] width 96 height 15
type input "AA4_truckside"
click input "submit" at bounding box center [0, 0] width 0 height 0
click at [450, 18] on div at bounding box center [451, 13] width 21 height 21
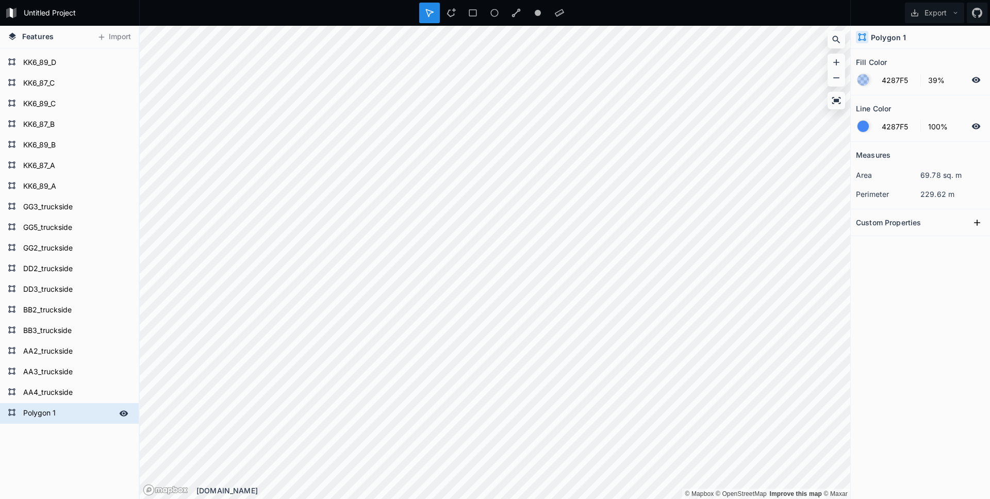
click at [50, 413] on form "Polygon 1" at bounding box center [68, 413] width 96 height 15
type input "AA5_truckside"
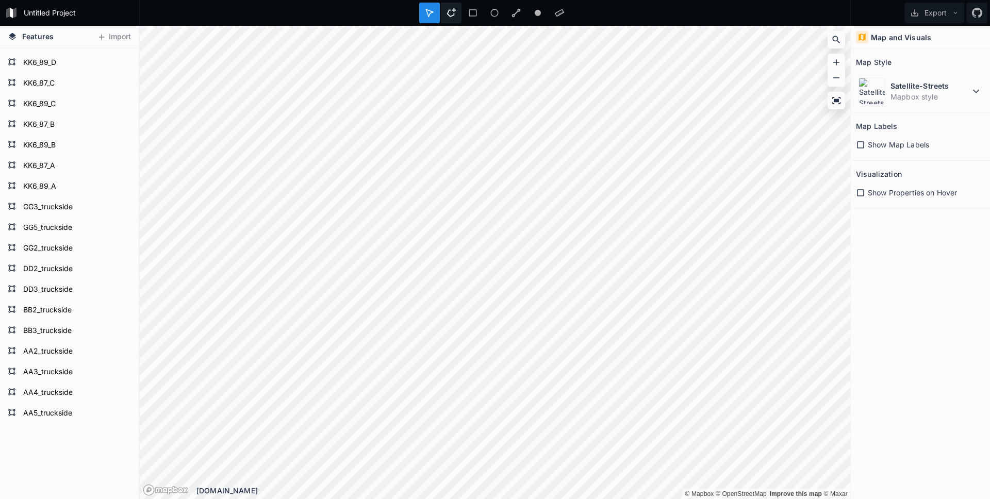
click at [452, 12] on icon at bounding box center [451, 12] width 9 height 9
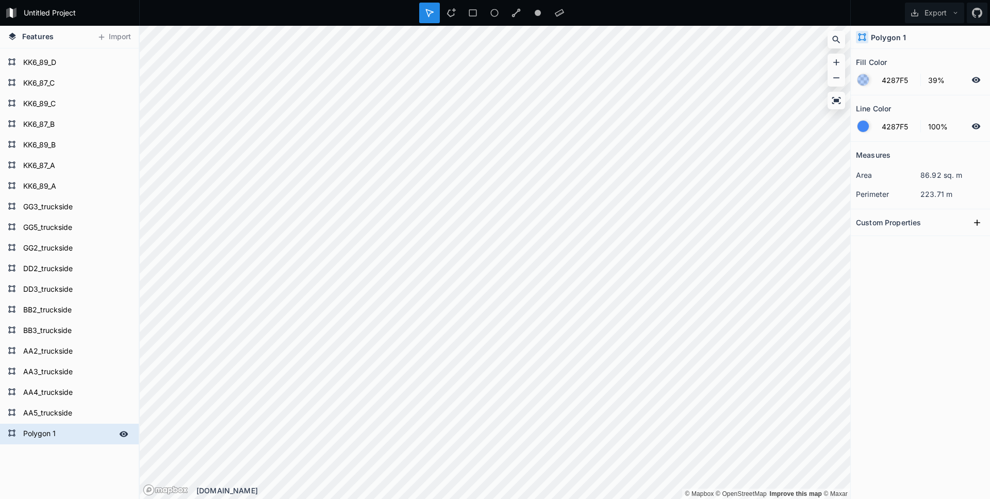
click at [50, 432] on form "Polygon 1" at bounding box center [68, 434] width 96 height 15
type input "AA6_truckside"
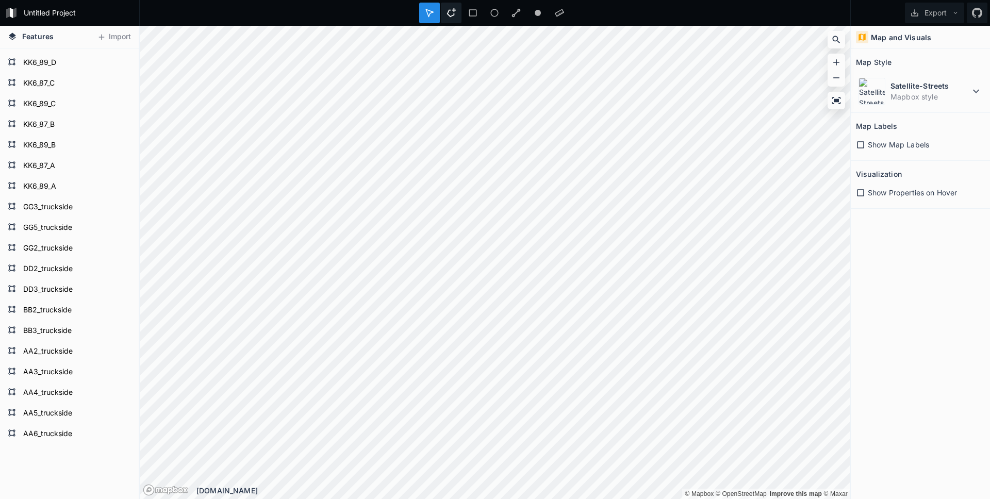
click at [451, 13] on icon at bounding box center [451, 12] width 9 height 9
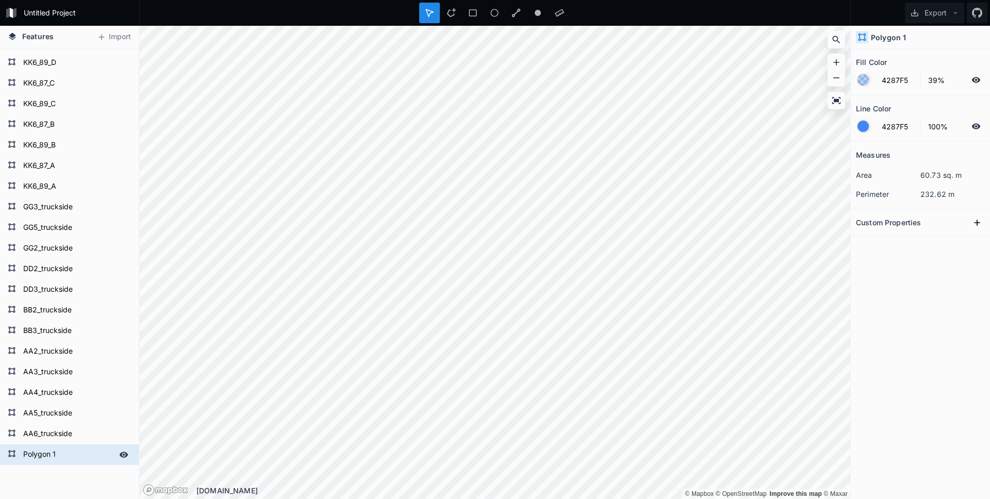
click at [43, 453] on form "Polygon 1" at bounding box center [68, 454] width 96 height 15
type input "AA7_truckside"
click input "submit" at bounding box center [0, 0] width 0 height 0
click at [452, 15] on icon at bounding box center [451, 12] width 9 height 9
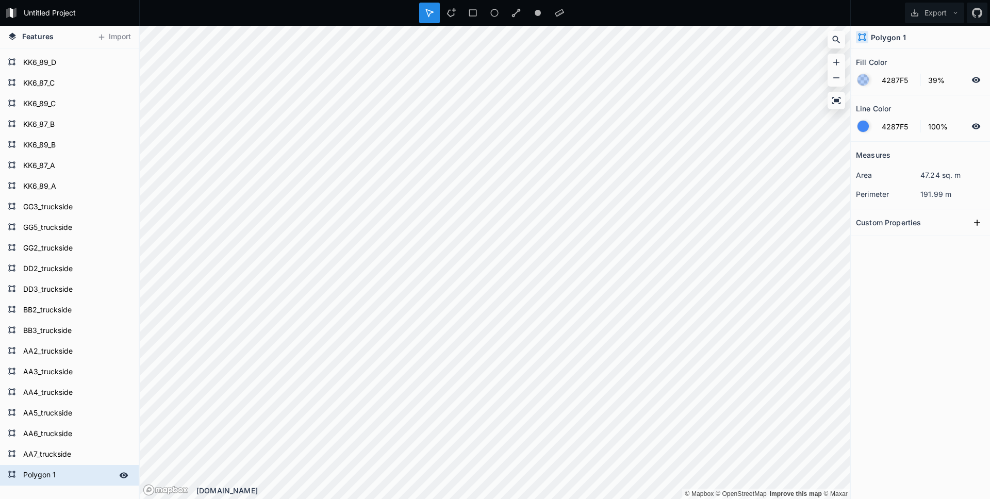
click at [47, 473] on form "Polygon 1" at bounding box center [68, 475] width 96 height 15
type input "AA8_truckside"
click input "submit" at bounding box center [0, 0] width 0 height 0
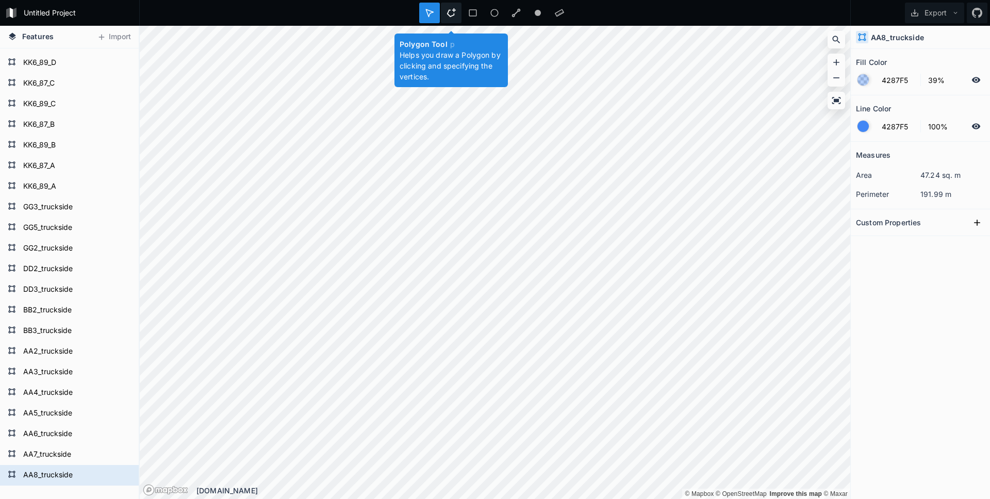
click at [452, 12] on icon at bounding box center [451, 12] width 9 height 9
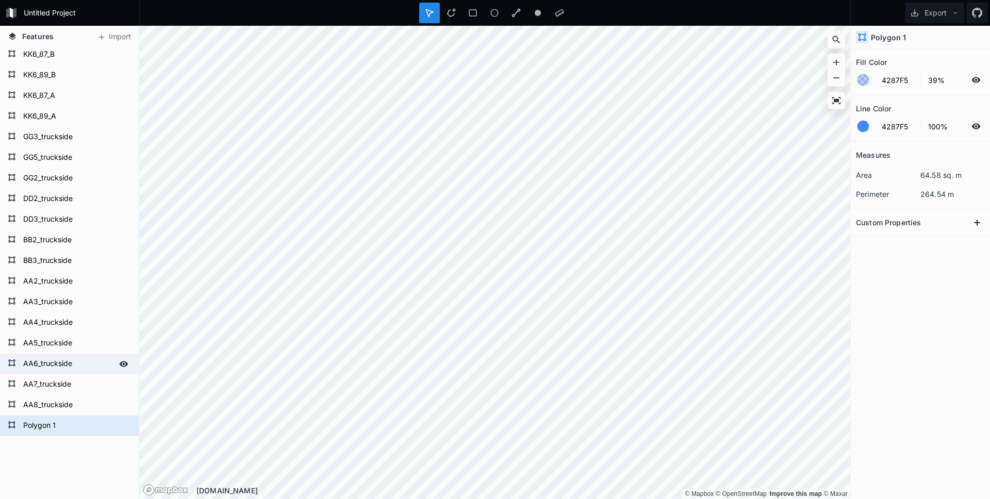
scroll to position [275165, 0]
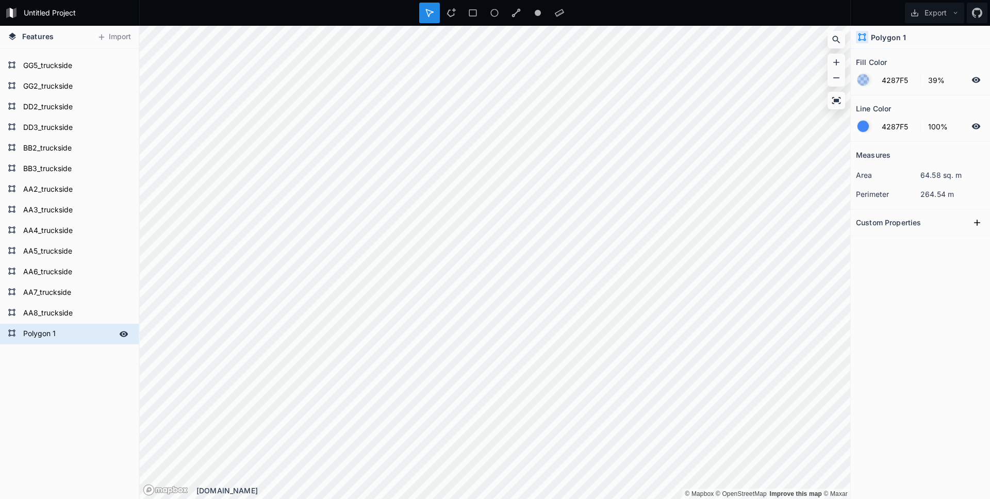
click at [47, 329] on form "Polygon 1" at bounding box center [68, 333] width 96 height 15
type input "BB5_truckside"
click input "submit" at bounding box center [0, 0] width 0 height 0
click at [452, 15] on icon at bounding box center [451, 12] width 9 height 9
click at [41, 355] on form "Polygon 1" at bounding box center [68, 354] width 96 height 15
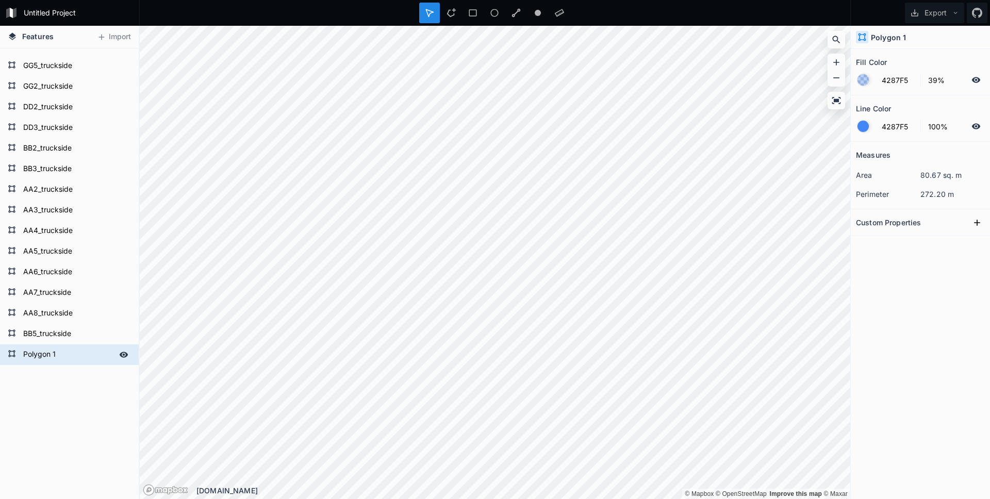
click at [41, 355] on form "Polygon 1" at bounding box center [68, 354] width 96 height 15
type input "BB6_truckside"
click input "submit" at bounding box center [0, 0] width 0 height 0
click at [452, 13] on icon at bounding box center [451, 12] width 9 height 9
click at [39, 372] on form "Polygon 1" at bounding box center [68, 375] width 96 height 15
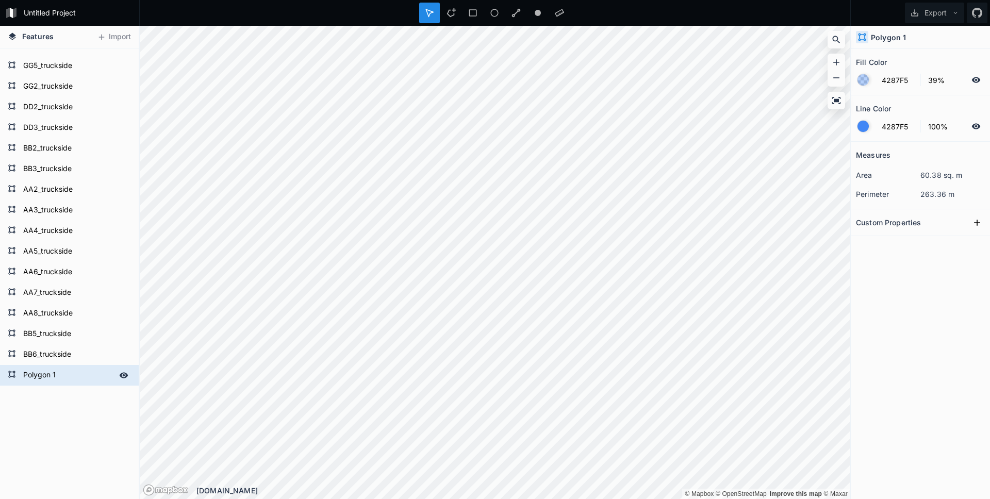
click at [39, 372] on form "Polygon 1" at bounding box center [68, 375] width 96 height 15
type input "BB7_truckside"
click input "submit" at bounding box center [0, 0] width 0 height 0
click at [449, 10] on icon at bounding box center [451, 12] width 9 height 9
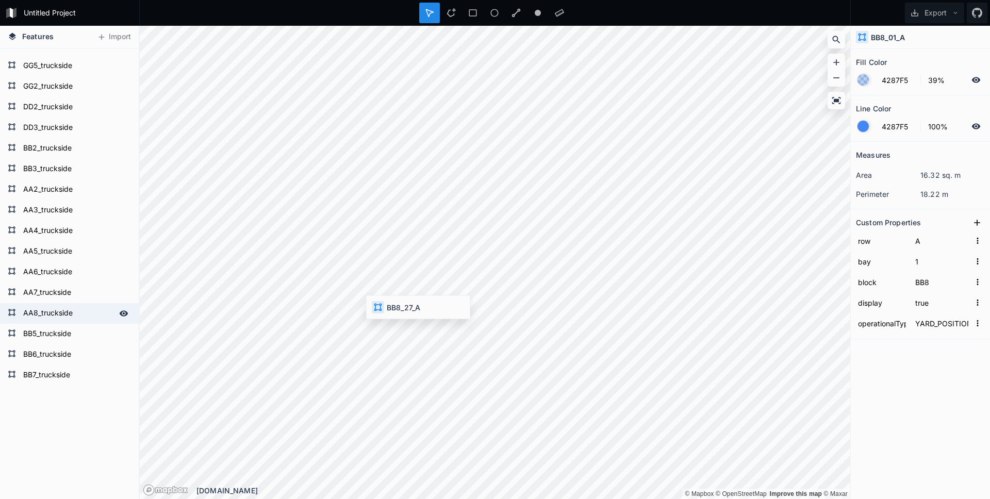
type input "27"
click at [451, 16] on icon at bounding box center [451, 12] width 9 height 9
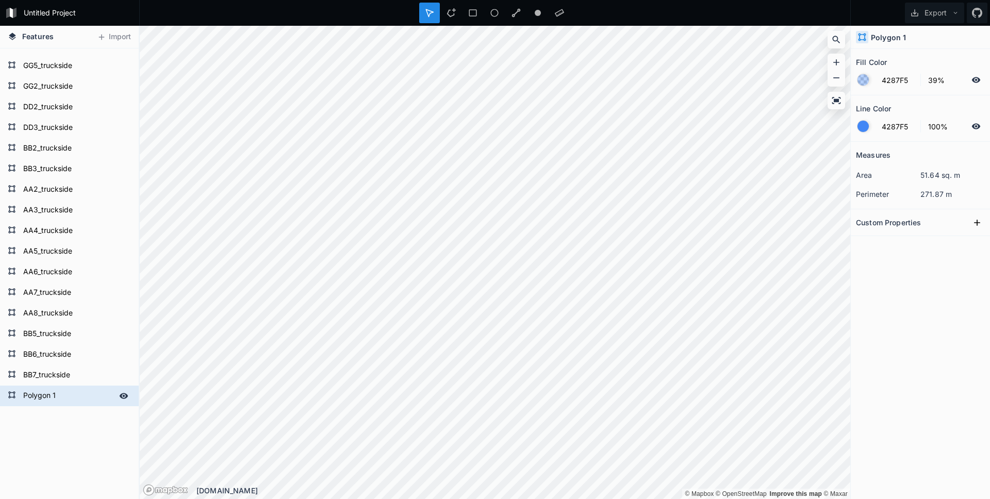
click at [42, 400] on form "Polygon 1" at bounding box center [68, 395] width 96 height 15
type input "BB8_truckside"
click input "submit" at bounding box center [0, 0] width 0 height 0
click at [450, 11] on icon at bounding box center [451, 12] width 9 height 9
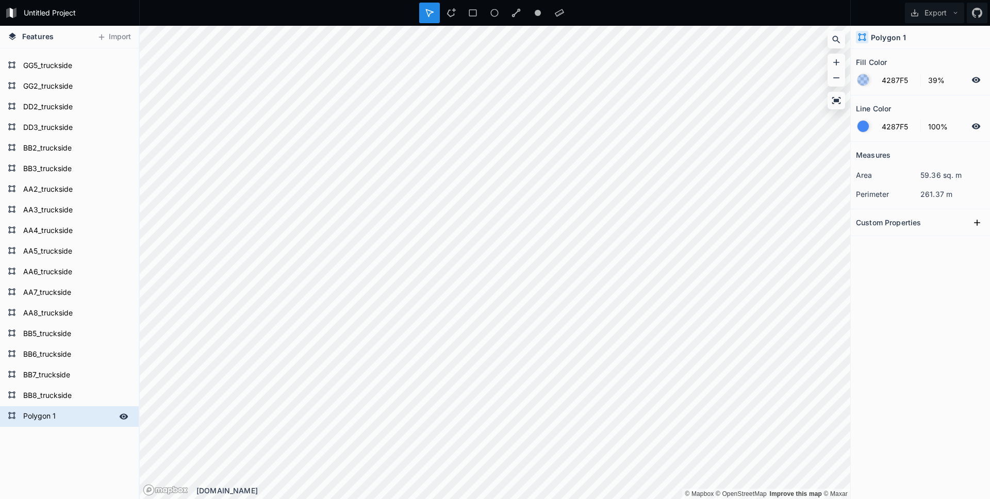
click at [40, 417] on form "Polygon 1" at bounding box center [68, 416] width 96 height 15
type input "BB12_truckside"
click input "submit" at bounding box center [0, 0] width 0 height 0
click at [451, 20] on div at bounding box center [451, 13] width 21 height 21
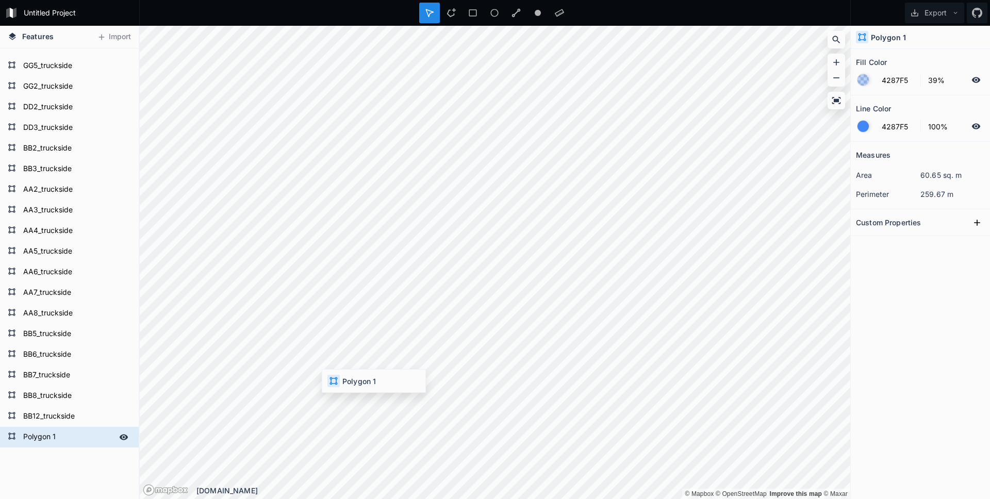
click at [58, 433] on form "Polygon 1" at bounding box center [68, 437] width 96 height 15
type input "BB13_truckside"
click input "submit" at bounding box center [0, 0] width 0 height 0
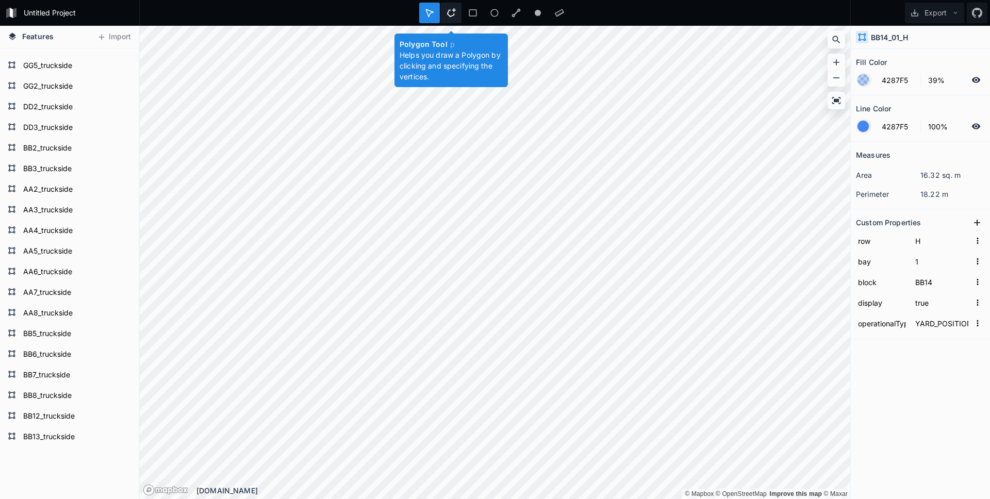
click at [450, 13] on icon at bounding box center [451, 12] width 9 height 9
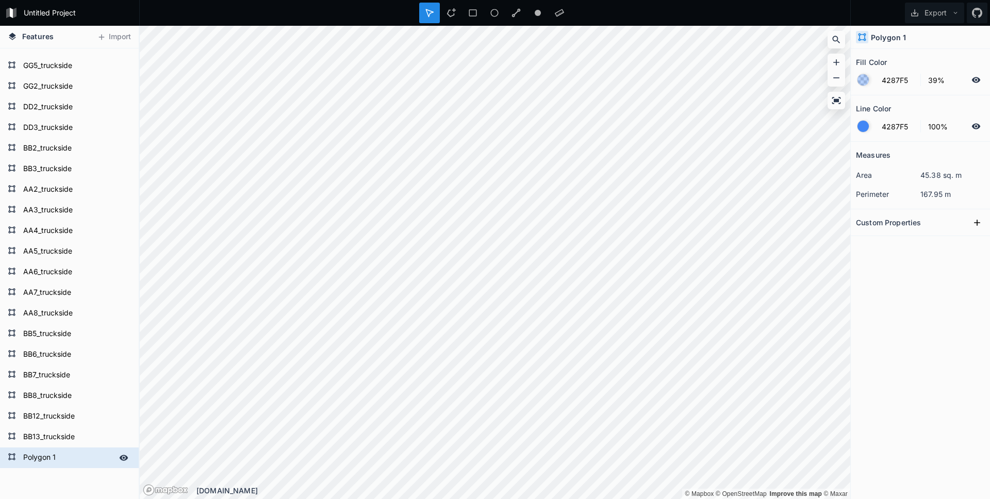
click at [39, 457] on form "Polygon 1" at bounding box center [68, 457] width 96 height 15
type input "BB14_truckside"
click input "submit" at bounding box center [0, 0] width 0 height 0
click at [451, 15] on icon at bounding box center [451, 12] width 9 height 9
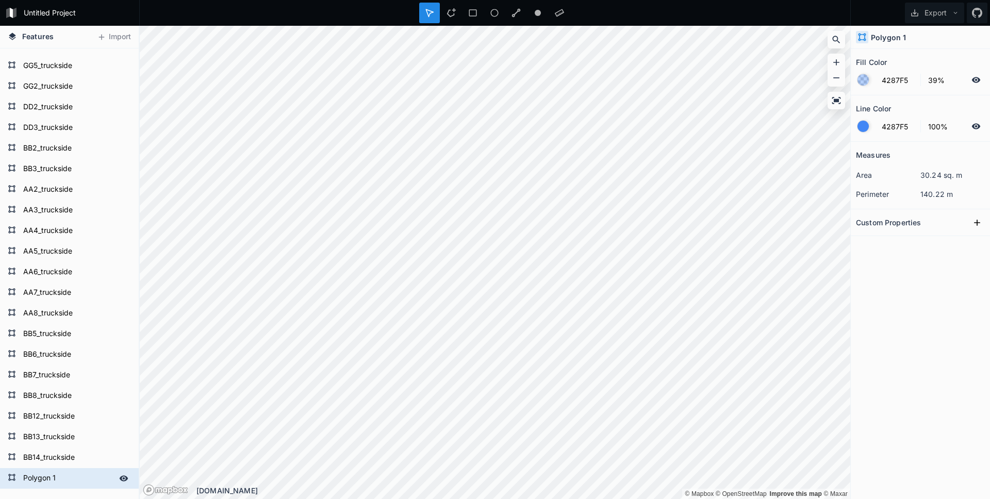
click at [49, 477] on form "Polygon 1" at bounding box center [68, 478] width 96 height 15
type input "BB15_truckside"
click input "submit" at bounding box center [0, 0] width 0 height 0
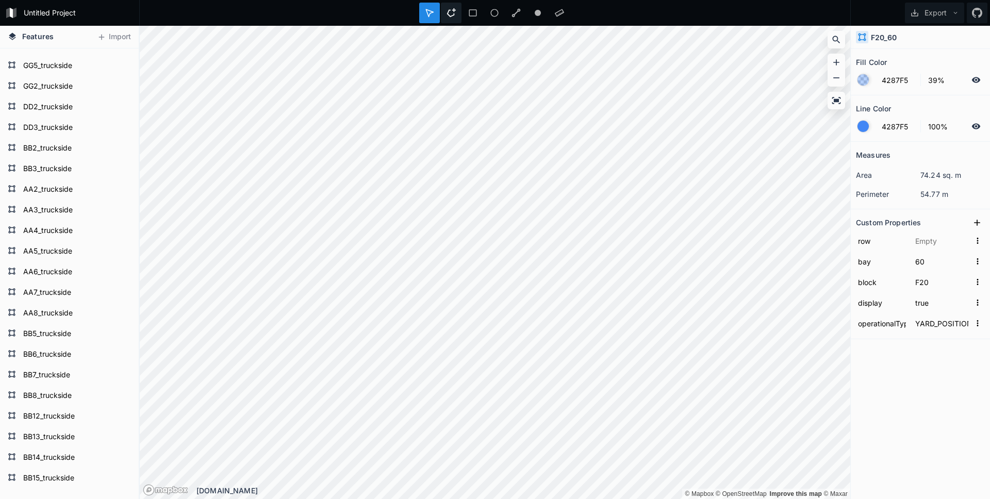
click at [454, 15] on icon at bounding box center [451, 12] width 9 height 9
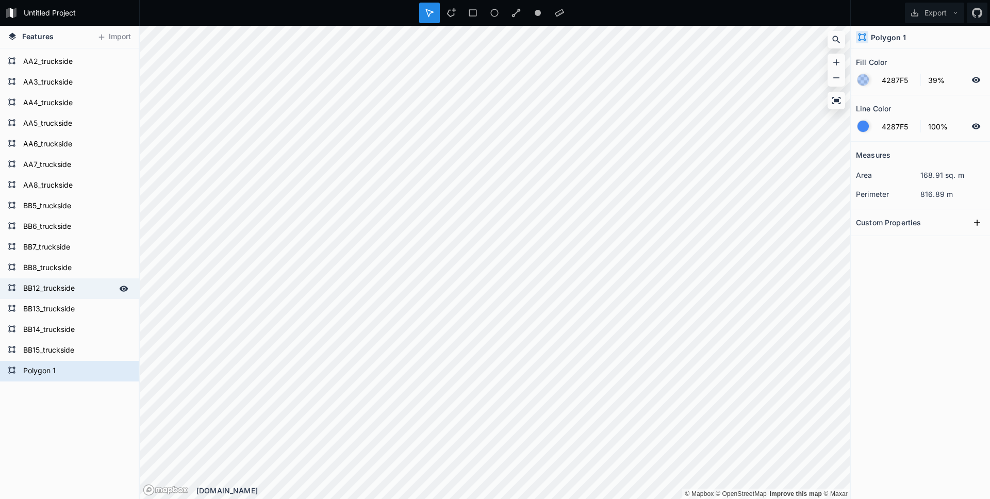
scroll to position [275330, 0]
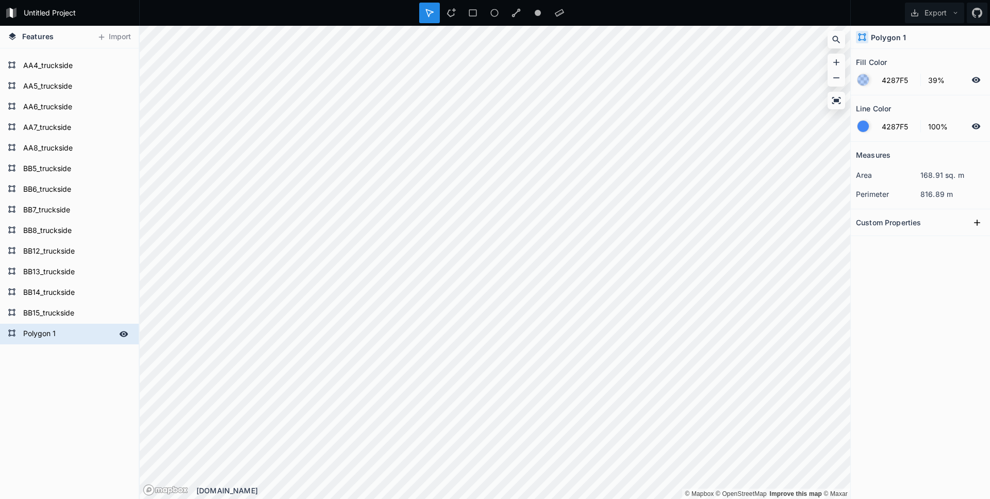
click at [47, 331] on form "Polygon 1" at bounding box center [68, 333] width 96 height 15
type input "RR1_truckside"
click input "submit" at bounding box center [0, 0] width 0 height 0
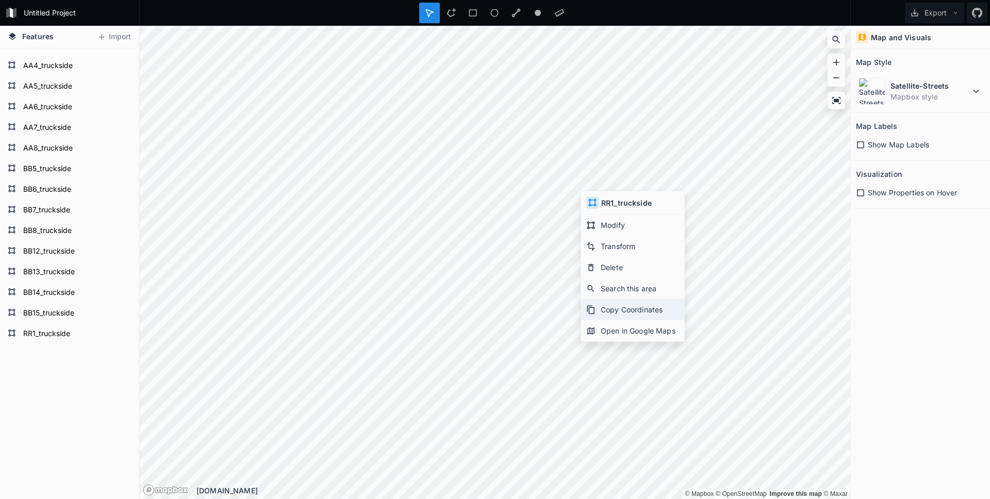
click at [612, 311] on div "Copy Coordinates" at bounding box center [632, 309] width 103 height 21
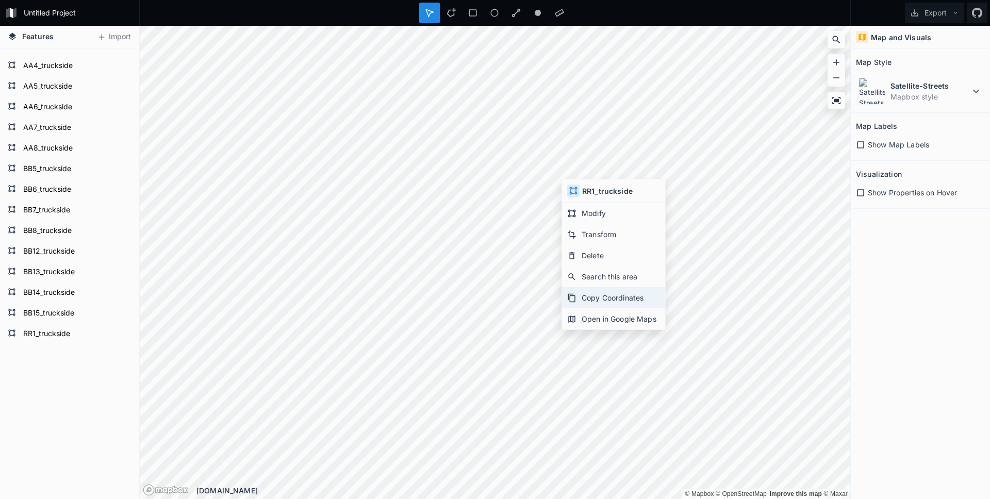
click at [605, 296] on div "Copy Coordinates" at bounding box center [613, 297] width 103 height 21
click at [452, 11] on icon at bounding box center [451, 12] width 9 height 9
click at [518, 21] on div "Untitled Project Export Features Import KK6_89_K KK6_87_J KK6_89_J KK6_87_I KK6…" at bounding box center [495, 249] width 990 height 499
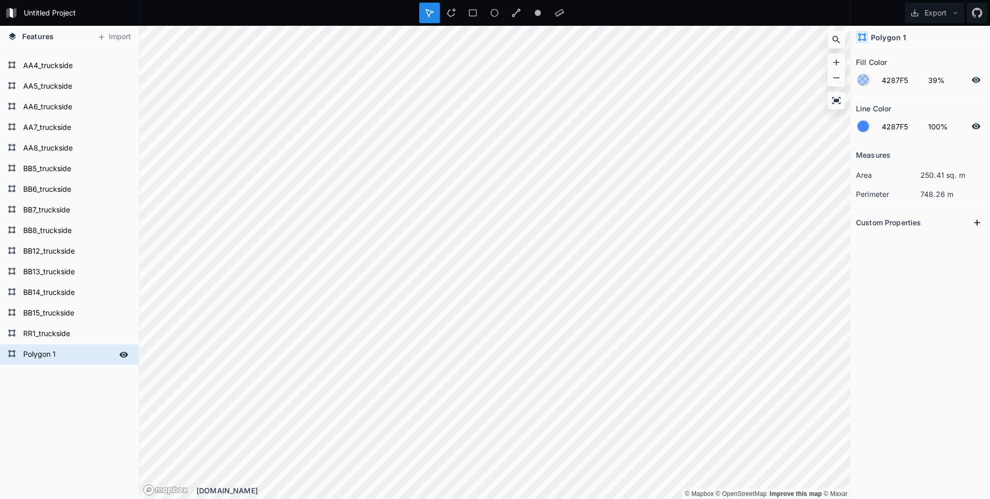
click at [41, 355] on form "Polygon 1" at bounding box center [68, 354] width 96 height 15
type input "JJ1_truckside"
click input "submit" at bounding box center [0, 0] width 0 height 0
click at [452, 17] on icon at bounding box center [451, 12] width 9 height 9
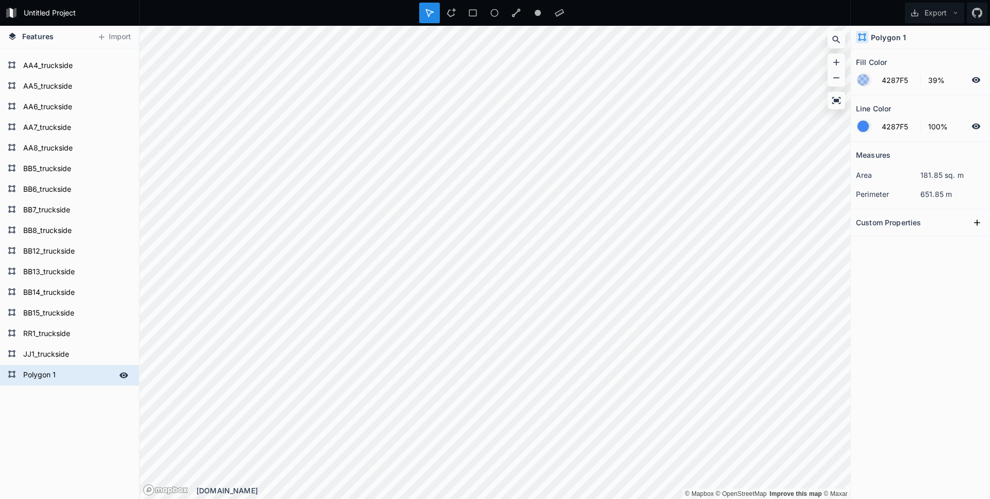
click at [42, 372] on form "Polygon 1" at bounding box center [68, 375] width 96 height 15
type input "JJ2_truckside"
click input "submit" at bounding box center [0, 0] width 0 height 0
click at [451, 15] on icon at bounding box center [451, 12] width 9 height 9
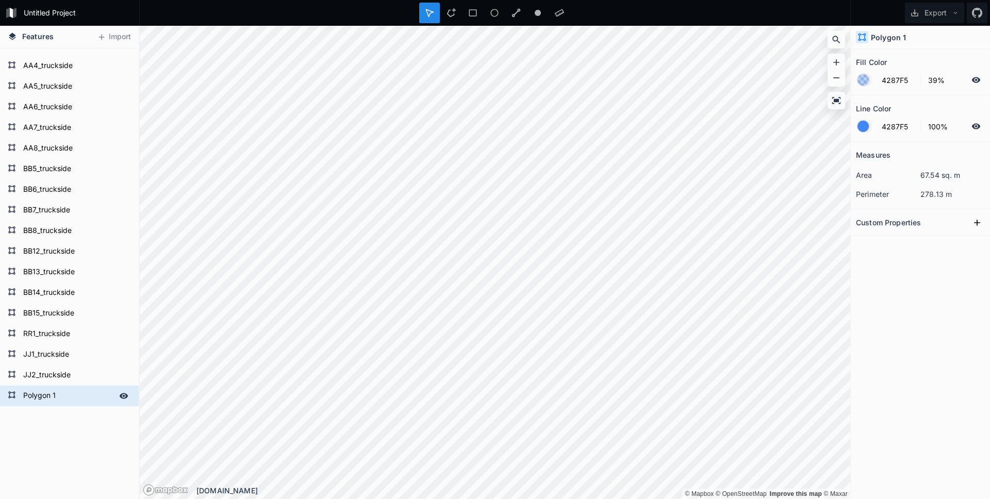
click at [52, 396] on form "Polygon 1" at bounding box center [68, 395] width 96 height 15
type input "JJ3_truckside"
click input "submit" at bounding box center [0, 0] width 0 height 0
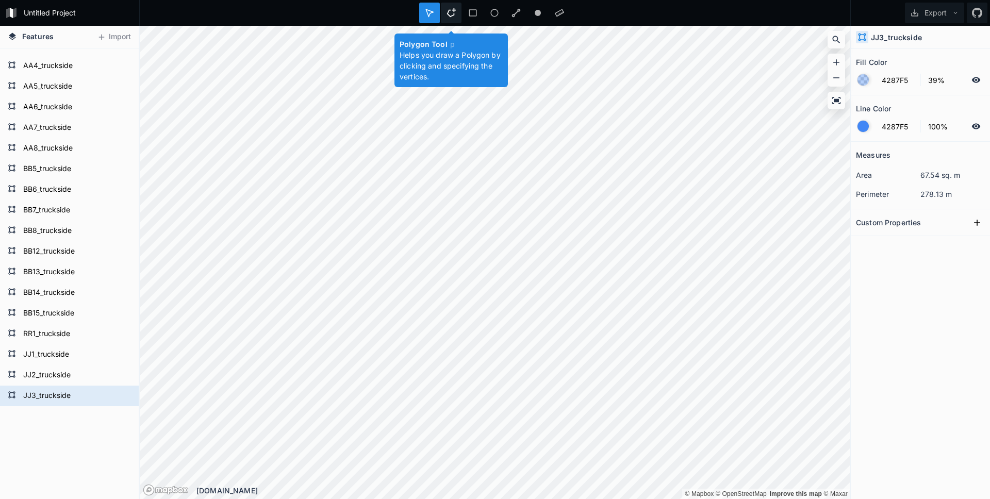
click at [449, 14] on icon at bounding box center [451, 12] width 9 height 9
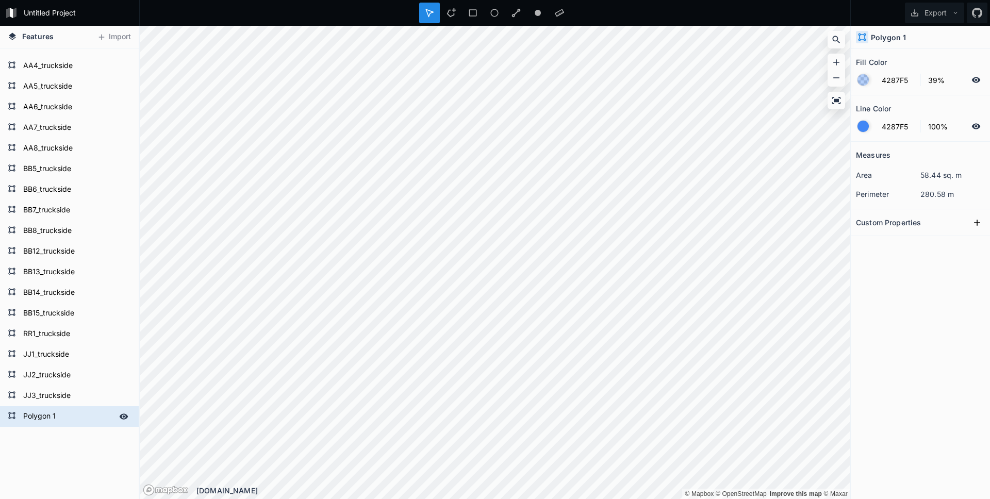
click at [46, 412] on form "Polygon 1" at bounding box center [68, 416] width 96 height 15
type input "JJ4_truckside"
click input "submit" at bounding box center [0, 0] width 0 height 0
click at [449, 15] on icon at bounding box center [451, 12] width 9 height 9
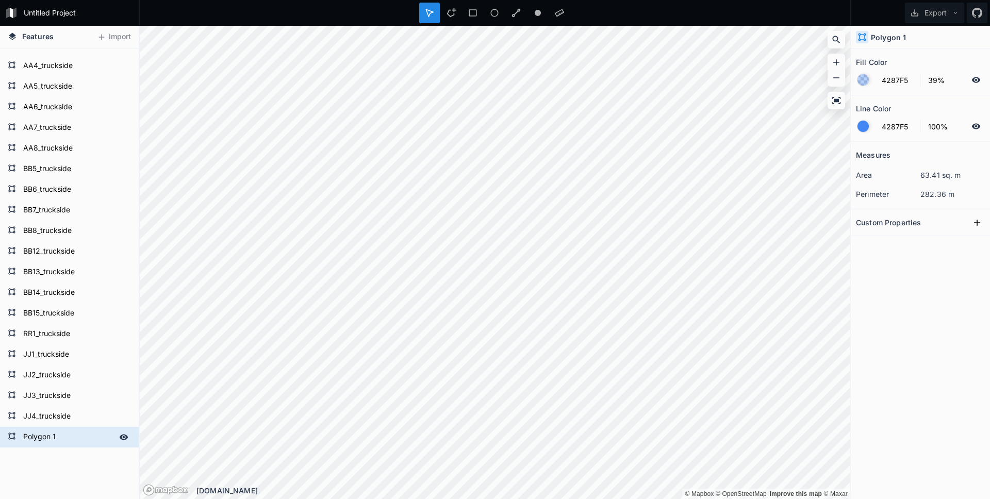
click at [59, 437] on form "Polygon 1" at bounding box center [68, 437] width 96 height 15
type input "JJ5_truckside"
click input "submit" at bounding box center [0, 0] width 0 height 0
click at [455, 9] on icon at bounding box center [451, 12] width 9 height 9
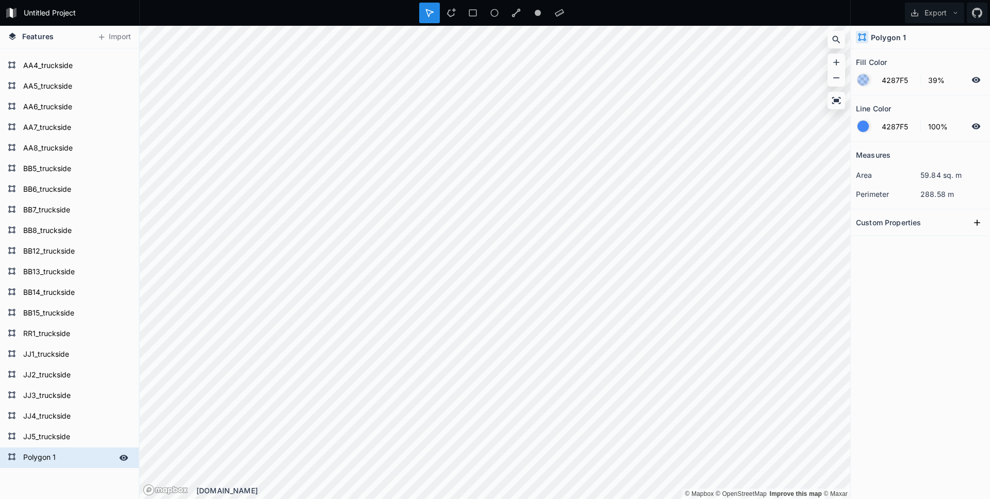
click at [54, 454] on form "Polygon 1" at bounding box center [68, 457] width 96 height 15
type input "JJ6_truckside"
click input "submit" at bounding box center [0, 0] width 0 height 0
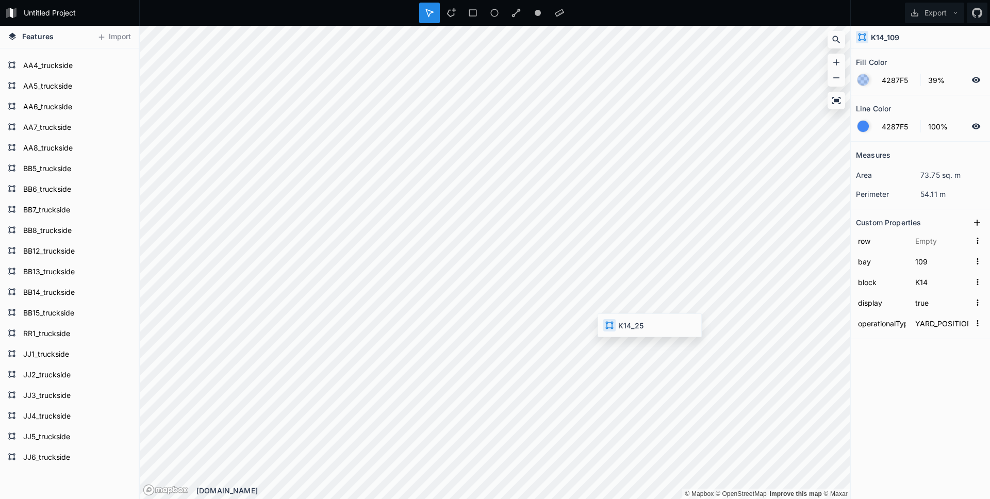
click at [490, 499] on html "Untitled Project Export Features Import KK6_89_K KK6_87_J KK6_89_J KK6_87_I KK6…" at bounding box center [495, 249] width 990 height 499
type input "6"
click at [686, 296] on div "Delete" at bounding box center [694, 296] width 103 height 21
click at [704, 291] on div "Delete" at bounding box center [715, 288] width 103 height 21
click at [842, 60] on div at bounding box center [836, 62] width 15 height 15
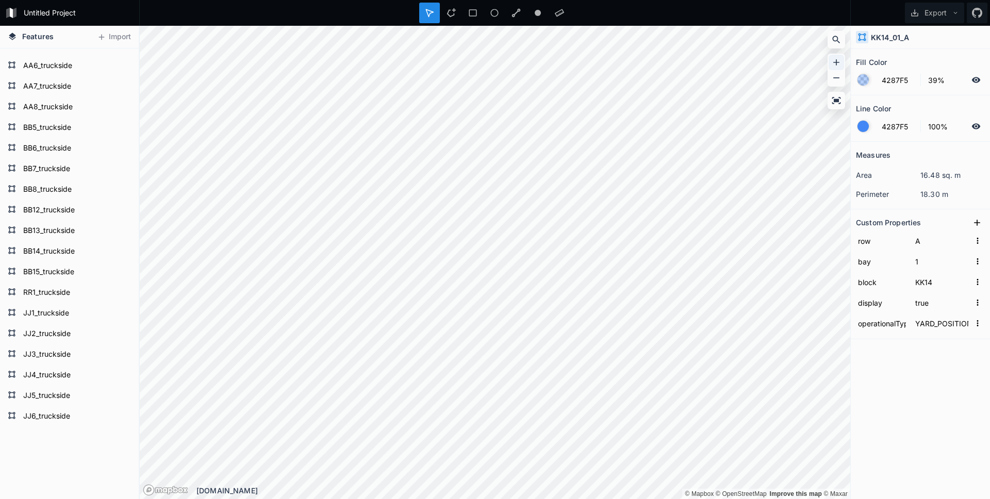
click at [836, 62] on icon at bounding box center [836, 62] width 6 height 6
click at [451, 13] on icon at bounding box center [451, 12] width 9 height 9
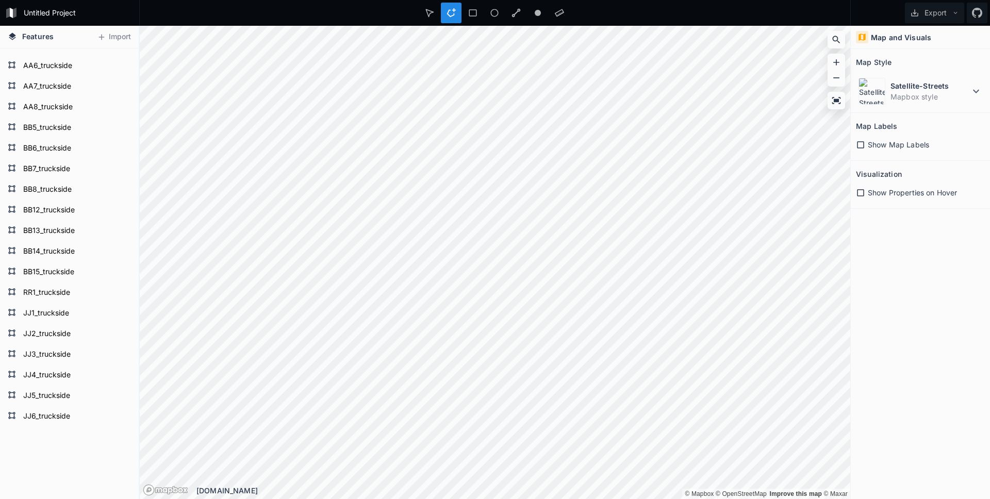
click at [648, 0] on html "Untitled Project Export Features Import KK6_89_K KK6_87_J KK6_89_J KK6_87_I KK6…" at bounding box center [495, 249] width 990 height 499
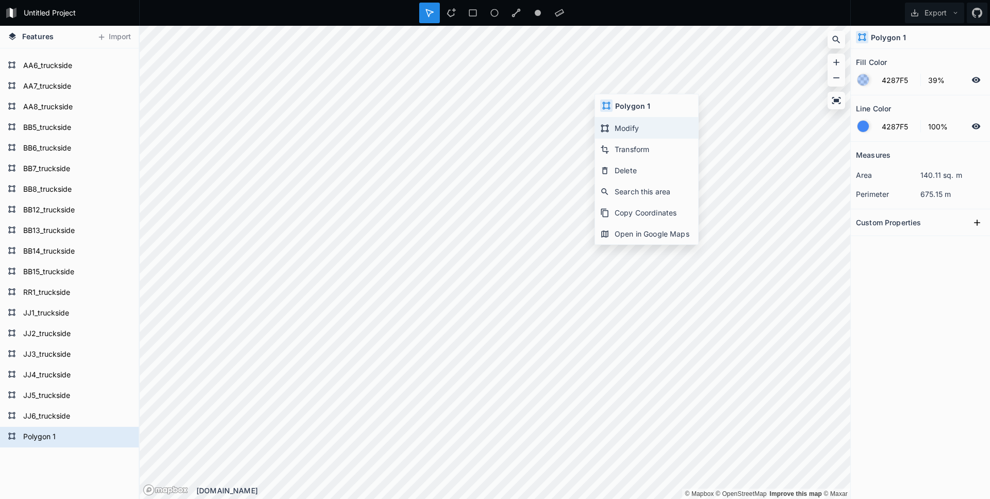
click at [626, 132] on div "Modify" at bounding box center [646, 128] width 103 height 21
click at [47, 438] on form "Polygon 1" at bounding box center [68, 437] width 96 height 15
type input "KK14_truckside"
click input "submit" at bounding box center [0, 0] width 0 height 0
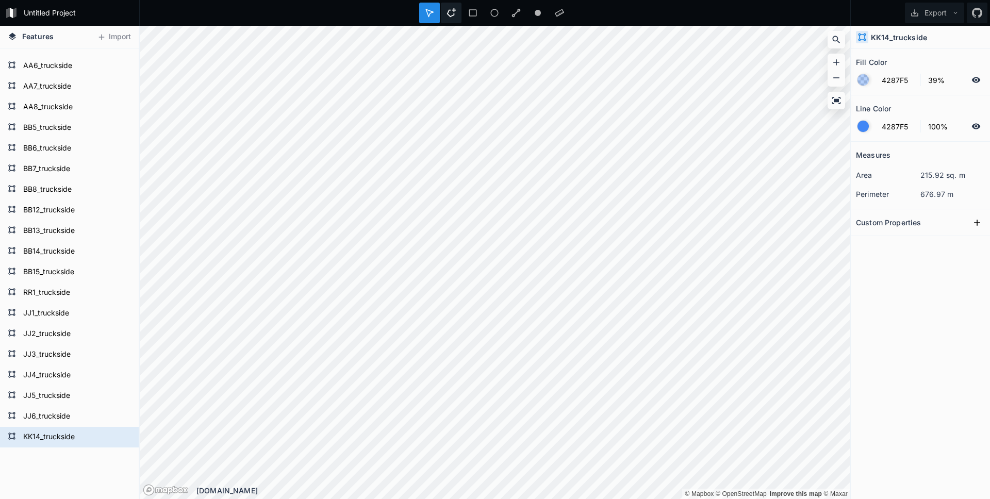
click at [452, 13] on icon at bounding box center [451, 12] width 9 height 9
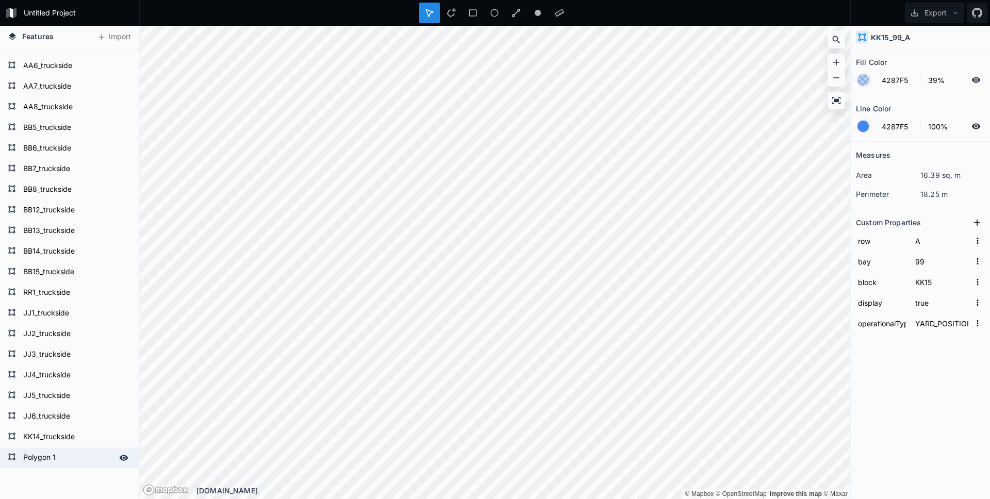
click at [57, 456] on form "Polygon 1" at bounding box center [68, 457] width 96 height 15
type input "KK15_truckside"
click input "submit" at bounding box center [0, 0] width 0 height 0
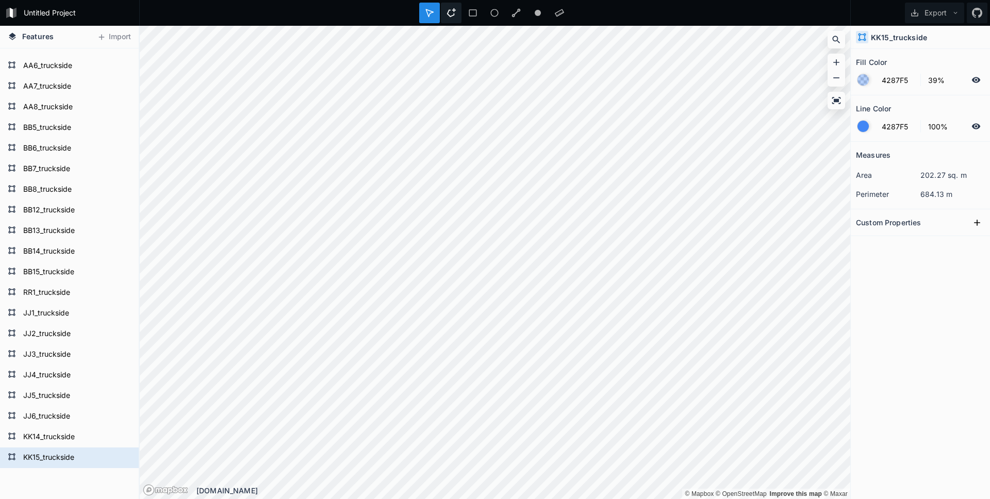
click at [452, 15] on icon at bounding box center [451, 12] width 9 height 9
click at [36, 481] on form "Polygon 1" at bounding box center [68, 478] width 96 height 15
type input "KK1_truckside"
click input "submit" at bounding box center [0, 0] width 0 height 0
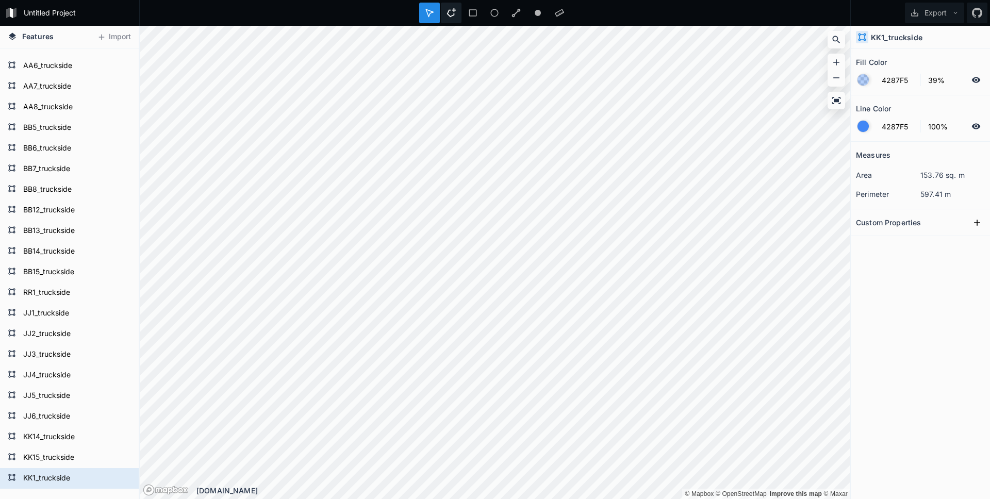
click at [452, 11] on icon at bounding box center [451, 12] width 9 height 9
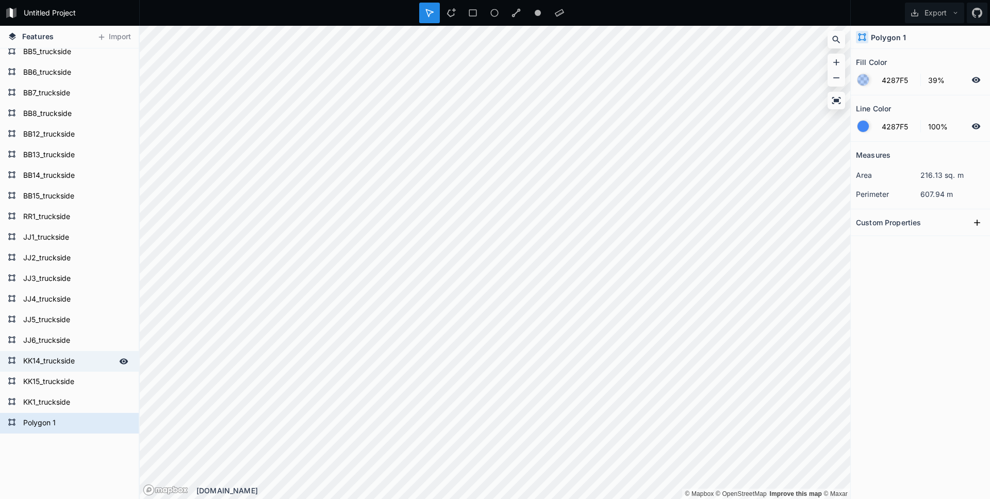
scroll to position [275495, 0]
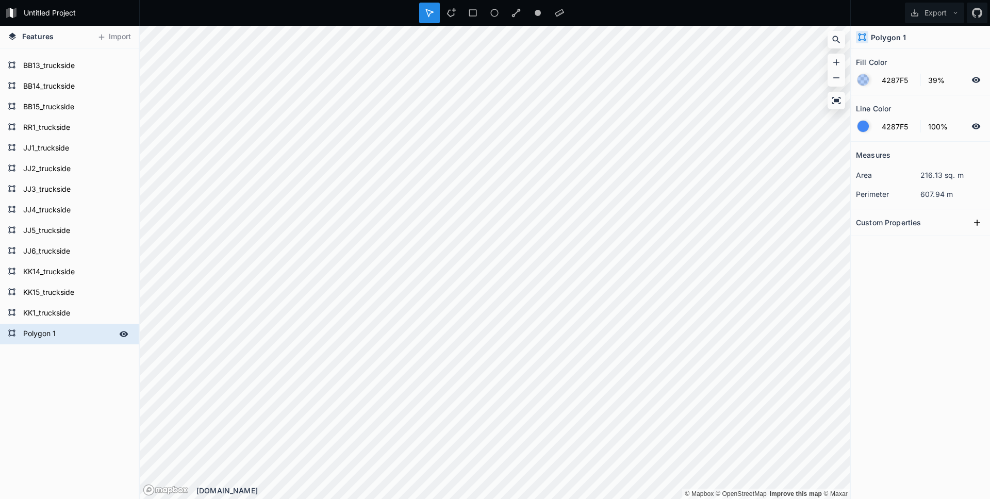
click at [46, 337] on form "Polygon 1" at bounding box center [68, 333] width 96 height 15
type input "KK2_truckside"
click input "submit" at bounding box center [0, 0] width 0 height 0
click at [452, 14] on icon at bounding box center [451, 12] width 9 height 9
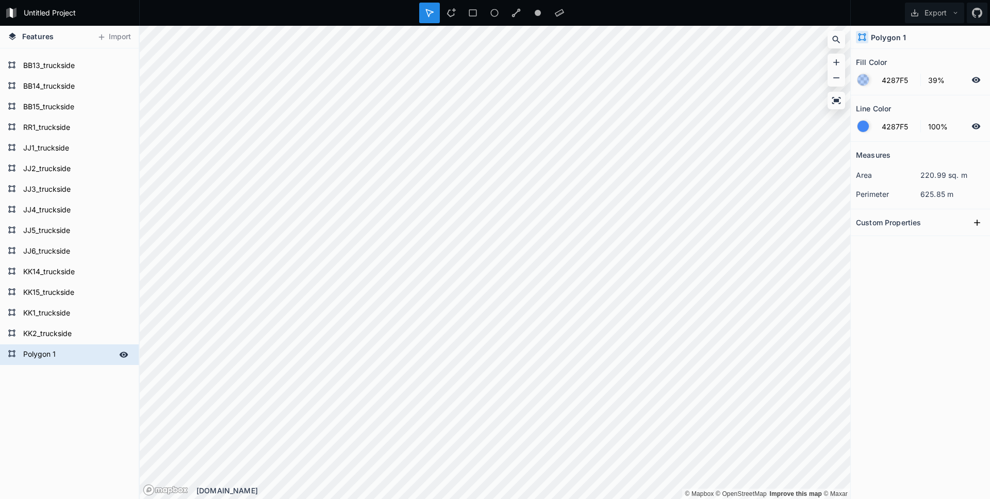
click at [51, 359] on form "Polygon 1" at bounding box center [68, 354] width 96 height 15
type input "KK3_truckside"
click input "submit" at bounding box center [0, 0] width 0 height 0
click at [455, 11] on icon at bounding box center [451, 12] width 9 height 9
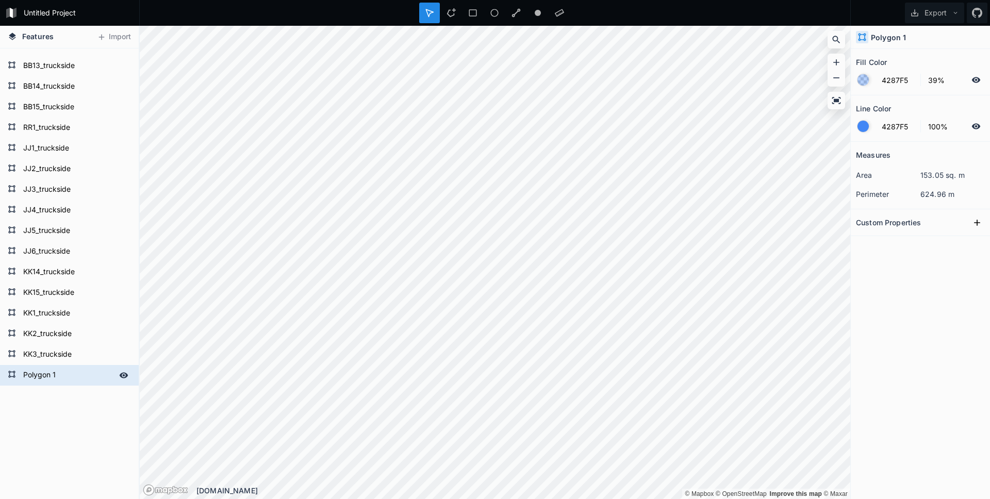
click at [41, 377] on form "Polygon 1" at bounding box center [68, 375] width 96 height 15
type input "KK4_truckside"
click at [453, 13] on icon at bounding box center [451, 12] width 9 height 9
click at [54, 395] on form "Polygon 1" at bounding box center [68, 395] width 96 height 15
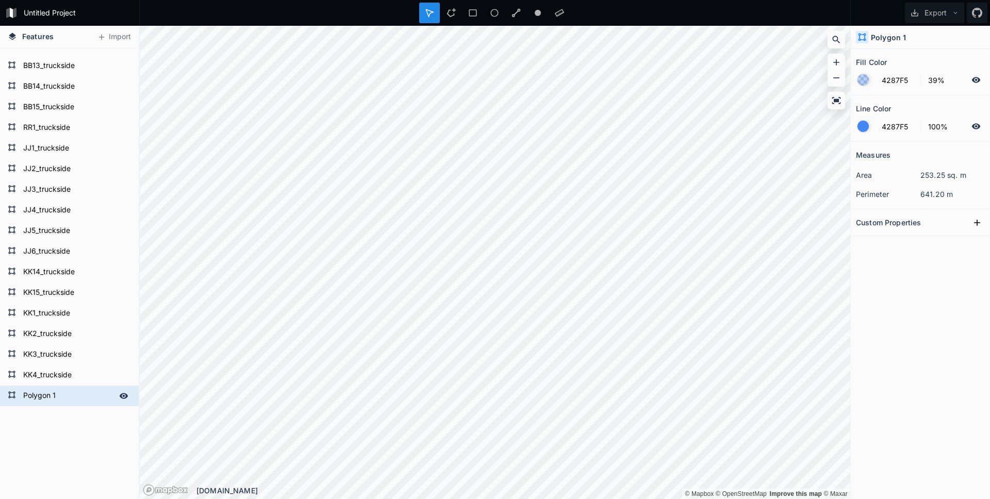
click at [54, 395] on form "Polygon 1" at bounding box center [68, 395] width 96 height 15
type input "KK5_truckside"
click input "submit" at bounding box center [0, 0] width 0 height 0
click at [451, 17] on icon at bounding box center [451, 12] width 9 height 9
click at [31, 421] on form "Polygon 1" at bounding box center [68, 416] width 96 height 15
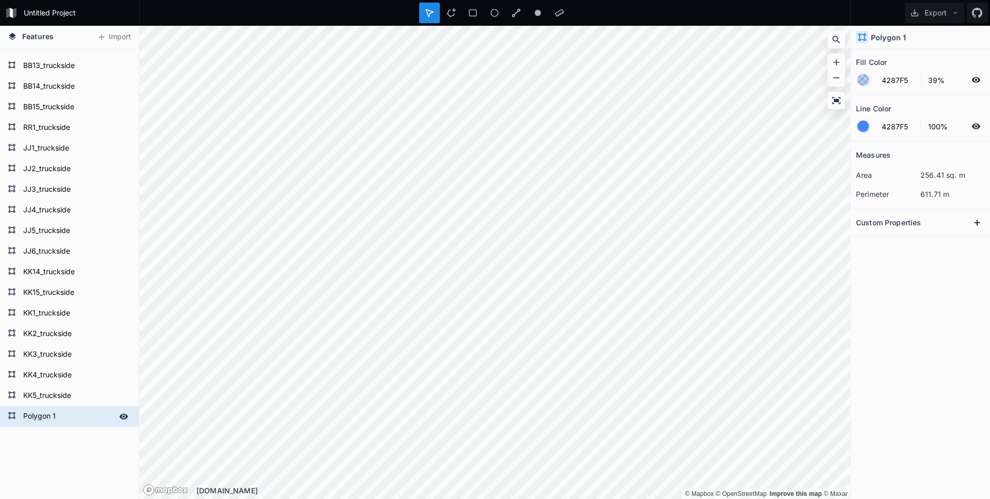
click at [31, 421] on form "Polygon 1" at bounding box center [68, 416] width 96 height 15
type input "KK6_truckside"
click input "submit" at bounding box center [0, 0] width 0 height 0
click at [426, 495] on div "© Mapbox © OpenStreetMap Improve this map © Maxar © Mapbox © OpenStreetMap Impr…" at bounding box center [495, 262] width 711 height 473
click at [509, 495] on div "© Mapbox © OpenStreetMap Improve this map © Maxar © Mapbox © OpenStreetMap Impr…" at bounding box center [495, 262] width 711 height 473
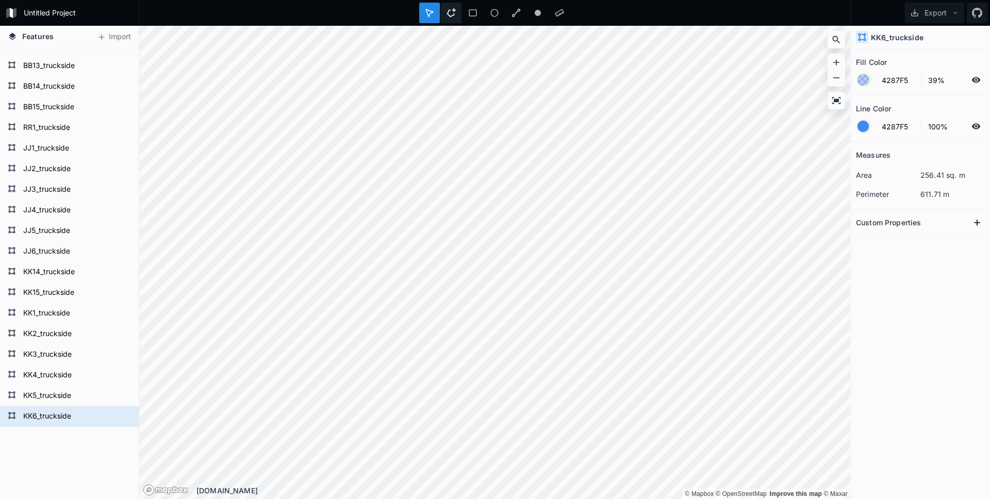
click at [456, 12] on div at bounding box center [451, 13] width 21 height 21
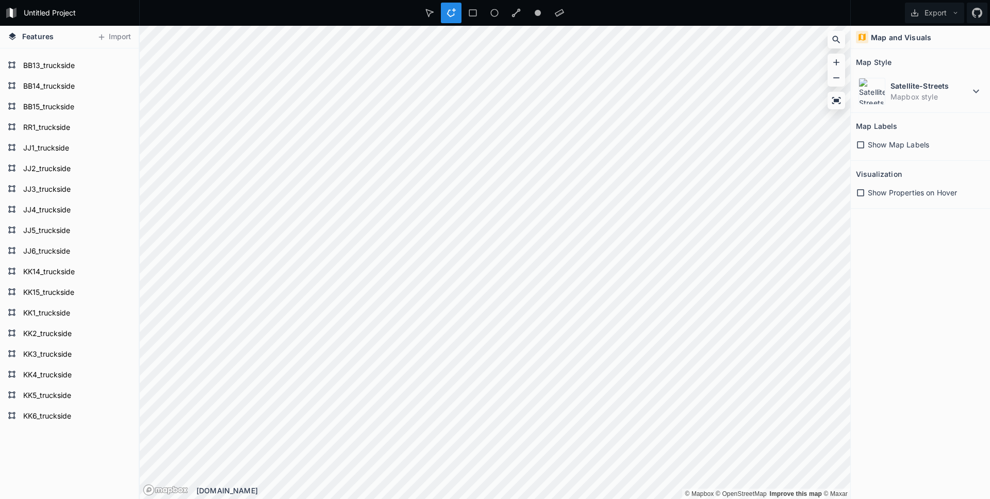
click at [709, 0] on html "Untitled Project Export Features Import KK6_89_K KK6_87_J KK6_89_J KK6_87_I KK6…" at bounding box center [495, 249] width 990 height 499
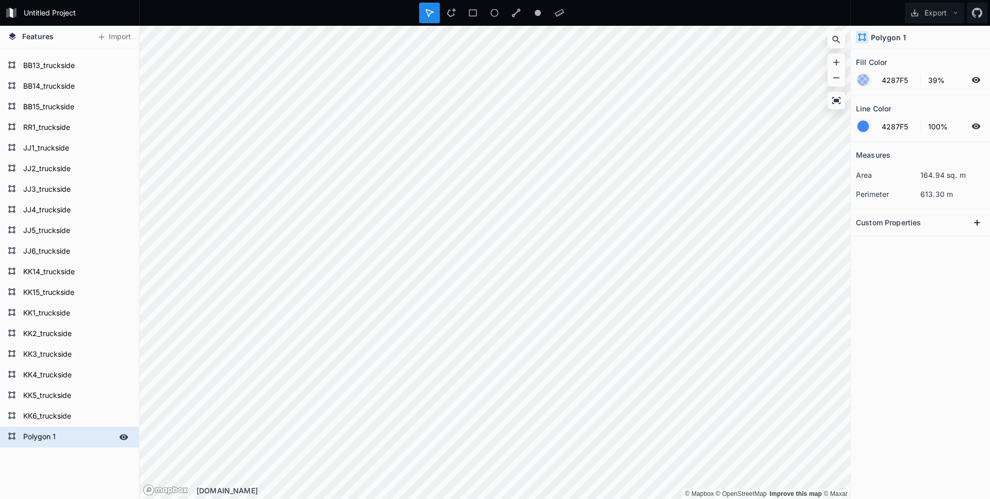
click at [55, 436] on form "Polygon 1" at bounding box center [68, 437] width 96 height 15
type input "KK6_truckside2"
click input "submit" at bounding box center [0, 0] width 0 height 0
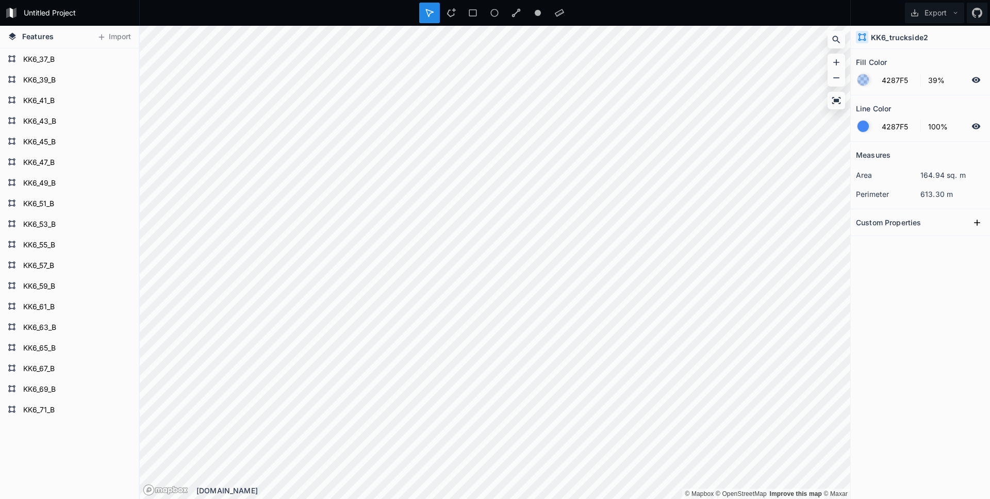
scroll to position [265209, 0]
click at [947, 13] on button "Export" at bounding box center [934, 13] width 59 height 21
click at [908, 63] on div "Export as .geojson" at bounding box center [932, 58] width 103 height 21
click at [34, 37] on span "Features" at bounding box center [37, 36] width 31 height 11
click at [36, 166] on form "KK6_29_B" at bounding box center [68, 161] width 96 height 15
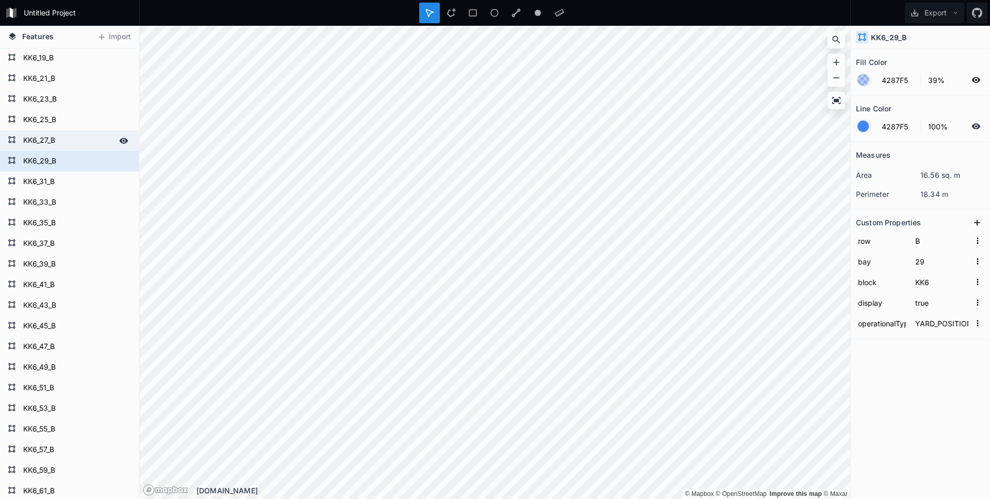
click at [47, 140] on form "KK6_27_B" at bounding box center [68, 140] width 96 height 15
click at [49, 165] on form "KK6_29_B" at bounding box center [68, 161] width 96 height 15
click at [64, 100] on form "KK6_23_B" at bounding box center [68, 99] width 96 height 15
click at [59, 78] on form "KK6_21_B" at bounding box center [68, 78] width 96 height 15
type input "21"
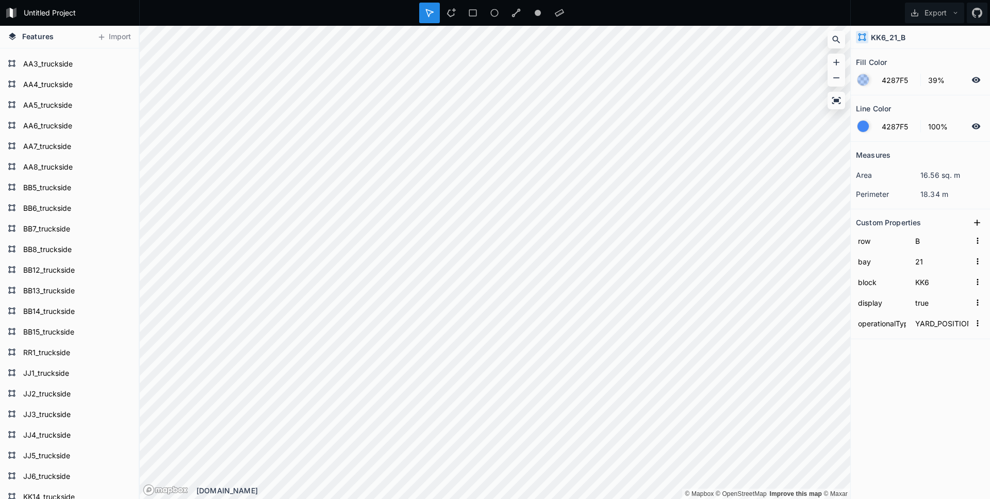
scroll to position [275252, 0]
